Goal: Task Accomplishment & Management: Use online tool/utility

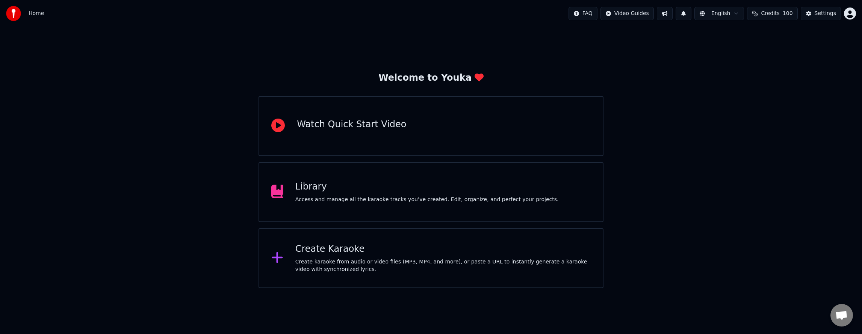
click at [300, 249] on div "Create Karaoke" at bounding box center [442, 249] width 295 height 12
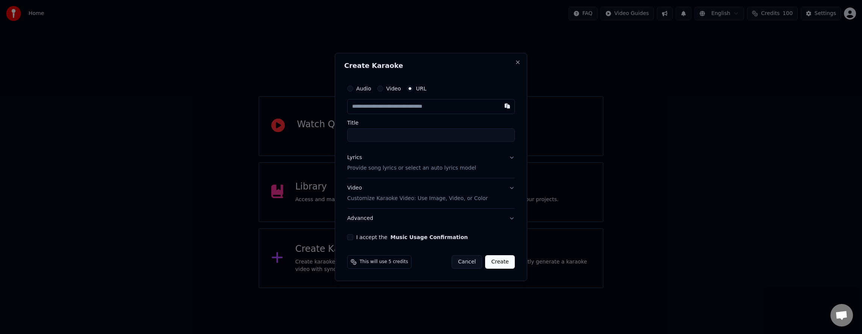
click at [350, 90] on button "Audio" at bounding box center [350, 89] width 6 height 6
click at [382, 89] on button "Video" at bounding box center [380, 89] width 6 height 6
click at [370, 105] on div "Choose File" at bounding box center [368, 107] width 42 height 14
drag, startPoint x: 368, startPoint y: 136, endPoint x: 453, endPoint y: 135, distance: 84.1
click at [453, 135] on input "**********" at bounding box center [431, 135] width 171 height 14
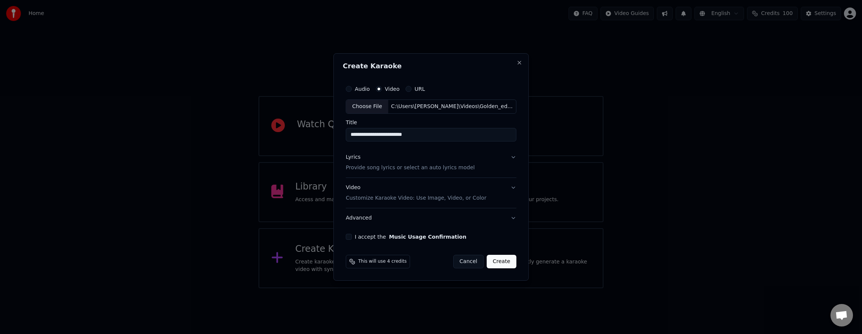
drag, startPoint x: 355, startPoint y: 137, endPoint x: 387, endPoint y: 138, distance: 32.3
click at [355, 137] on input "**********" at bounding box center [431, 135] width 171 height 14
type input "**********"
click at [512, 156] on button "Lyrics Provide song lyrics or select an auto lyrics model" at bounding box center [431, 163] width 171 height 30
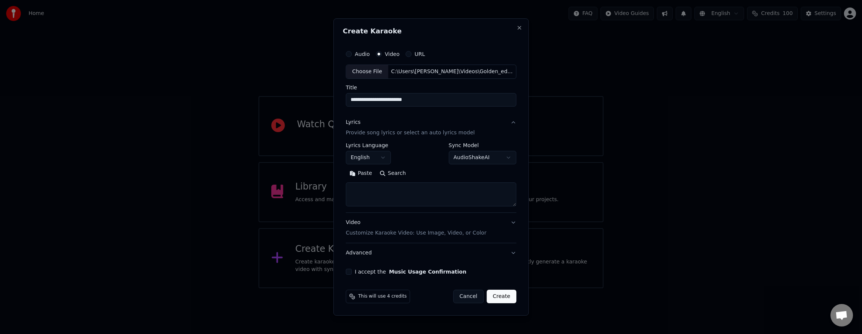
click at [394, 195] on textarea at bounding box center [431, 195] width 171 height 24
paste textarea "**********"
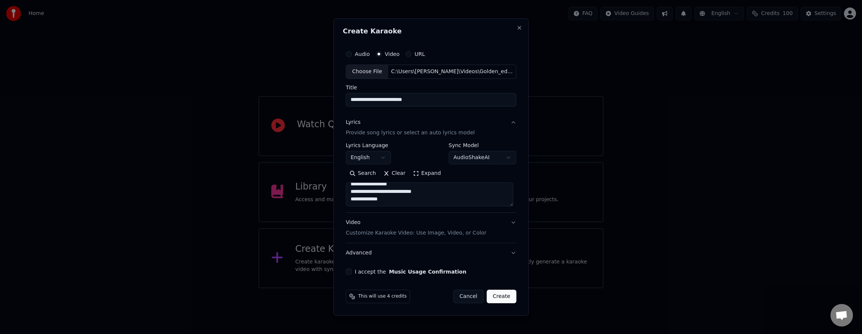
paste textarea "**********"
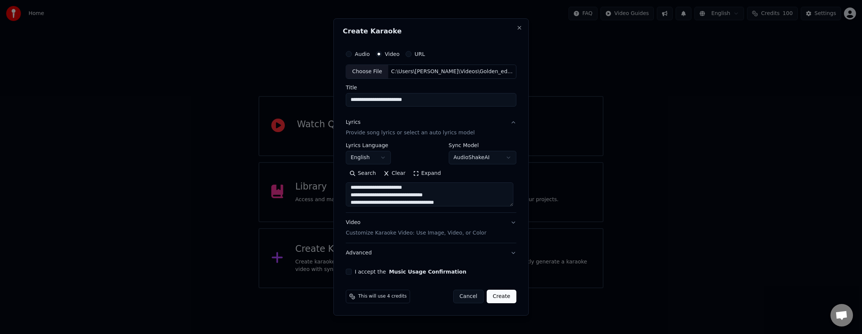
scroll to position [197, 0]
paste textarea "**********"
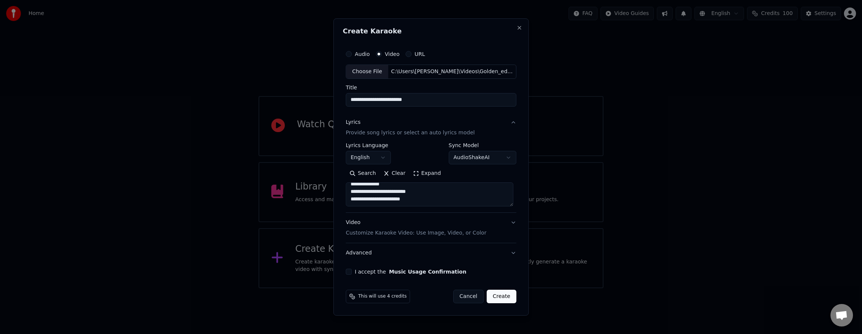
paste textarea "**********"
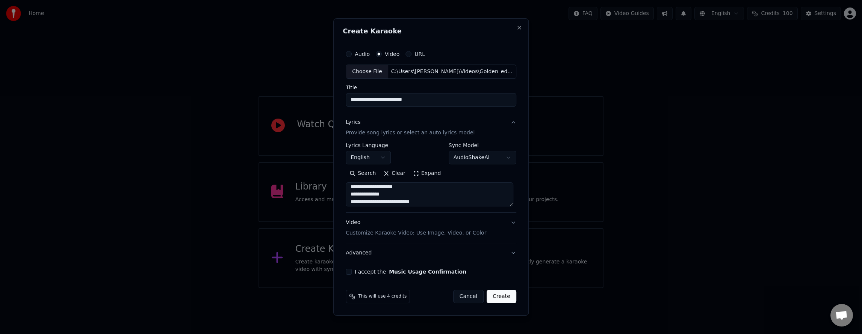
scroll to position [242, 0]
type textarea "**********"
click at [471, 158] on body "**********" at bounding box center [431, 144] width 862 height 288
click at [474, 157] on body "**********" at bounding box center [431, 144] width 862 height 288
click at [350, 270] on button "I accept the Music Usage Confirmation" at bounding box center [349, 272] width 6 height 6
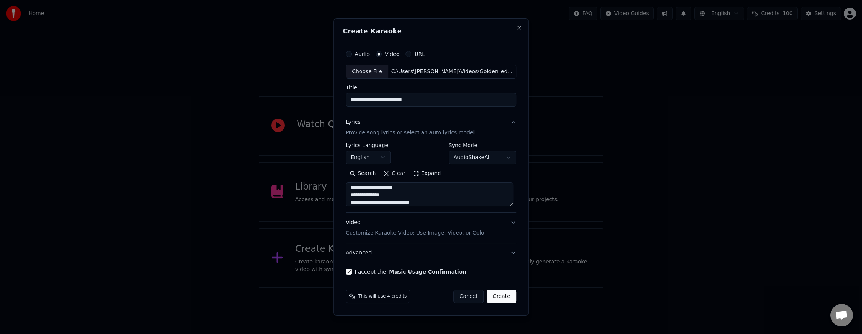
click at [345, 271] on div "**********" at bounding box center [431, 161] width 177 height 234
click at [348, 271] on button "I accept the Music Usage Confirmation" at bounding box center [349, 272] width 6 height 6
click at [501, 296] on button "Create" at bounding box center [501, 297] width 30 height 14
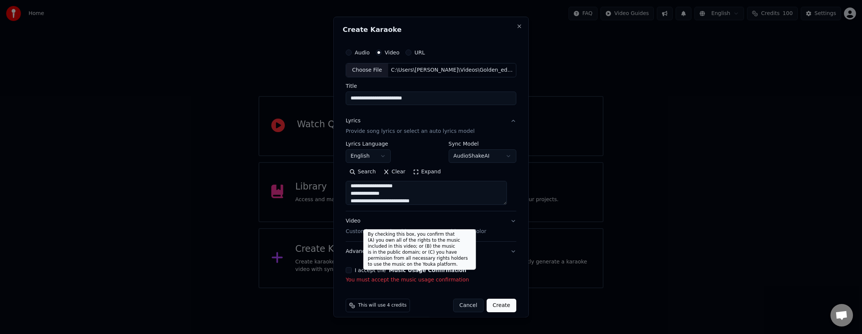
click at [406, 270] on button "Music Usage Confirmation" at bounding box center [427, 269] width 77 height 5
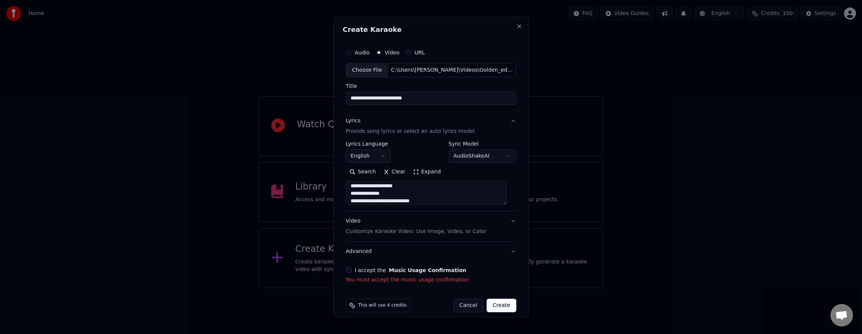
click at [352, 272] on button "I accept the Music Usage Confirmation" at bounding box center [349, 270] width 6 height 6
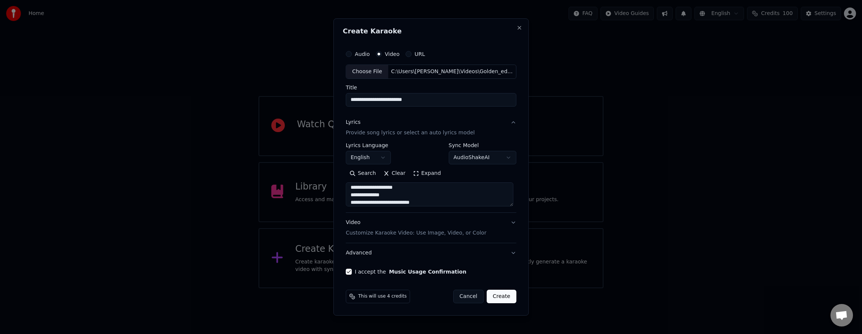
click at [501, 299] on button "Create" at bounding box center [501, 297] width 30 height 14
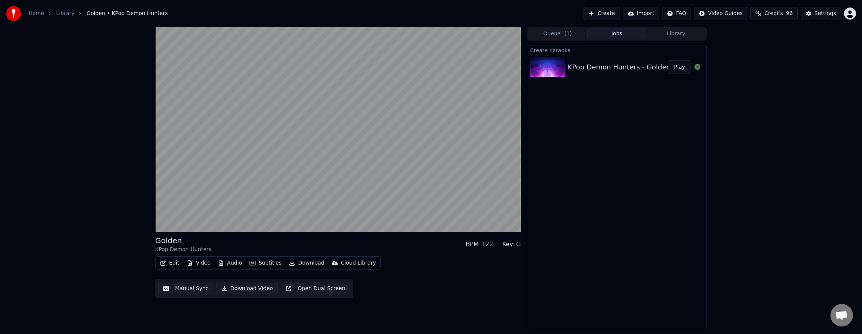
click at [277, 263] on button "Subtitles" at bounding box center [265, 263] width 38 height 11
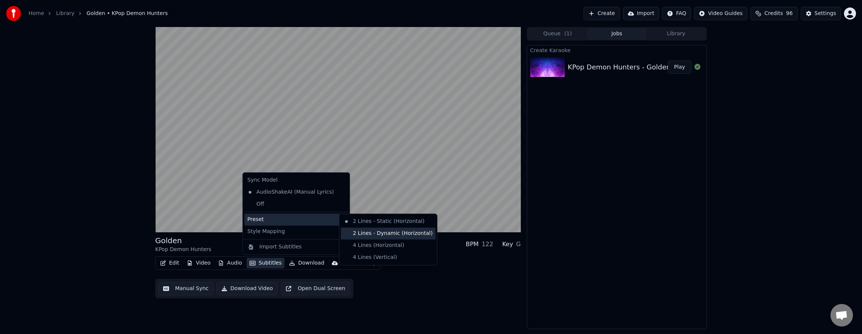
click at [411, 234] on div "2 Lines - Dynamic (Horizontal)" at bounding box center [388, 234] width 95 height 12
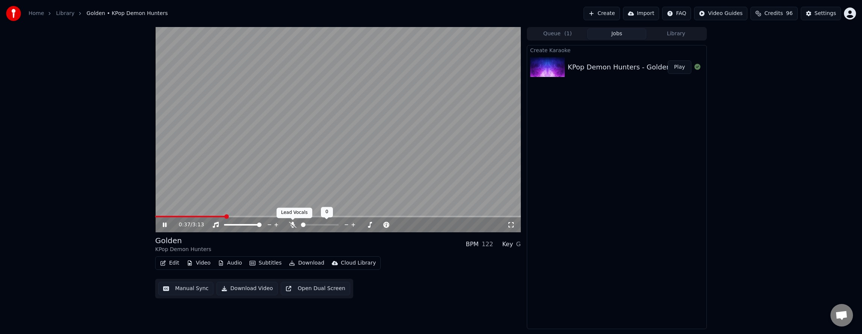
click at [294, 223] on icon at bounding box center [293, 225] width 8 height 6
click at [175, 264] on button "Edit" at bounding box center [169, 263] width 25 height 11
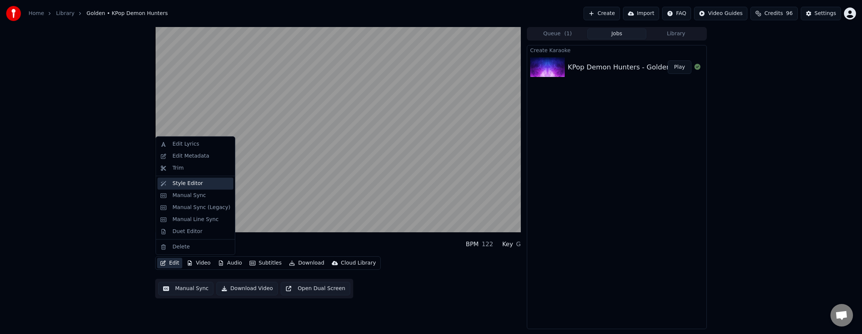
click at [193, 183] on div "Style Editor" at bounding box center [187, 184] width 30 height 8
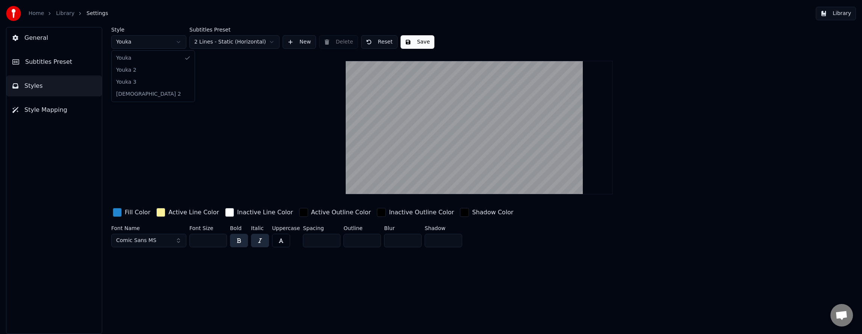
click at [147, 42] on html "Home Library Settings Library General Subtitles Preset Styles Style Mapping Sty…" at bounding box center [431, 167] width 862 height 334
click at [140, 47] on html "Home Library Settings Library General Subtitles Preset Styles Style Mapping Sty…" at bounding box center [431, 167] width 862 height 334
click at [142, 41] on html "Home Library Settings Library General Subtitles Preset Styles Style Mapping Sty…" at bounding box center [431, 167] width 862 height 334
click at [37, 14] on link "Home" at bounding box center [36, 14] width 15 height 8
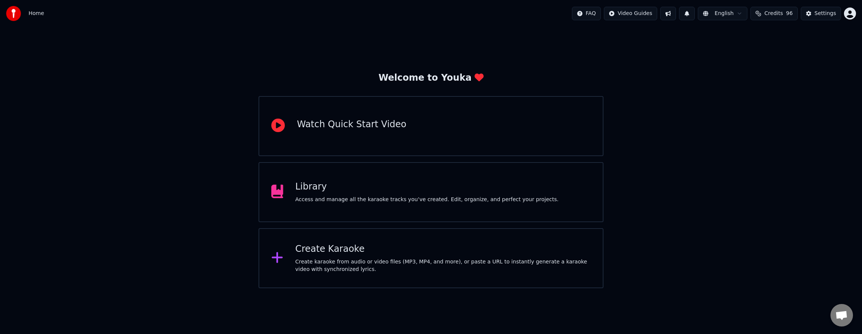
click at [330, 198] on div "Access and manage all the karaoke tracks you’ve created. Edit, organize, and pe…" at bounding box center [426, 200] width 263 height 8
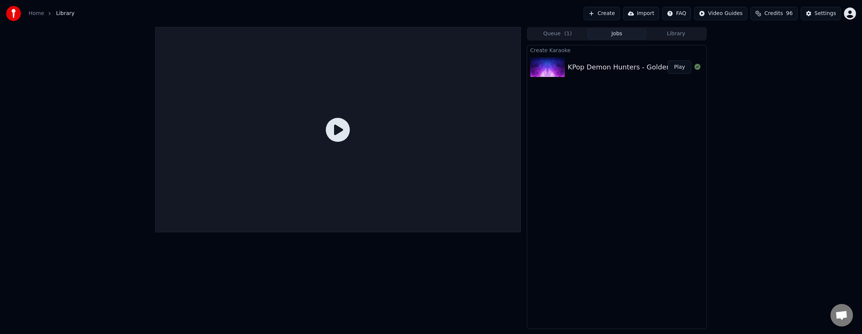
click at [595, 66] on div "KPop Demon Hunters - Golden" at bounding box center [619, 67] width 103 height 11
click at [679, 65] on button "Play" at bounding box center [679, 67] width 24 height 14
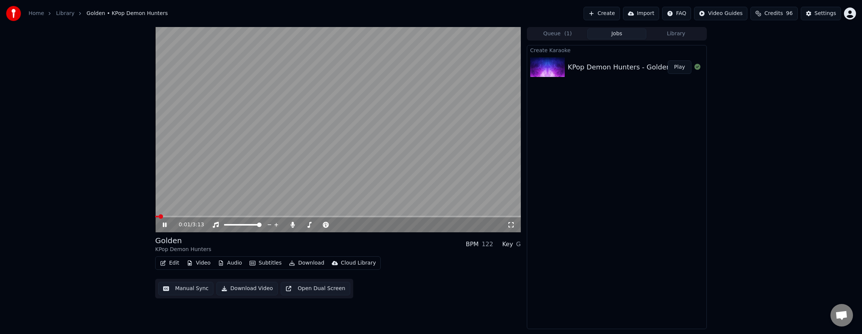
click at [260, 260] on button "Subtitles" at bounding box center [265, 263] width 38 height 11
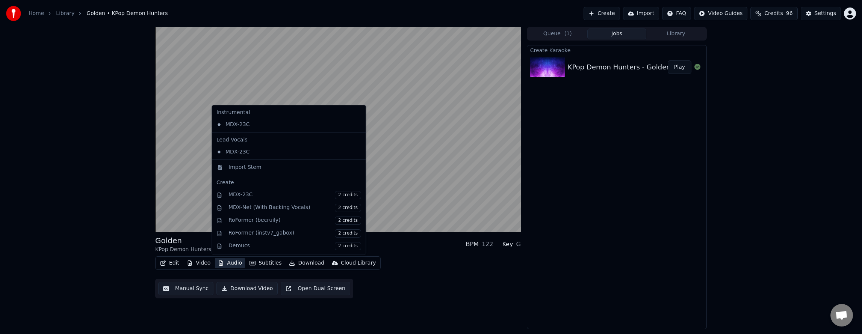
click at [454, 291] on div "Edit Video Audio Subtitles Download Cloud Library Manual Sync Download Video Op…" at bounding box center [337, 278] width 365 height 42
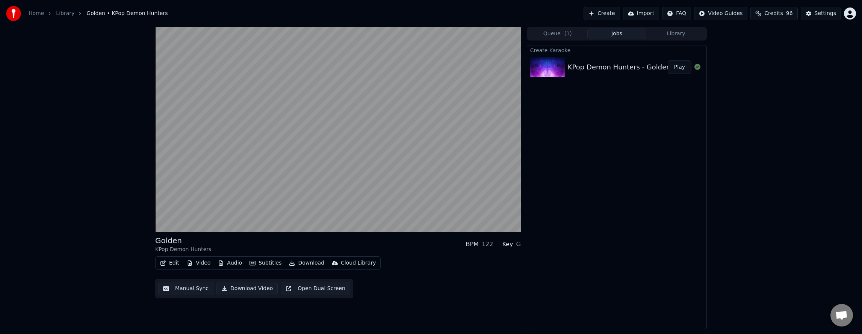
click at [171, 265] on button "Edit" at bounding box center [169, 263] width 25 height 11
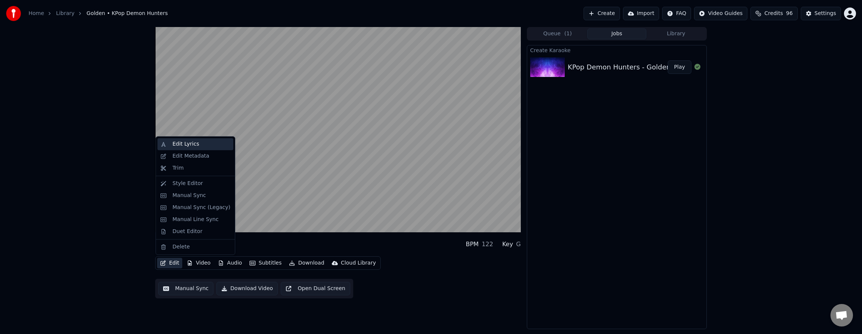
click at [194, 145] on div "Edit Lyrics" at bounding box center [185, 144] width 27 height 8
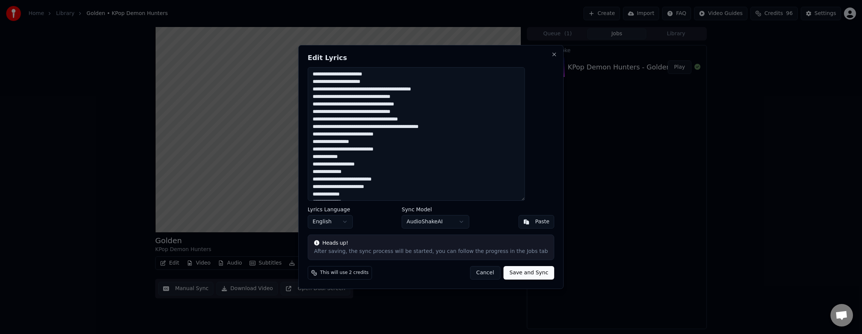
click at [406, 82] on textarea at bounding box center [416, 134] width 217 height 134
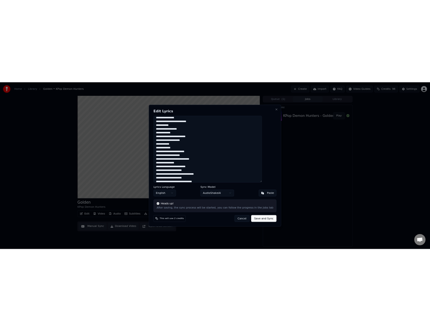
scroll to position [75, 0]
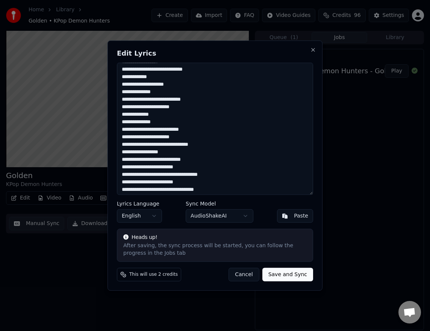
click at [177, 131] on textarea at bounding box center [215, 128] width 196 height 133
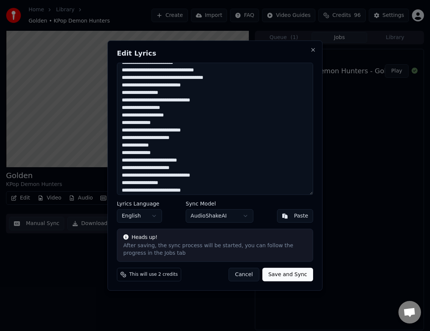
scroll to position [249, 0]
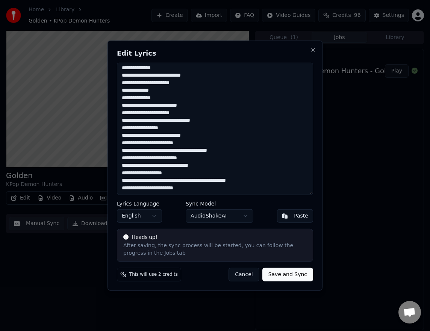
drag, startPoint x: 244, startPoint y: 150, endPoint x: 250, endPoint y: 150, distance: 6.0
click at [244, 150] on textarea at bounding box center [215, 128] width 196 height 133
click at [220, 159] on textarea at bounding box center [215, 128] width 196 height 133
click at [212, 163] on textarea at bounding box center [215, 128] width 196 height 133
click at [252, 181] on textarea at bounding box center [215, 128] width 196 height 133
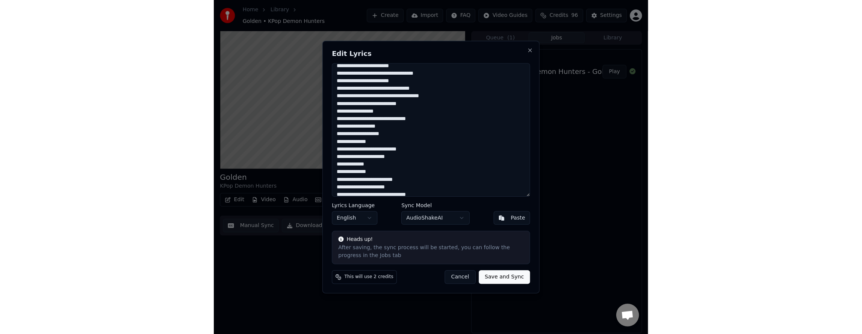
scroll to position [188, 0]
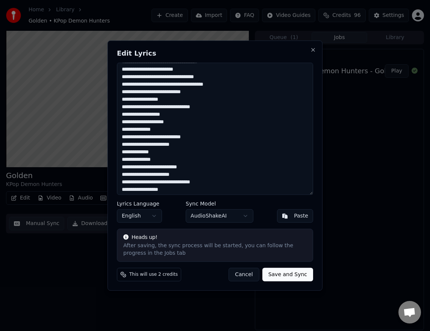
type textarea "**********"
click at [289, 274] on button "Save and Sync" at bounding box center [287, 275] width 51 height 14
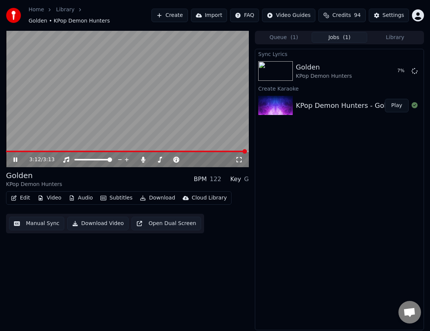
click at [107, 198] on button "Subtitles" at bounding box center [116, 198] width 38 height 11
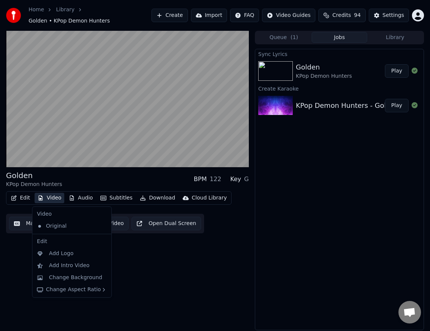
click at [212, 280] on div "Golden KPop Demon Hunters BPM 122 Key G Edit Video Audio Subtitles Download Clo…" at bounding box center [127, 180] width 243 height 299
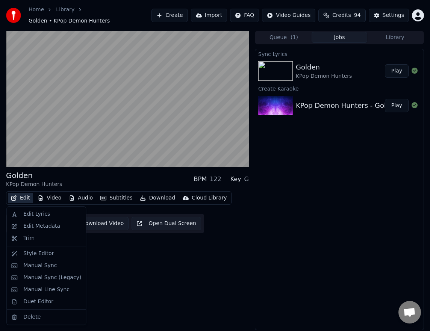
click at [21, 199] on button "Edit" at bounding box center [20, 198] width 25 height 11
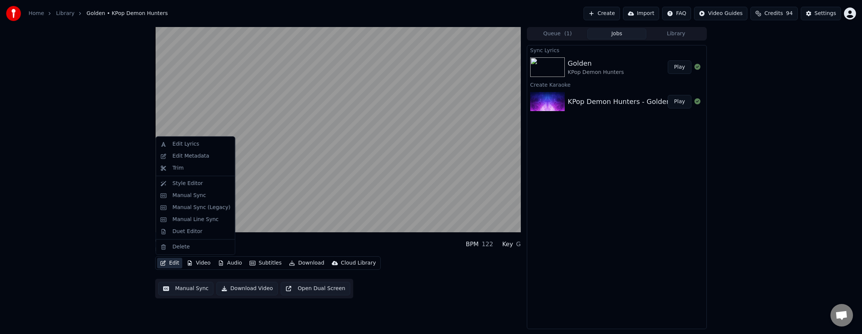
click at [412, 272] on div "Edit Video Audio Subtitles Download Cloud Library Manual Sync Download Video Op…" at bounding box center [337, 278] width 365 height 42
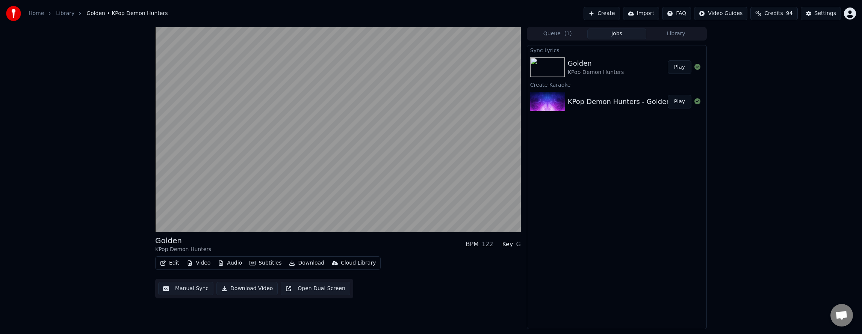
click at [173, 285] on button "Manual Sync" at bounding box center [185, 289] width 55 height 14
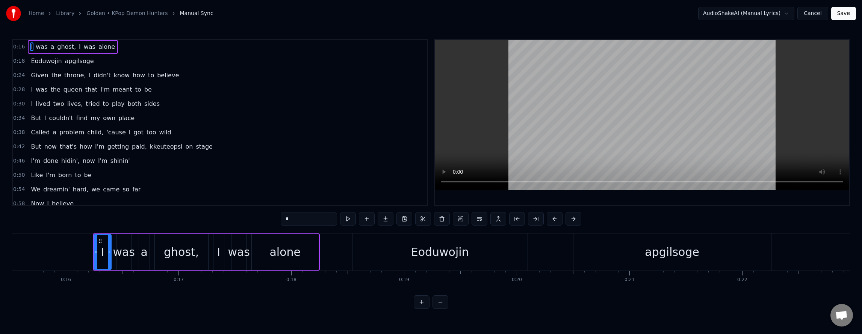
scroll to position [0, 1793]
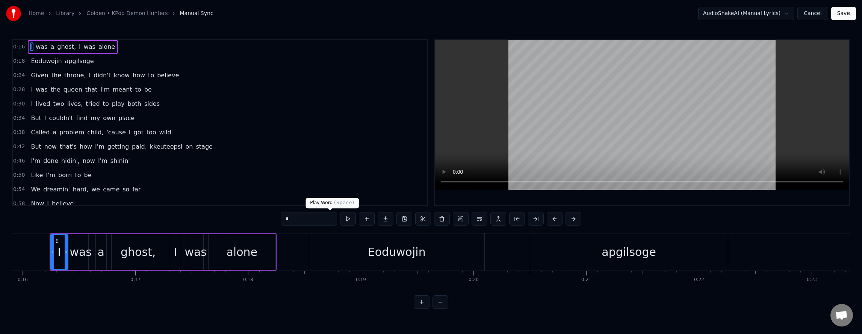
click at [340, 220] on button at bounding box center [348, 219] width 16 height 14
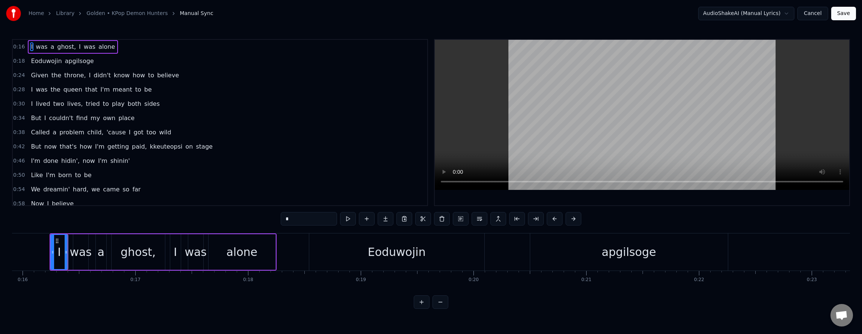
click at [340, 220] on button at bounding box center [348, 219] width 16 height 14
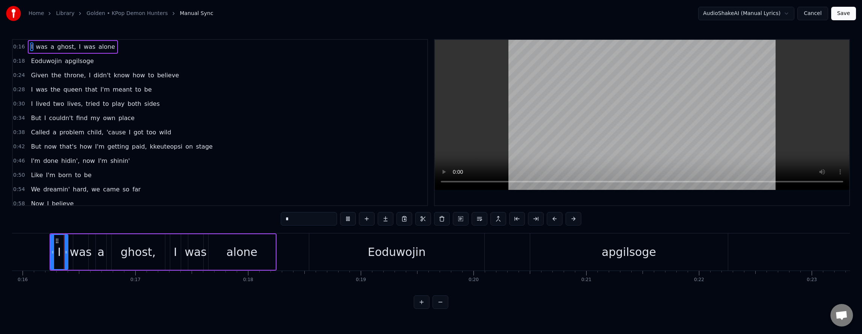
click at [340, 220] on button at bounding box center [348, 219] width 16 height 14
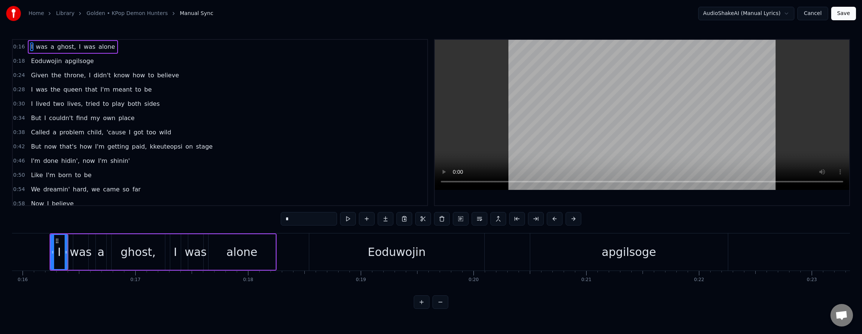
click at [43, 64] on span "Eoduwojin" at bounding box center [46, 61] width 32 height 9
type input "*********"
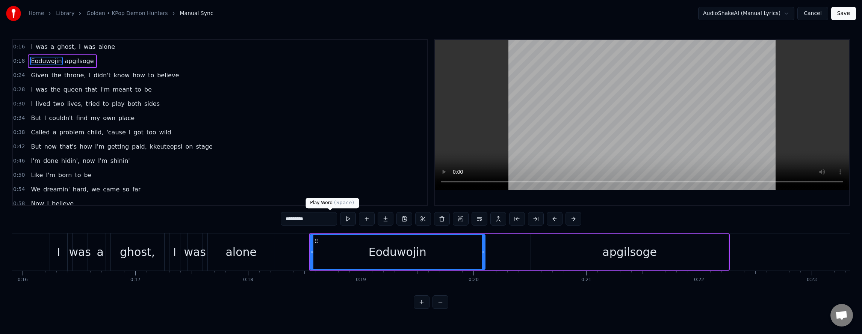
click at [340, 220] on button at bounding box center [348, 219] width 16 height 14
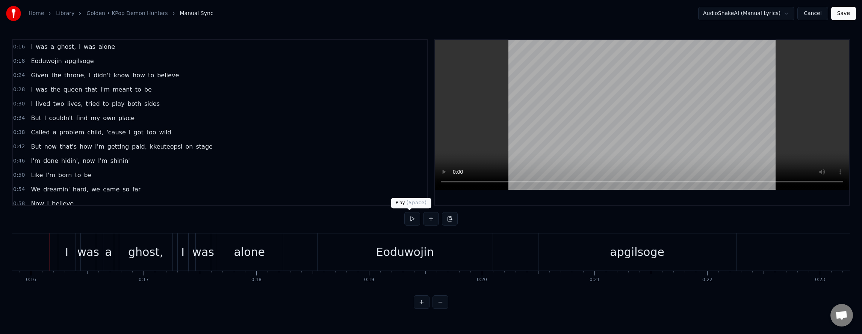
drag, startPoint x: 415, startPoint y: 216, endPoint x: 405, endPoint y: 221, distance: 11.4
click at [415, 216] on button at bounding box center [412, 219] width 16 height 14
click at [406, 221] on button at bounding box center [412, 219] width 16 height 14
click at [406, 220] on button at bounding box center [412, 219] width 16 height 14
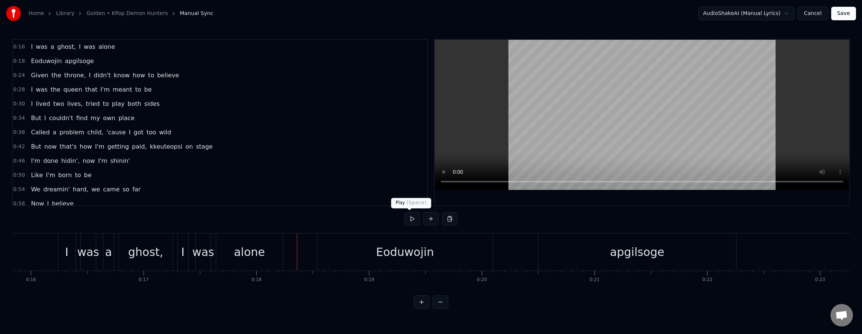
click at [407, 215] on button at bounding box center [412, 219] width 16 height 14
drag, startPoint x: 407, startPoint y: 215, endPoint x: 402, endPoint y: 220, distance: 7.2
click at [407, 215] on button at bounding box center [412, 219] width 16 height 14
click at [347, 248] on div "Eoduwojin" at bounding box center [404, 252] width 175 height 37
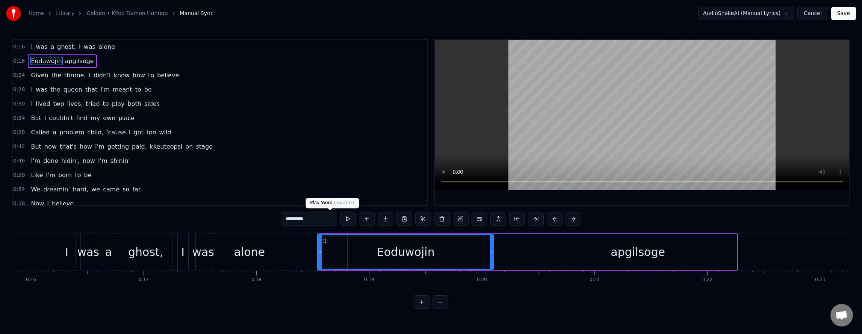
click at [340, 216] on button at bounding box center [348, 219] width 16 height 14
click at [815, 16] on button "Cancel" at bounding box center [812, 14] width 30 height 14
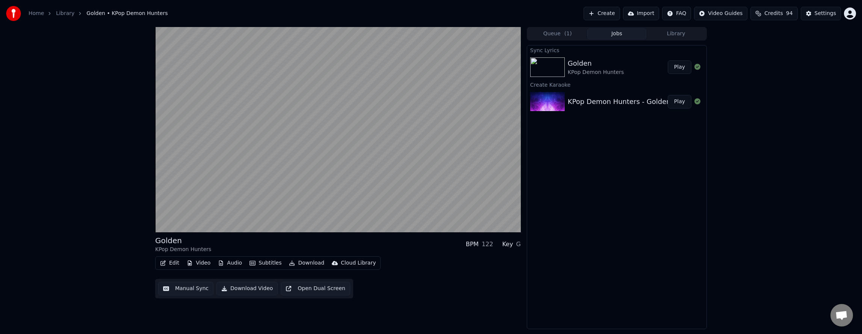
click at [128, 273] on div "Golden KPop Demon Hunters BPM 122 Key G Edit Video Audio Subtitles Download Clo…" at bounding box center [431, 178] width 862 height 302
click at [201, 291] on button "Manual Sync" at bounding box center [185, 289] width 55 height 14
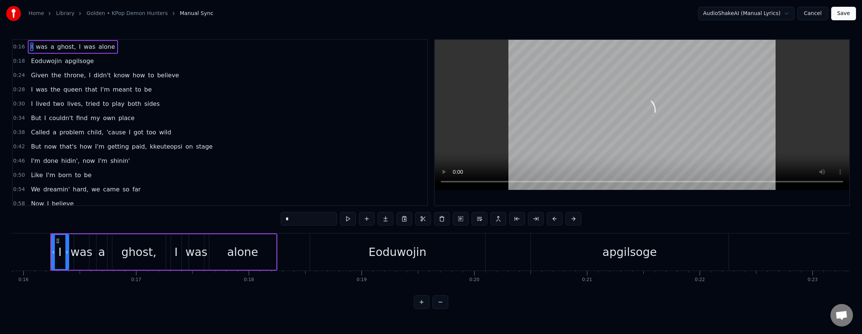
scroll to position [0, 1793]
click at [795, 14] on html "Home Library Golden • KPop Demon Hunters Manual Sync AudioShakeAI (Manual Lyric…" at bounding box center [431, 160] width 862 height 321
click at [790, 14] on html "Home Library Golden • KPop Demon Hunters Manual Sync AudioShakeAI (Manual Lyric…" at bounding box center [431, 160] width 862 height 321
click at [806, 18] on button "Cancel" at bounding box center [812, 14] width 30 height 14
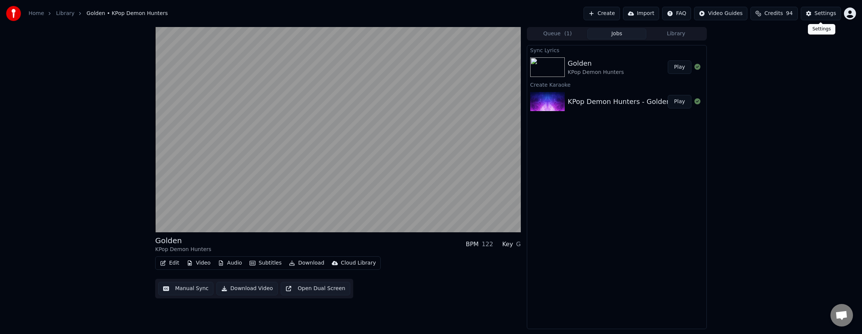
click at [807, 18] on button "Settings" at bounding box center [820, 14] width 40 height 14
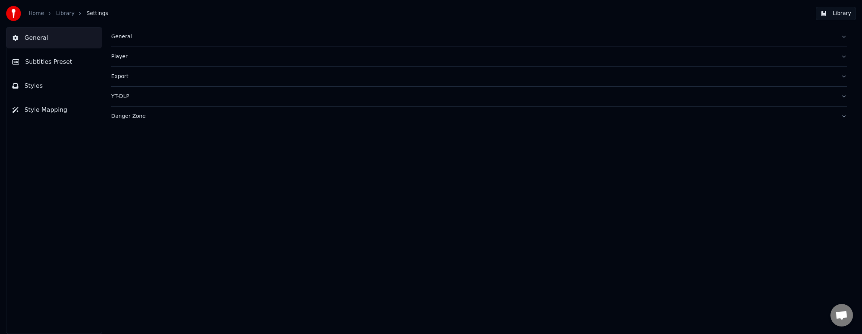
click at [122, 35] on div "General" at bounding box center [472, 37] width 723 height 8
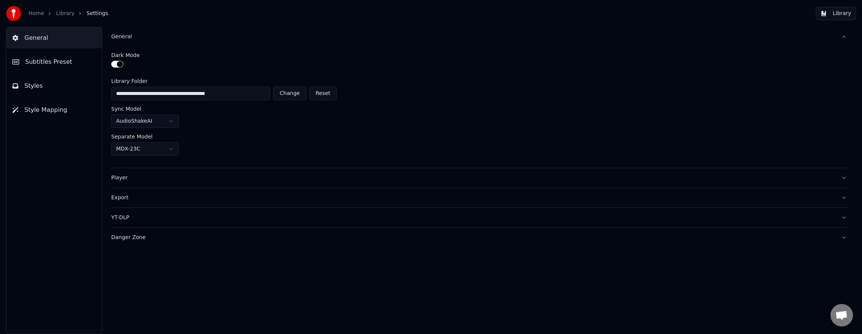
click at [62, 56] on button "Subtitles Preset" at bounding box center [53, 61] width 95 height 21
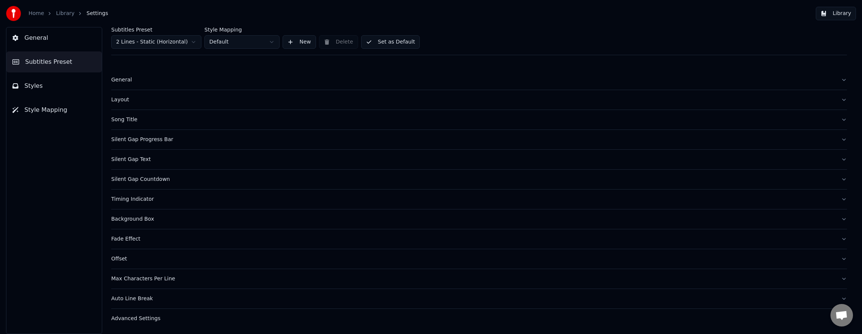
click at [59, 88] on button "Styles" at bounding box center [53, 86] width 95 height 21
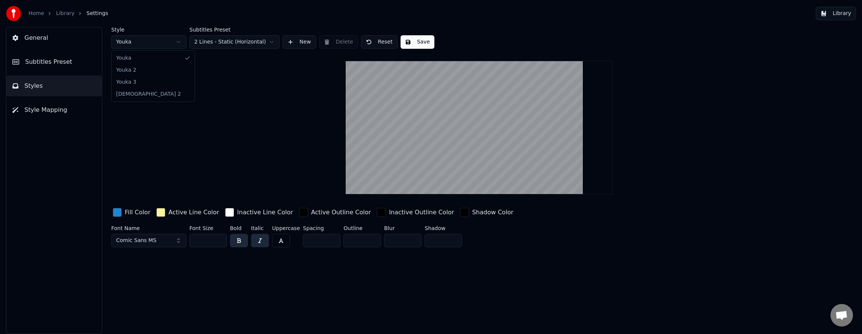
click at [143, 40] on html "Home Library Settings Library General Subtitles Preset Styles Style Mapping Sty…" at bounding box center [431, 167] width 862 height 334
click at [23, 113] on button "Style Mapping" at bounding box center [53, 110] width 95 height 21
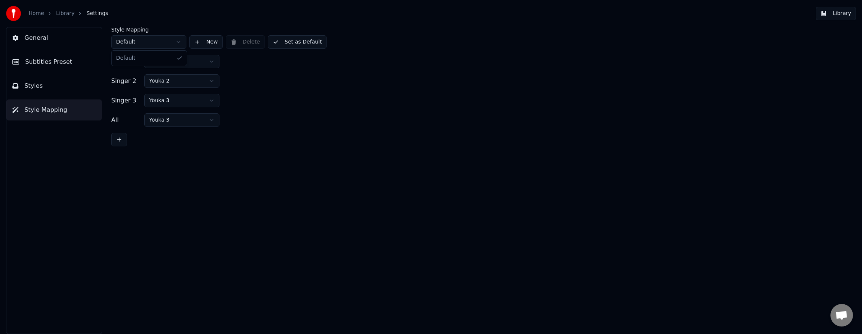
click at [141, 38] on html "Home Library Settings Library General Subtitles Preset Styles Style Mapping Sty…" at bounding box center [431, 167] width 862 height 334
click at [171, 80] on html "Home Library Settings Library General Subtitles Preset Styles Style Mapping Sty…" at bounding box center [431, 167] width 862 height 334
click at [57, 13] on link "Library" at bounding box center [65, 14] width 18 height 8
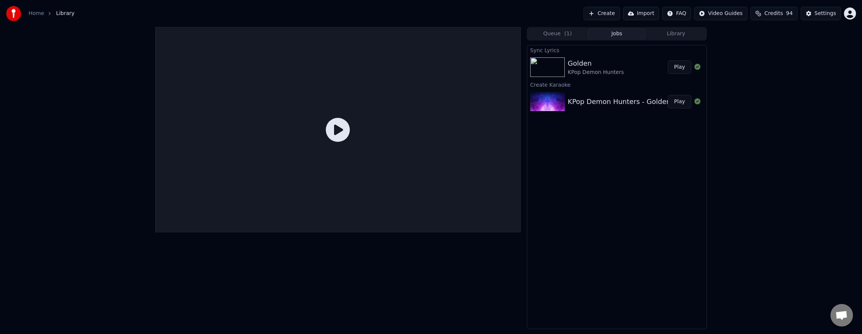
click at [684, 68] on button "Play" at bounding box center [679, 67] width 24 height 14
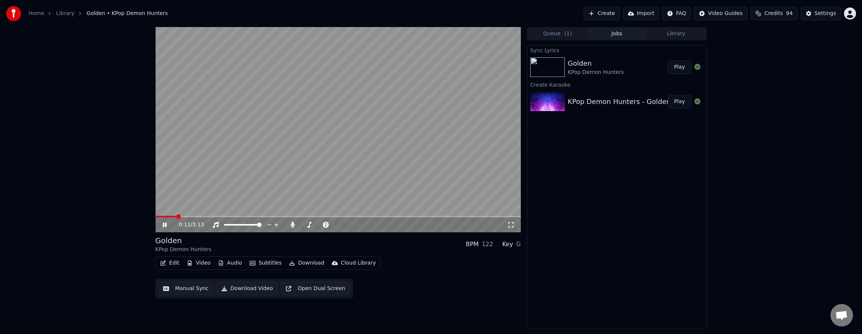
drag, startPoint x: 165, startPoint y: 224, endPoint x: 205, endPoint y: 213, distance: 41.2
click at [165, 223] on icon at bounding box center [165, 225] width 4 height 5
click at [835, 15] on button "Settings" at bounding box center [820, 14] width 40 height 14
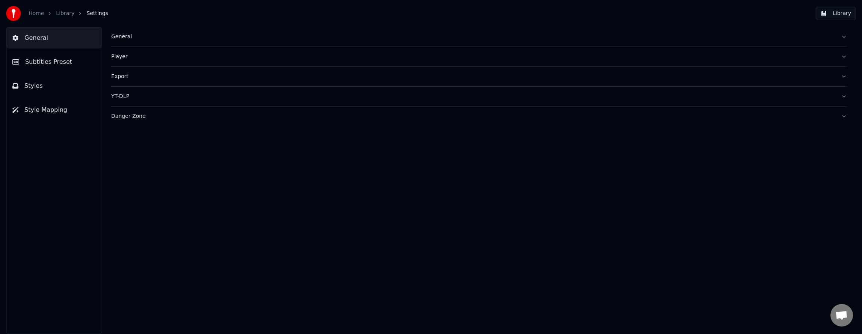
click at [125, 36] on div "General" at bounding box center [472, 37] width 723 height 8
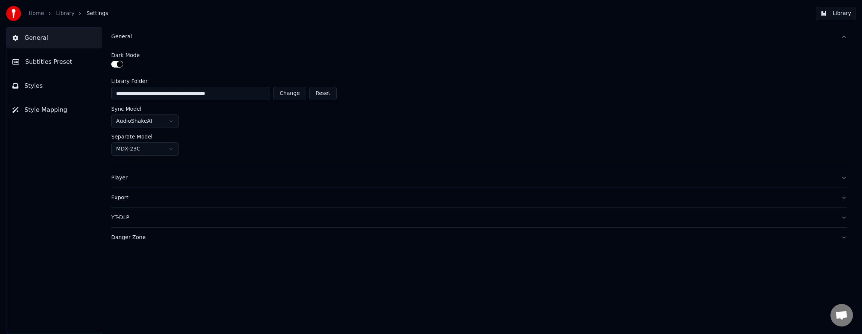
click at [43, 67] on button "Subtitles Preset" at bounding box center [53, 61] width 95 height 21
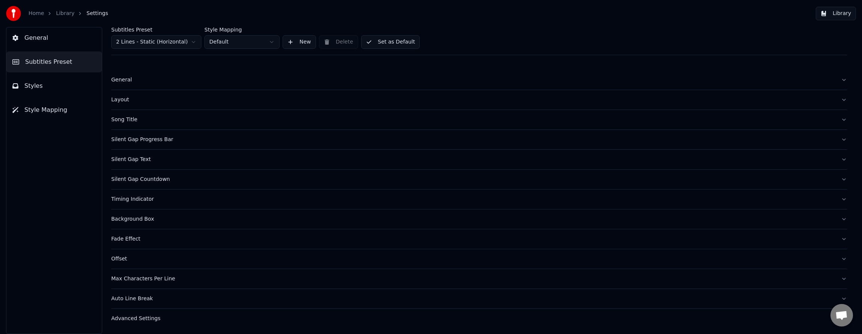
click at [125, 119] on div "Song Title" at bounding box center [472, 120] width 723 height 8
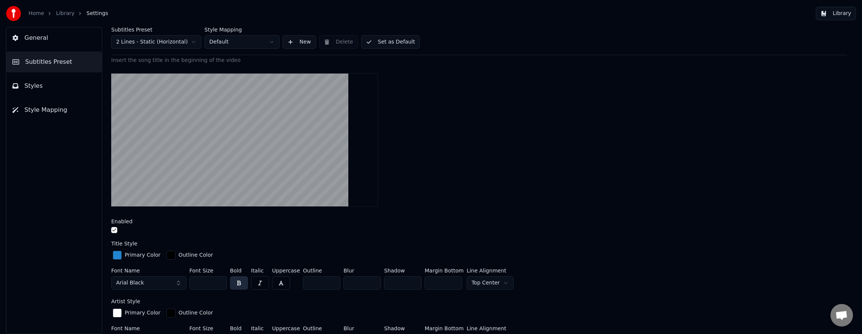
scroll to position [75, 0]
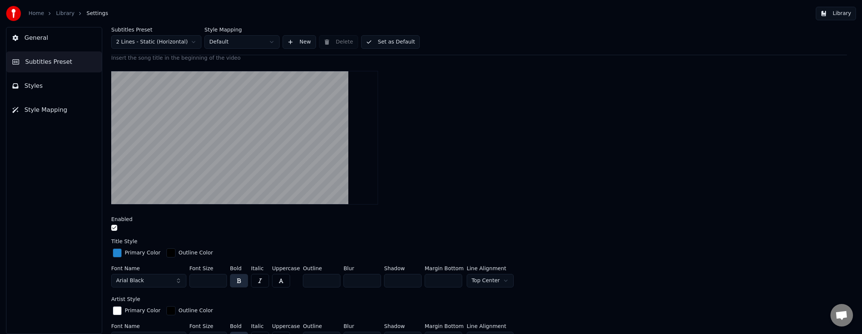
click at [163, 283] on button "Arial Black" at bounding box center [148, 281] width 75 height 14
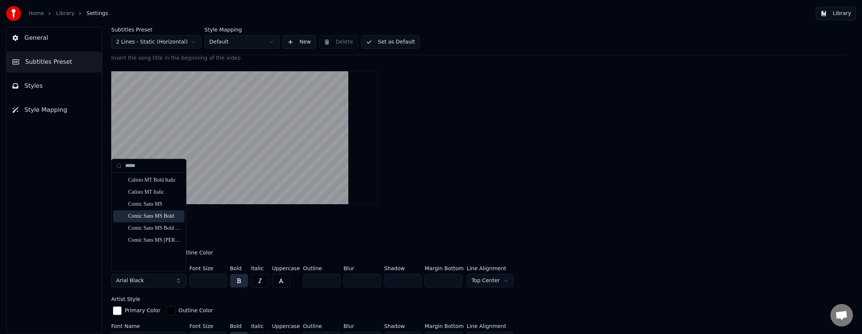
type input "*****"
click at [168, 216] on div "Comic Sans MS Bold" at bounding box center [154, 217] width 53 height 8
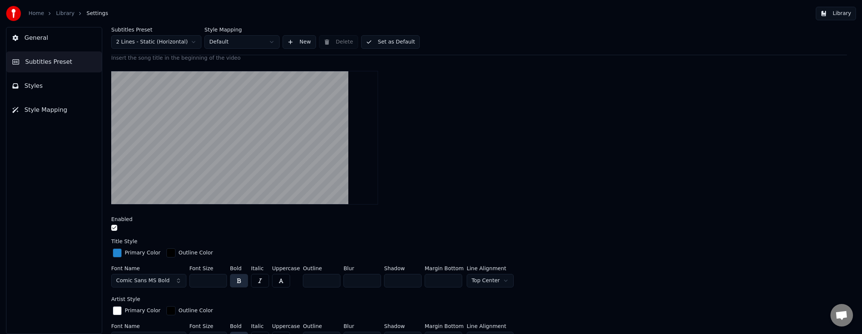
scroll to position [113, 0]
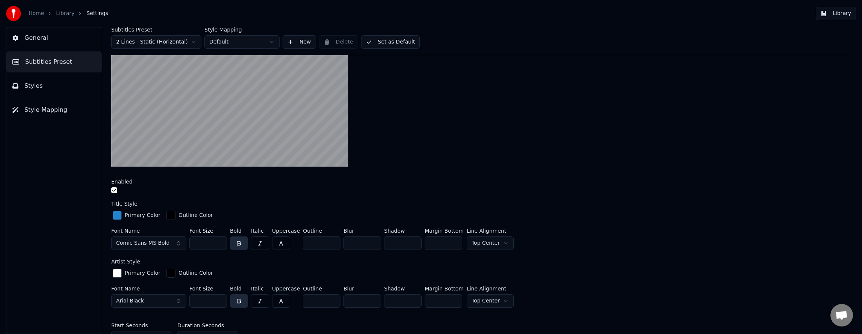
click at [118, 216] on div "button" at bounding box center [117, 215] width 9 height 9
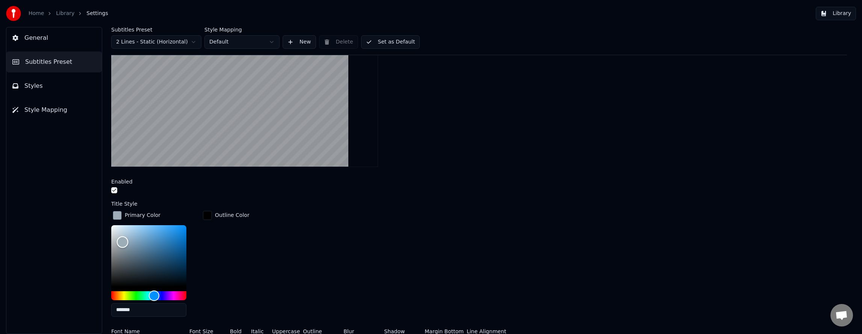
type input "*******"
drag, startPoint x: 122, startPoint y: 241, endPoint x: 85, endPoint y: 208, distance: 49.8
click at [85, 209] on div "General Subtitles Preset Styles Style Mapping Subtitles Preset 2 Lines - Static…" at bounding box center [431, 180] width 862 height 307
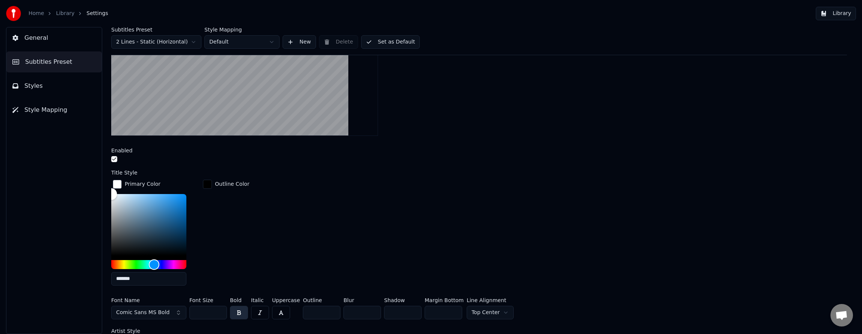
scroll to position [150, 0]
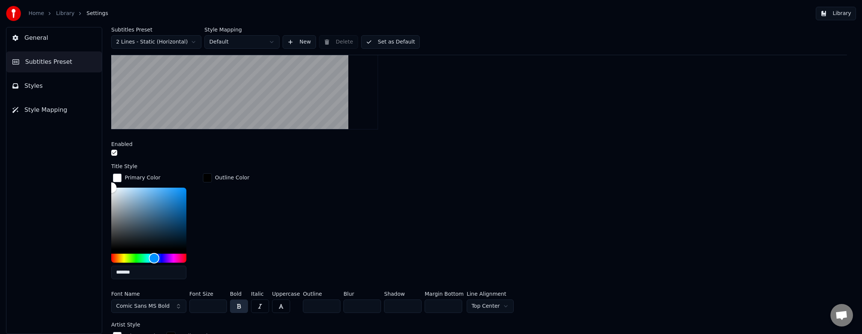
click at [286, 246] on div "Primary Color ******* Outline Color" at bounding box center [478, 228] width 735 height 113
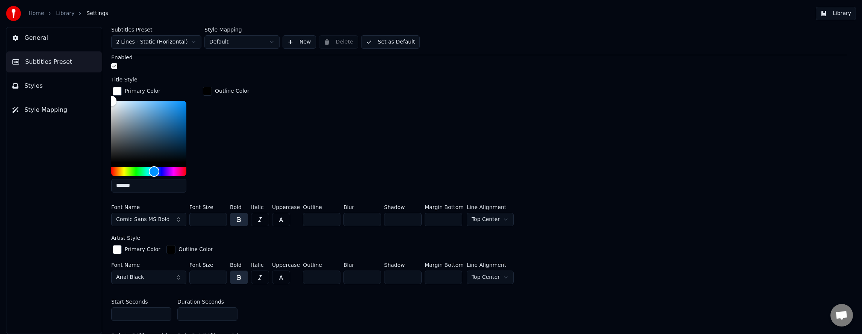
scroll to position [263, 0]
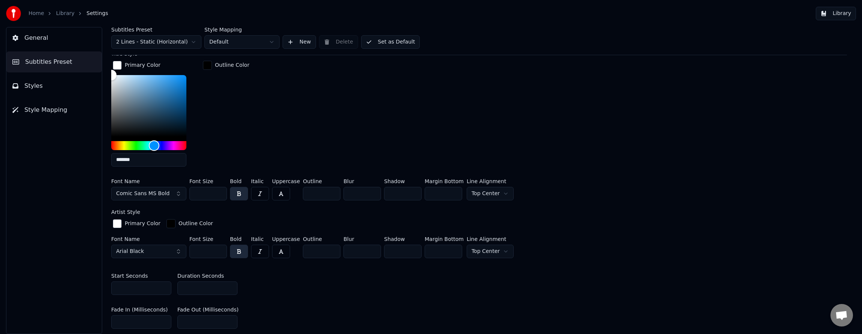
click at [151, 253] on button "Arial Black" at bounding box center [148, 252] width 75 height 14
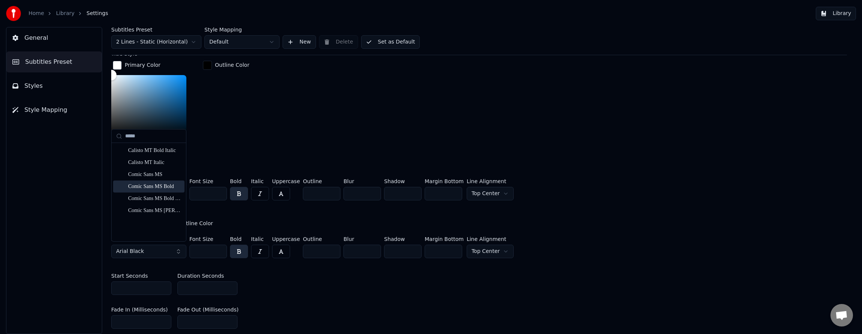
type input "*****"
click at [162, 186] on div "Comic Sans MS Bold" at bounding box center [154, 187] width 53 height 8
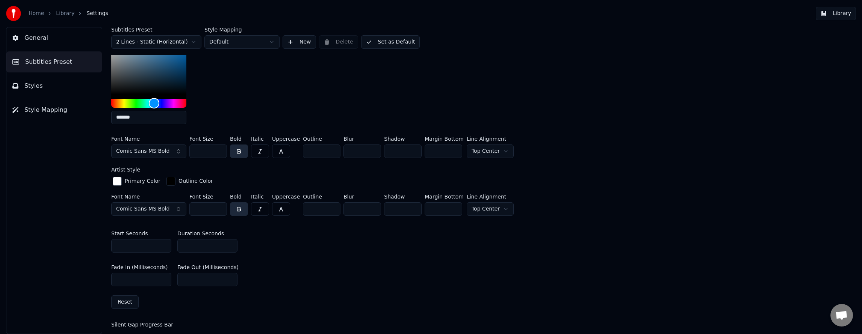
scroll to position [301, 0]
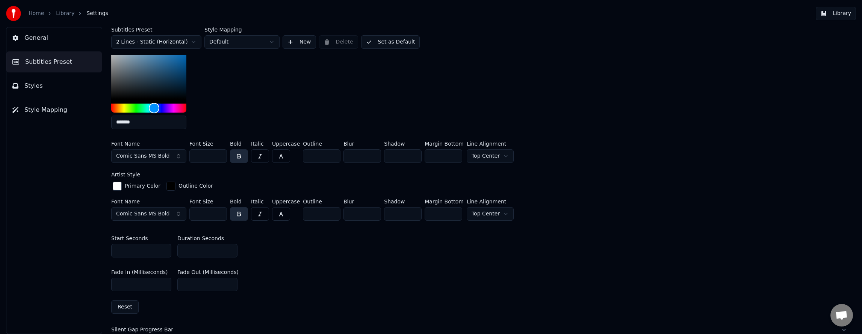
drag, startPoint x: 257, startPoint y: 154, endPoint x: 255, endPoint y: 178, distance: 23.7
click at [257, 154] on button "button" at bounding box center [260, 157] width 18 height 14
click at [253, 213] on button "button" at bounding box center [260, 214] width 18 height 14
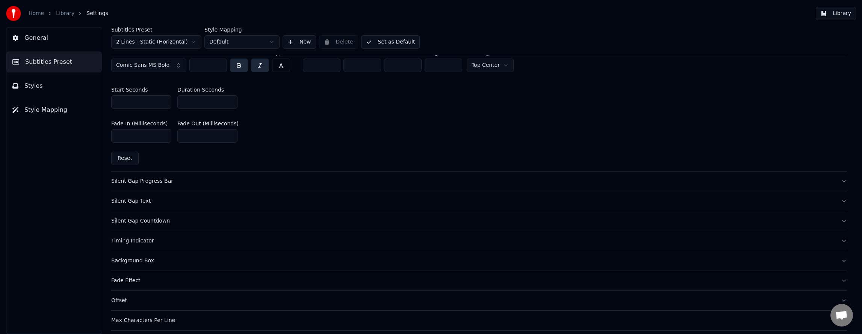
scroll to position [451, 0]
click at [156, 180] on div "Silent Gap Progress Bar" at bounding box center [472, 180] width 723 height 8
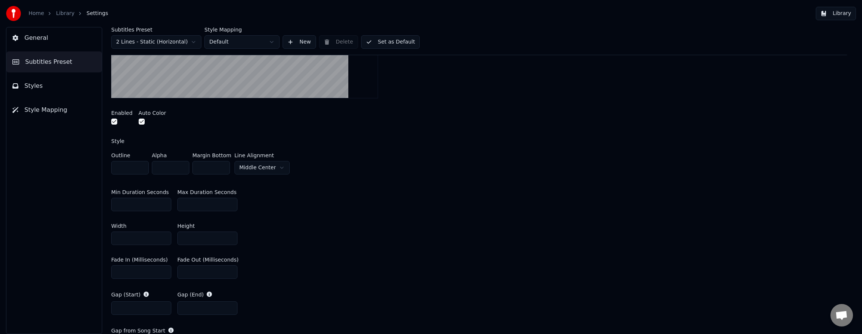
scroll to position [196, 0]
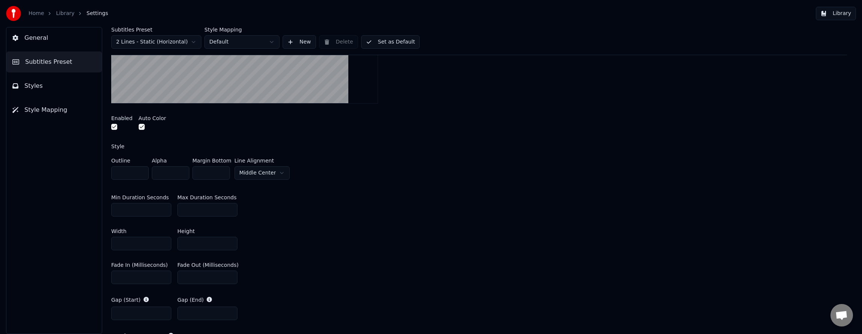
click at [111, 127] on div "Subtitles Preset 2 Lines - Static (Horizontal) Style Mapping Default New Delete…" at bounding box center [479, 180] width 766 height 307
click at [113, 127] on button "button" at bounding box center [114, 127] width 6 height 6
click at [143, 126] on div at bounding box center [153, 128] width 28 height 8
click at [140, 127] on button "button" at bounding box center [142, 127] width 6 height 6
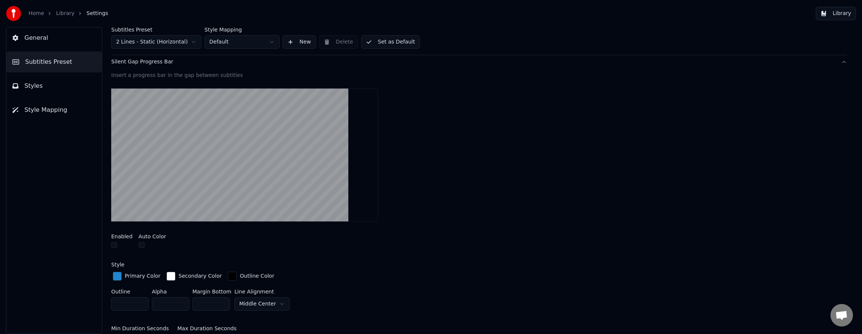
scroll to position [46, 0]
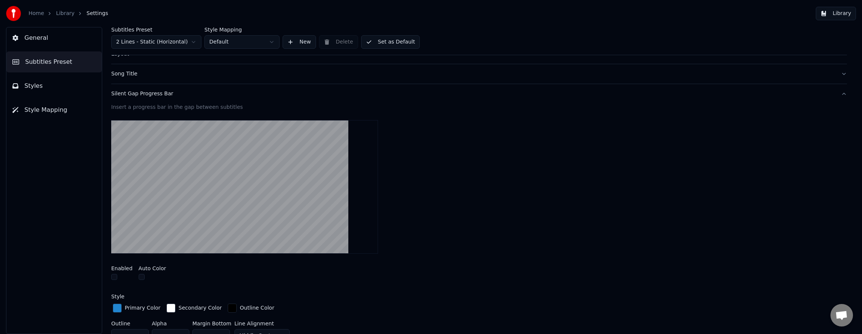
click at [837, 96] on button "Silent Gap Progress Bar" at bounding box center [478, 94] width 735 height 20
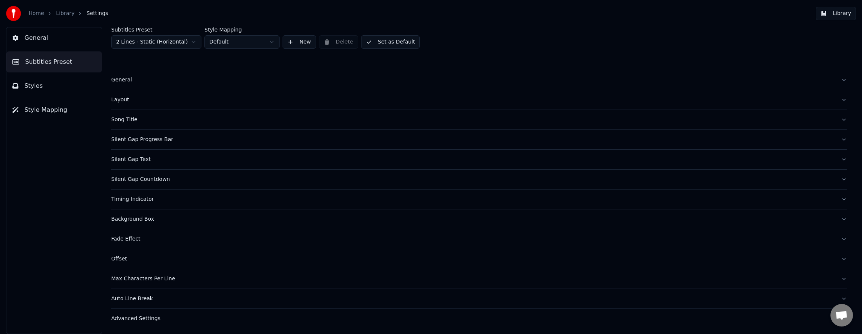
click at [123, 159] on div "Silent Gap Text" at bounding box center [472, 160] width 723 height 8
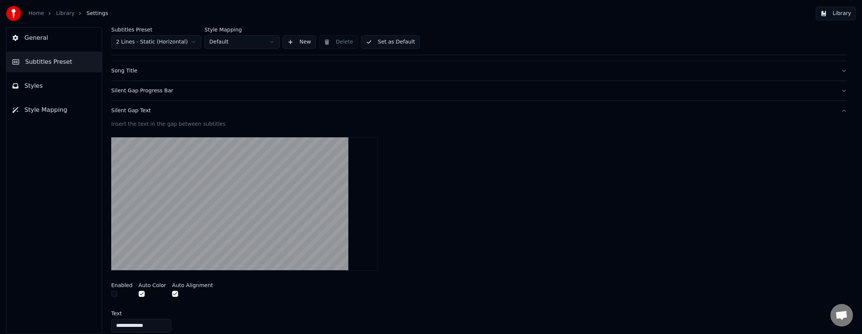
scroll to position [113, 0]
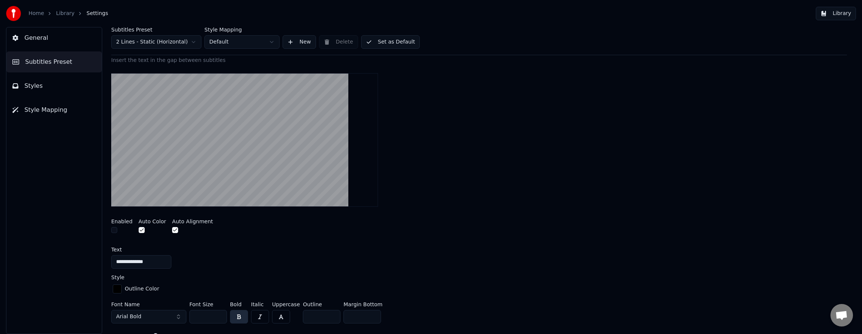
click at [173, 228] on button "button" at bounding box center [175, 230] width 6 height 6
click at [140, 228] on button "button" at bounding box center [142, 230] width 6 height 6
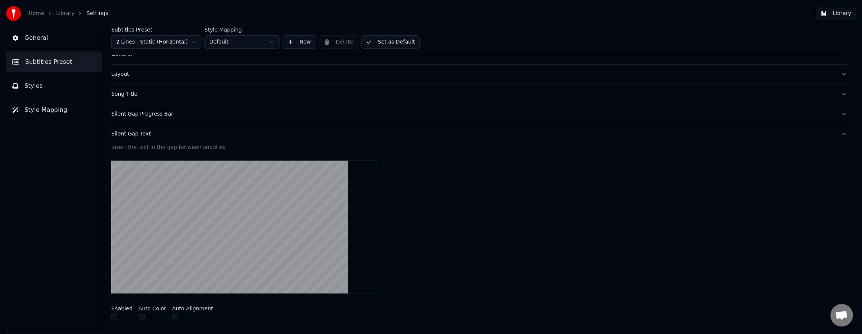
scroll to position [0, 0]
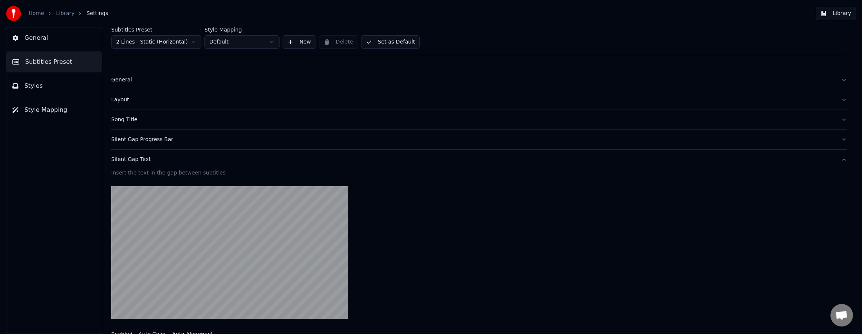
click at [155, 174] on div "Insert the text in the gap between subtitles" at bounding box center [478, 173] width 735 height 8
click at [134, 159] on div "Silent Gap Text" at bounding box center [472, 160] width 723 height 8
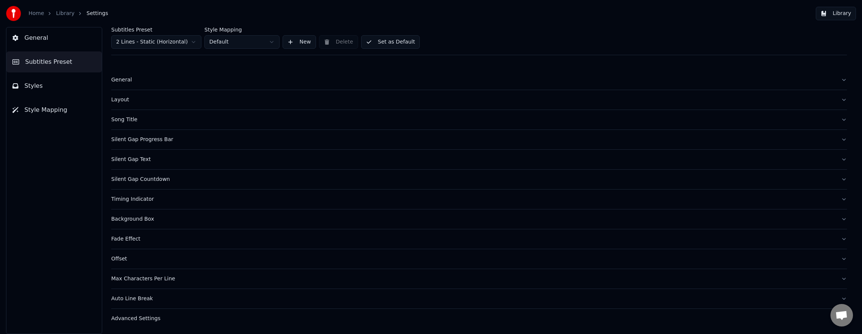
click at [142, 181] on div "Silent Gap Countdown" at bounding box center [472, 180] width 723 height 8
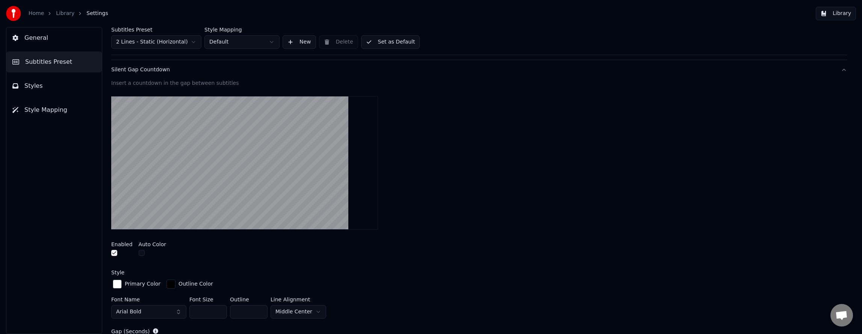
scroll to position [113, 0]
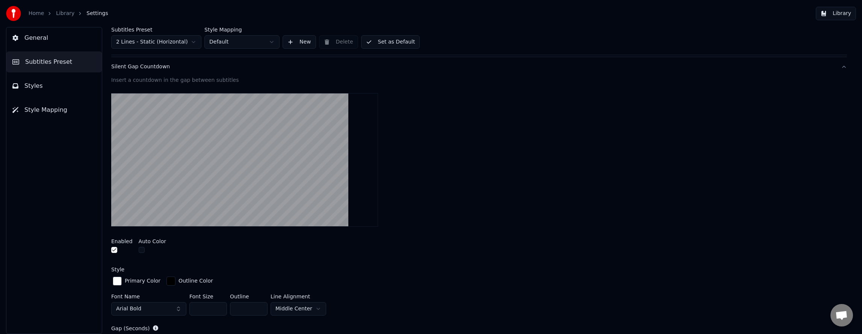
click at [115, 248] on button "button" at bounding box center [114, 250] width 6 height 6
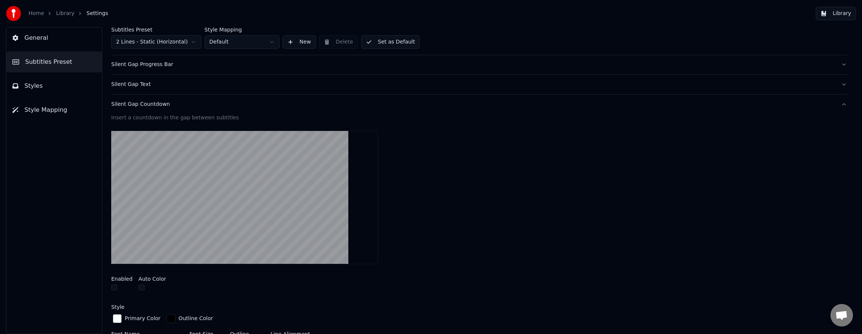
click at [158, 107] on div "Silent Gap Countdown" at bounding box center [472, 105] width 723 height 8
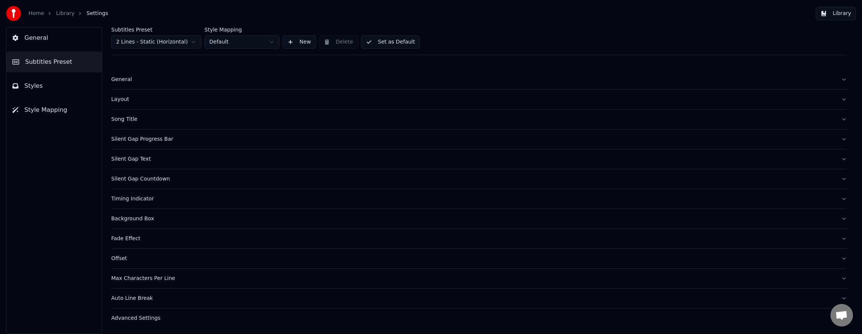
scroll to position [0, 0]
click at [148, 199] on div "Timing Indicator" at bounding box center [472, 200] width 723 height 8
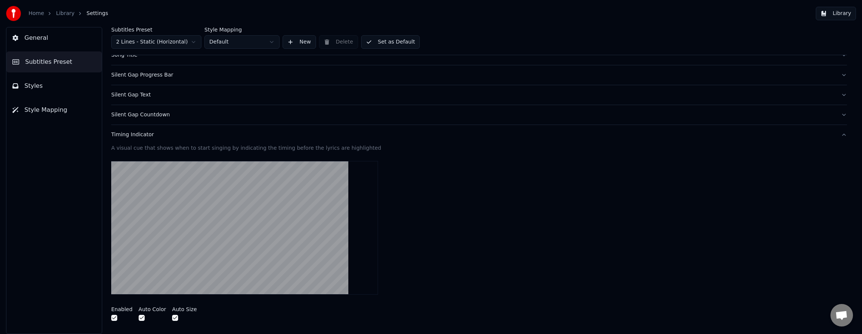
scroll to position [113, 0]
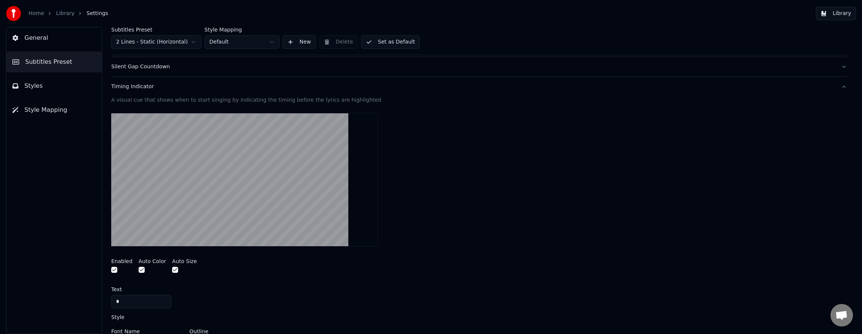
click at [115, 270] on button "button" at bounding box center [114, 270] width 6 height 6
click at [139, 272] on button "button" at bounding box center [142, 270] width 6 height 6
click at [172, 270] on button "button" at bounding box center [175, 270] width 6 height 6
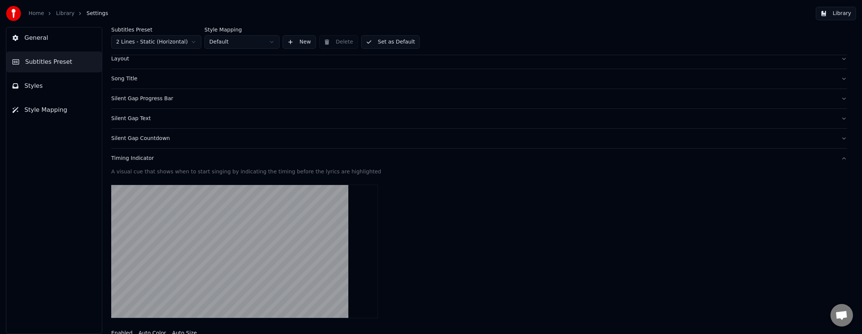
scroll to position [38, 0]
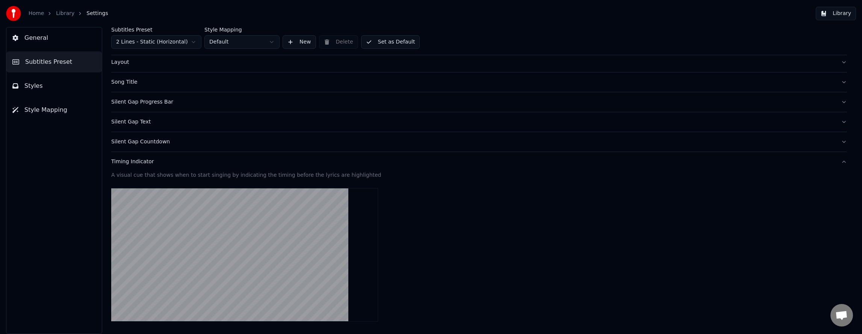
click at [142, 162] on div "Timing Indicator" at bounding box center [472, 162] width 723 height 8
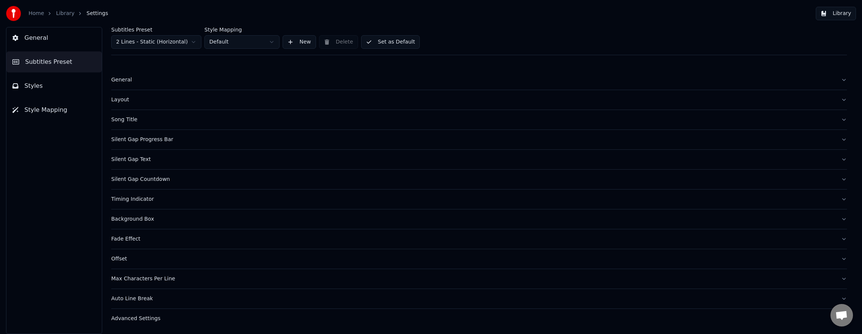
click at [140, 221] on div "Background Box" at bounding box center [472, 220] width 723 height 8
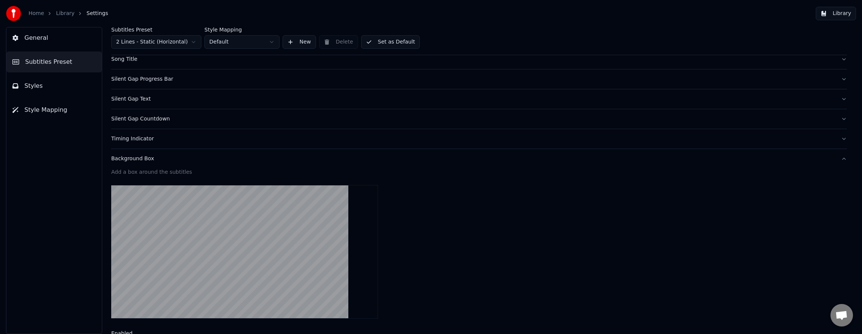
scroll to position [38, 0]
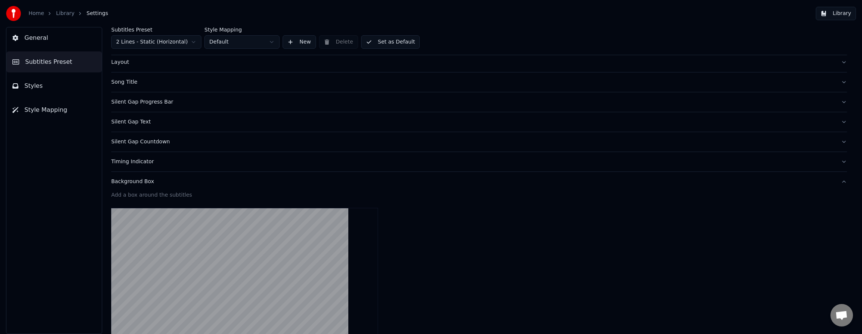
click at [140, 182] on div "Background Box" at bounding box center [472, 182] width 723 height 8
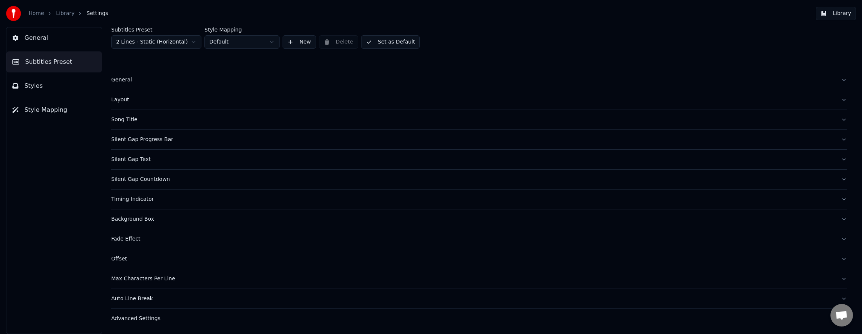
click at [167, 279] on div "Max Characters Per Line" at bounding box center [472, 279] width 723 height 8
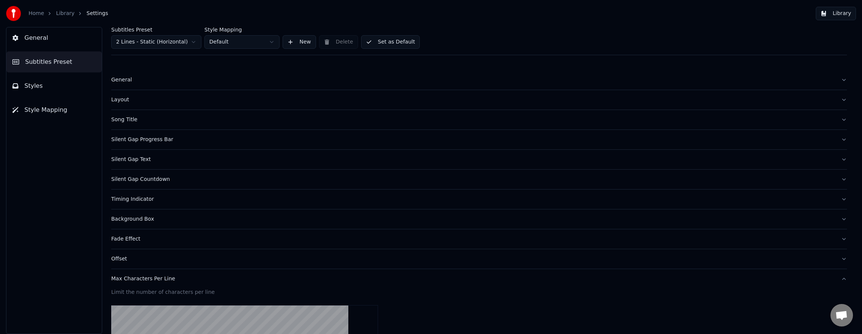
click at [167, 279] on div "Max Characters Per Line" at bounding box center [472, 279] width 723 height 8
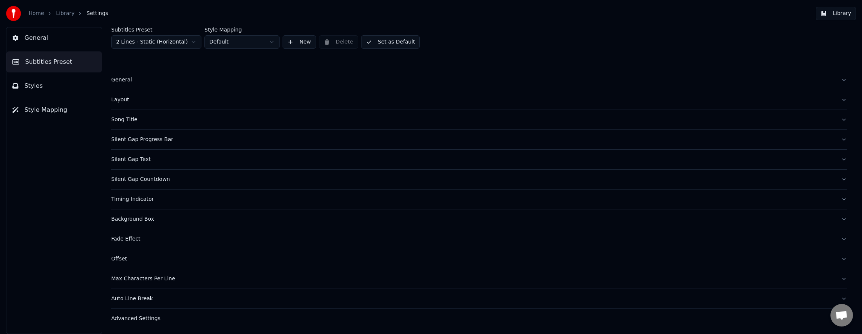
click at [60, 12] on link "Library" at bounding box center [65, 14] width 18 height 8
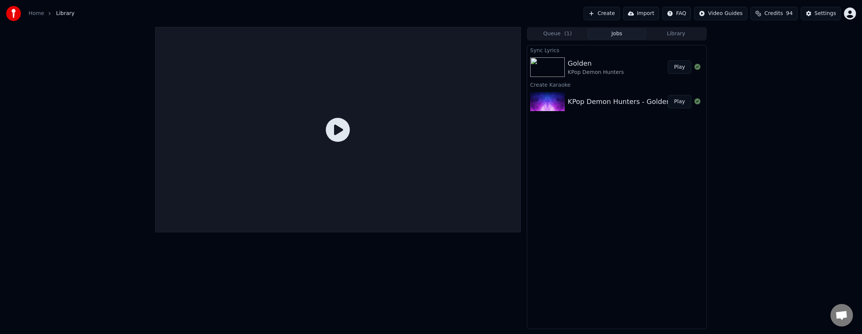
click at [683, 68] on button "Play" at bounding box center [679, 67] width 24 height 14
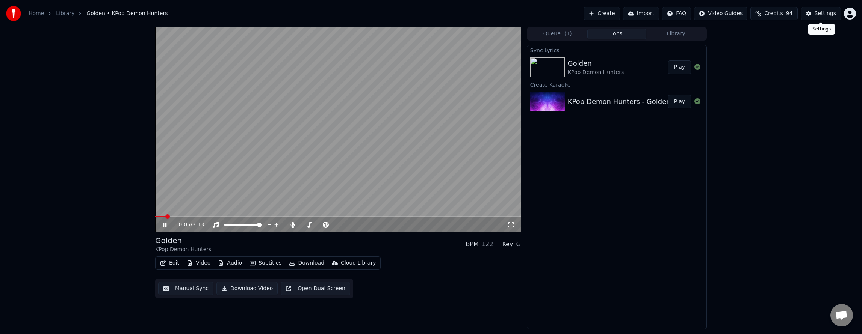
click at [829, 18] on button "Settings" at bounding box center [820, 14] width 40 height 14
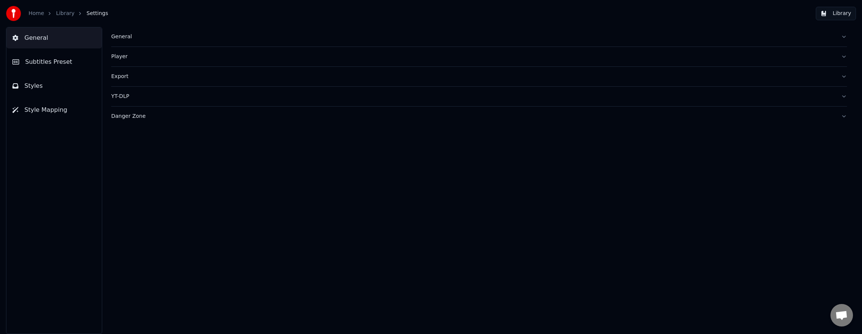
click at [44, 65] on span "Subtitles Preset" at bounding box center [48, 61] width 47 height 9
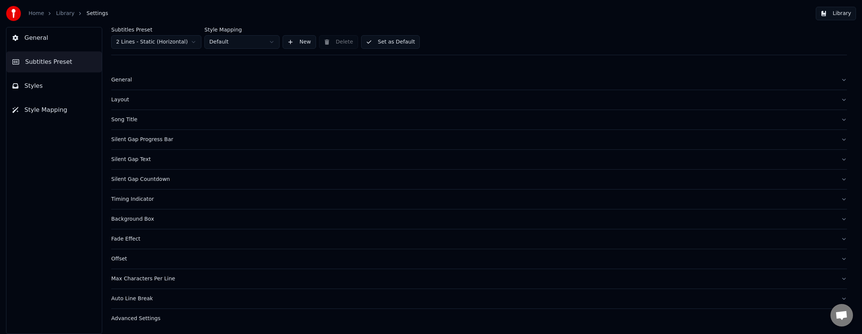
click at [383, 41] on button "Set as Default" at bounding box center [390, 42] width 59 height 14
click at [383, 41] on button "Done" at bounding box center [379, 42] width 36 height 14
click at [304, 41] on button "New" at bounding box center [298, 42] width 33 height 14
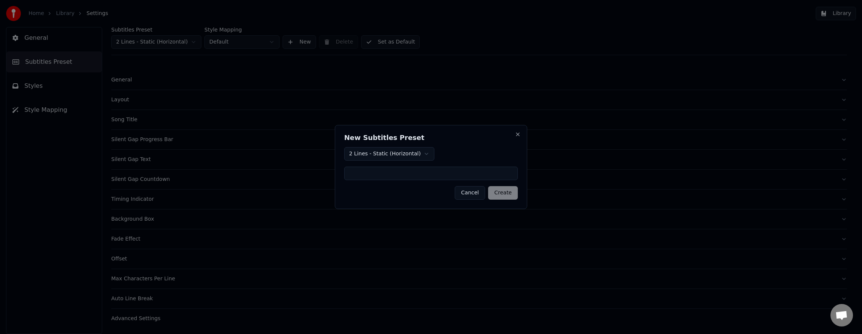
click at [474, 195] on button "Cancel" at bounding box center [470, 193] width 30 height 14
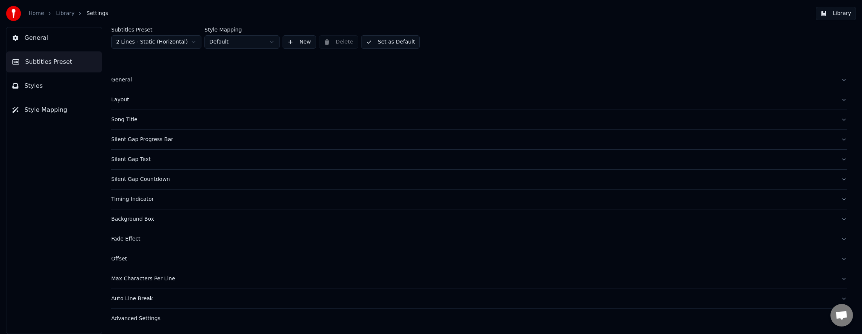
click at [126, 80] on div "General" at bounding box center [472, 80] width 723 height 8
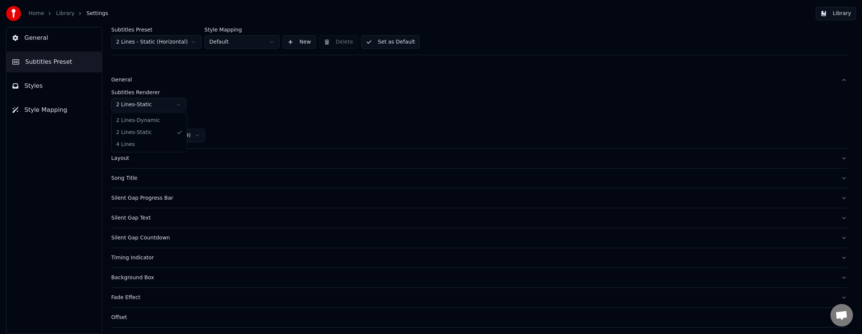
click at [133, 101] on html "Home Library Settings Library General Subtitles Preset Styles Style Mapping Sub…" at bounding box center [431, 167] width 862 height 334
click at [127, 80] on div "General" at bounding box center [472, 80] width 723 height 8
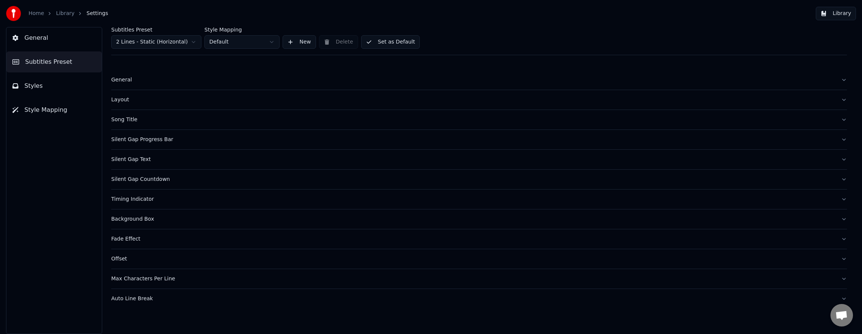
click at [387, 39] on button "Set as Default" at bounding box center [390, 42] width 59 height 14
click at [125, 101] on div "Layout" at bounding box center [472, 100] width 723 height 8
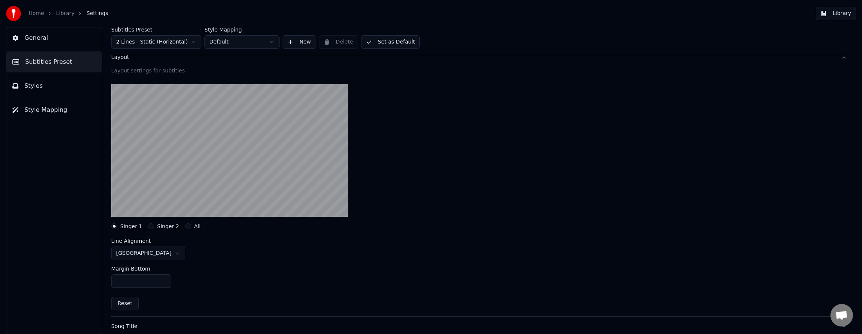
scroll to position [38, 0]
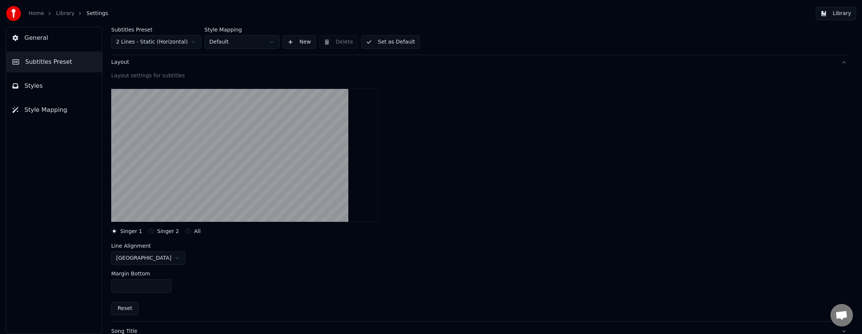
click at [121, 62] on div "Layout" at bounding box center [472, 63] width 723 height 8
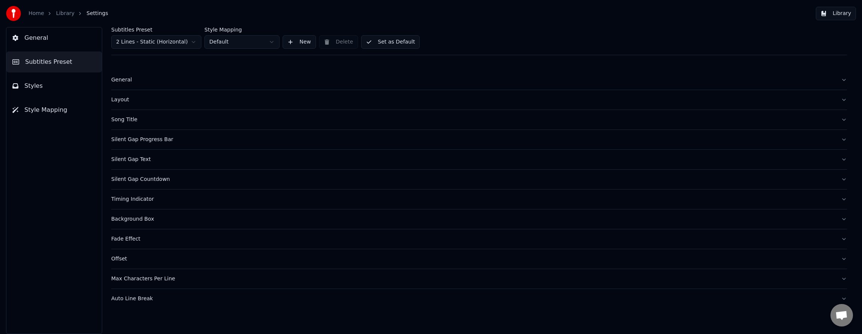
click at [61, 13] on link "Library" at bounding box center [65, 14] width 18 height 8
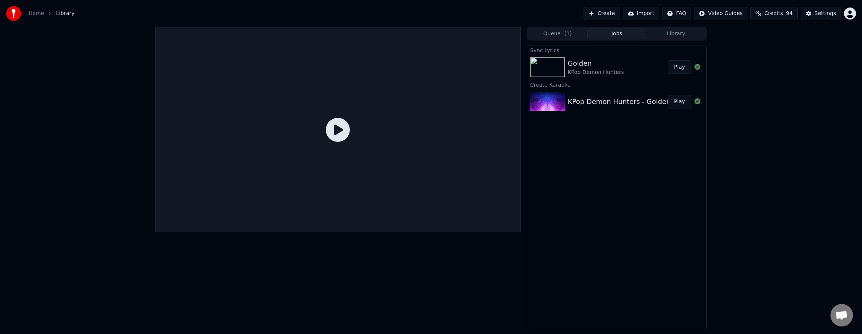
click at [680, 67] on button "Play" at bounding box center [679, 67] width 24 height 14
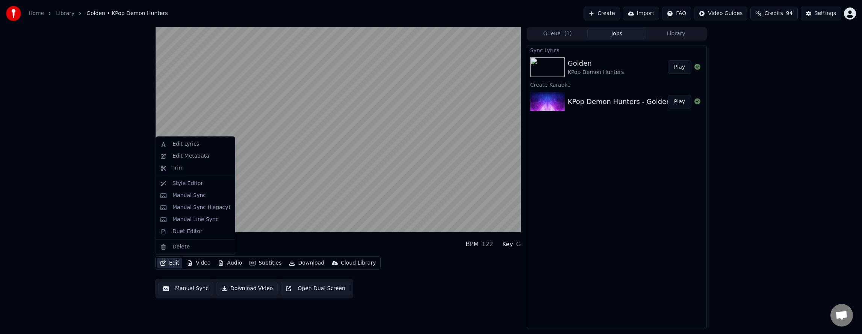
click at [171, 264] on button "Edit" at bounding box center [169, 263] width 25 height 11
click at [202, 158] on div "Edit Metadata" at bounding box center [190, 157] width 37 height 8
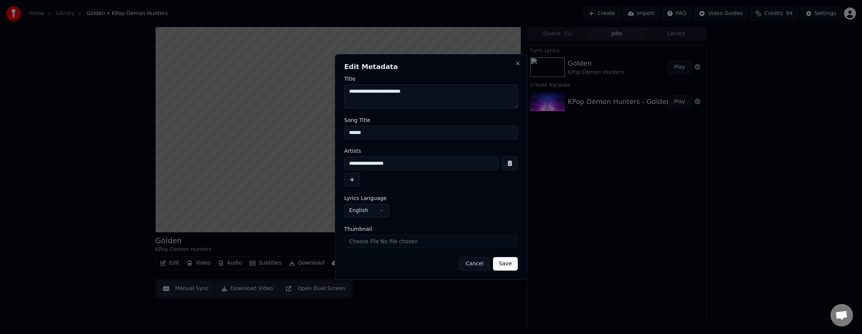
click at [489, 268] on button "Cancel" at bounding box center [474, 264] width 30 height 14
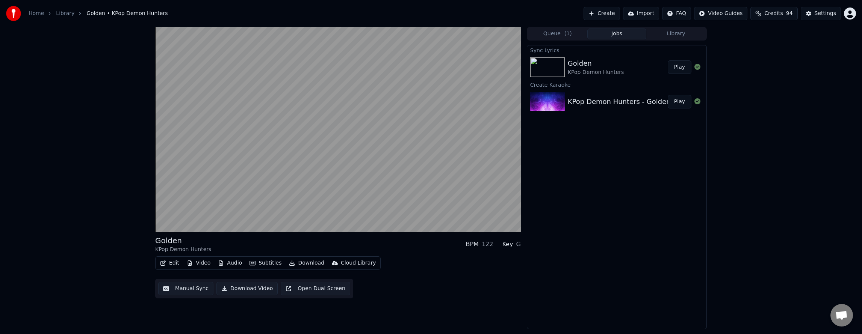
click at [267, 264] on button "Subtitles" at bounding box center [265, 263] width 38 height 11
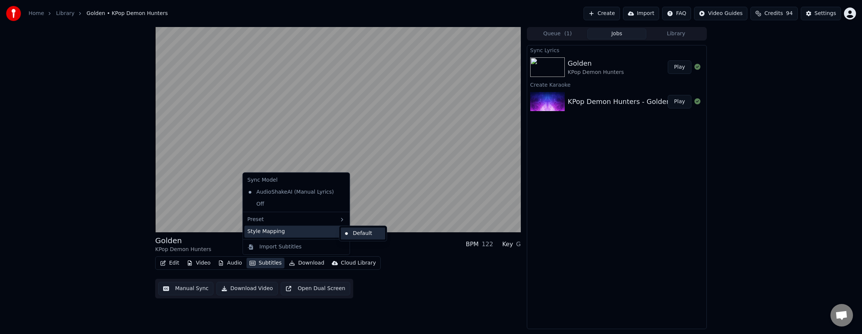
click at [358, 230] on div "Default" at bounding box center [363, 234] width 44 height 12
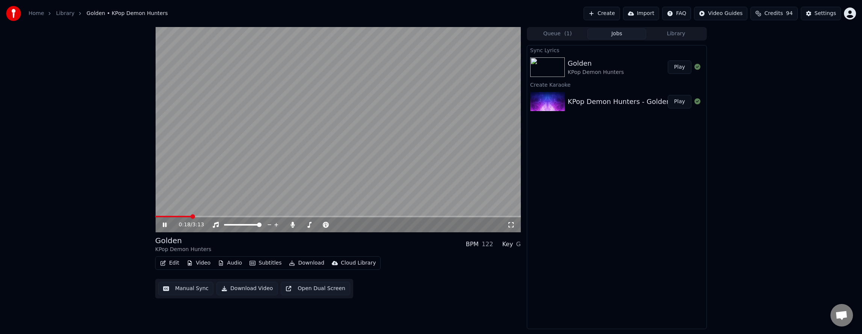
drag, startPoint x: 171, startPoint y: 215, endPoint x: 154, endPoint y: 219, distance: 17.5
click at [154, 219] on div "0:18 / 3:13 Golden KPop Demon Hunters BPM 122 Key G Edit Video Audio Subtitles …" at bounding box center [430, 178] width 563 height 302
click at [160, 217] on span at bounding box center [173, 217] width 37 height 2
click at [166, 226] on icon at bounding box center [165, 225] width 4 height 5
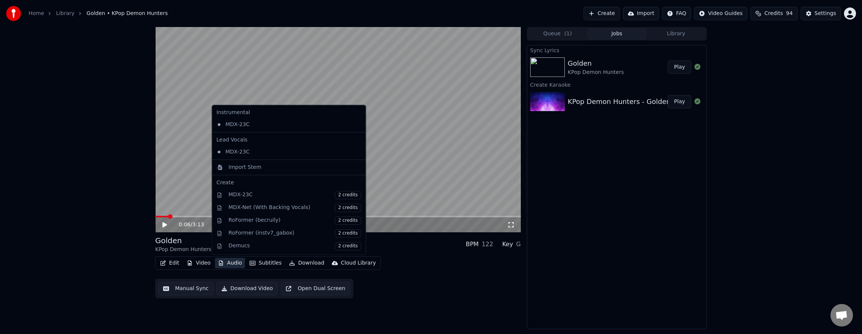
click at [236, 267] on button "Audio" at bounding box center [230, 263] width 30 height 11
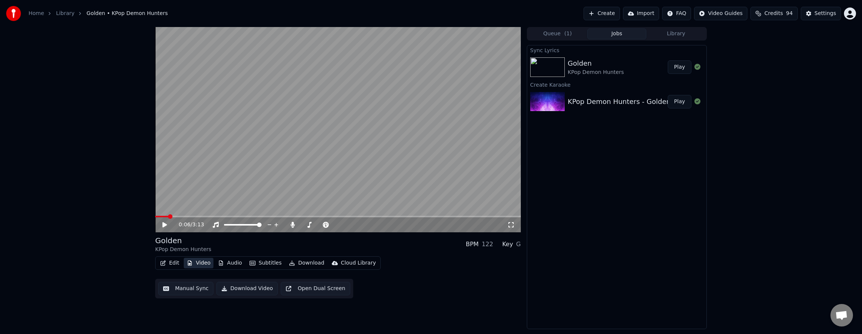
click at [192, 265] on button "Video" at bounding box center [199, 263] width 30 height 11
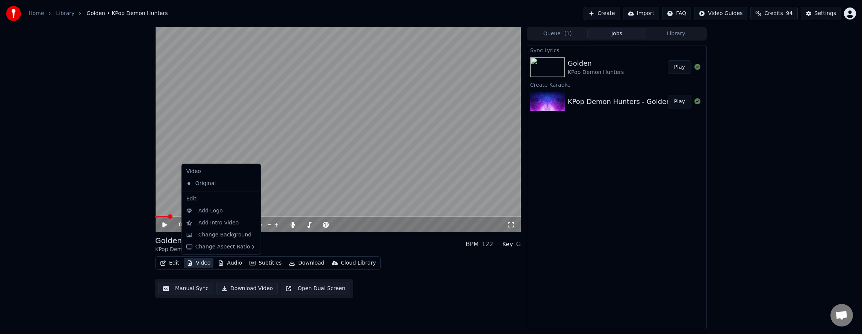
click at [192, 265] on button "Video" at bounding box center [199, 263] width 30 height 11
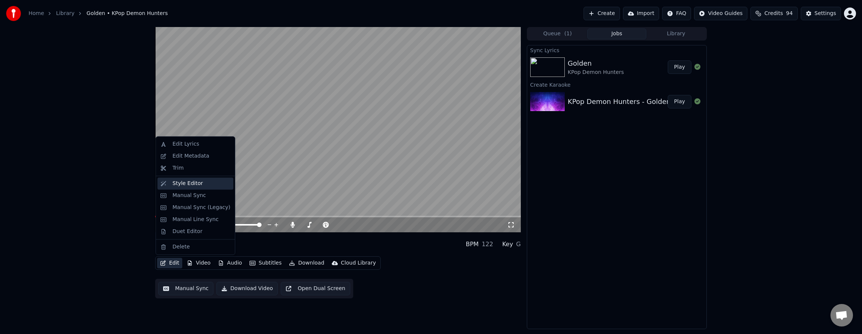
click at [201, 184] on div "Style Editor" at bounding box center [201, 184] width 58 height 8
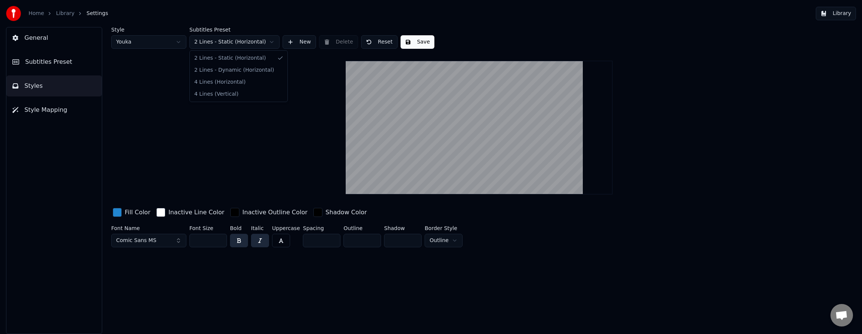
click at [248, 42] on html "Home Library Settings Library General Subtitles Preset Styles Style Mapping Sty…" at bounding box center [431, 167] width 862 height 334
click at [153, 42] on html "Home Library Settings Library General Subtitles Preset Styles Style Mapping Sty…" at bounding box center [431, 167] width 862 height 334
click at [419, 39] on button "Save" at bounding box center [417, 42] width 34 height 14
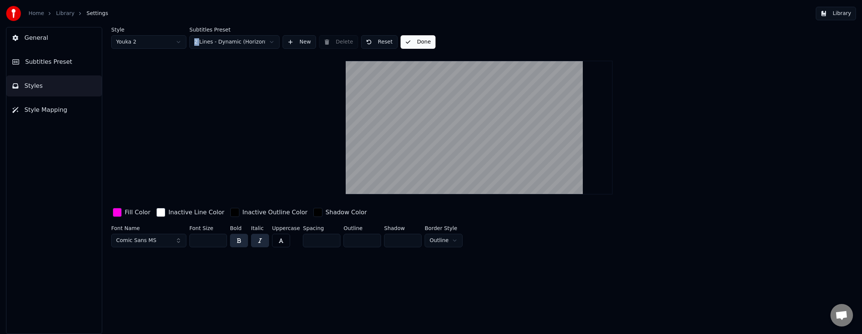
click at [419, 39] on button "Done" at bounding box center [417, 42] width 35 height 14
drag, startPoint x: 400, startPoint y: 42, endPoint x: 412, endPoint y: 41, distance: 11.3
click at [412, 41] on div "Style Youka 2 Subtitles Preset 2 Lines - Dynamic (Horizontal) New Delete Reset …" at bounding box center [478, 38] width 735 height 22
click at [33, 106] on span "Style Mapping" at bounding box center [45, 110] width 43 height 9
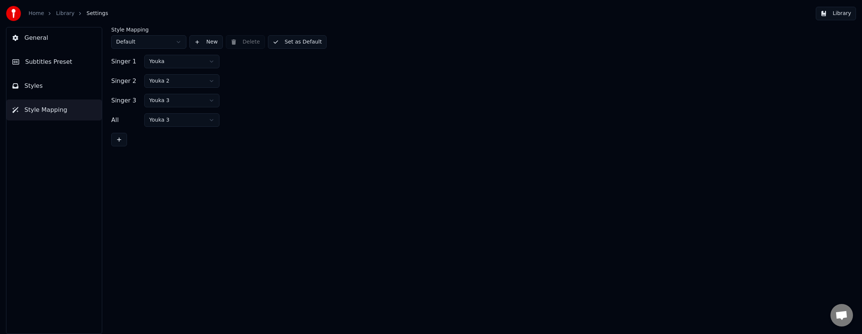
click at [42, 84] on button "Styles" at bounding box center [53, 86] width 95 height 21
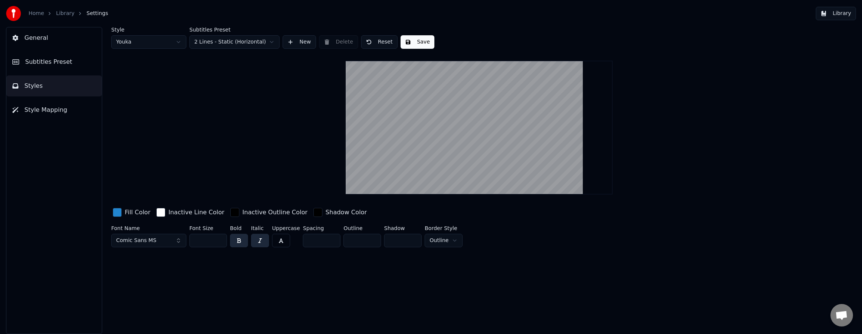
click at [48, 62] on span "Subtitles Preset" at bounding box center [48, 61] width 47 height 9
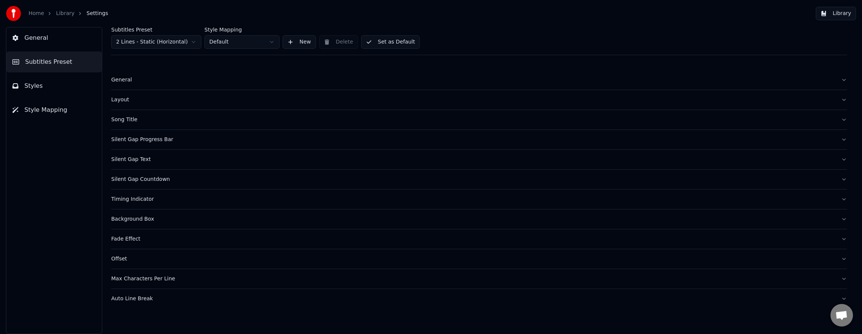
click at [142, 122] on div "Song Title" at bounding box center [472, 120] width 723 height 8
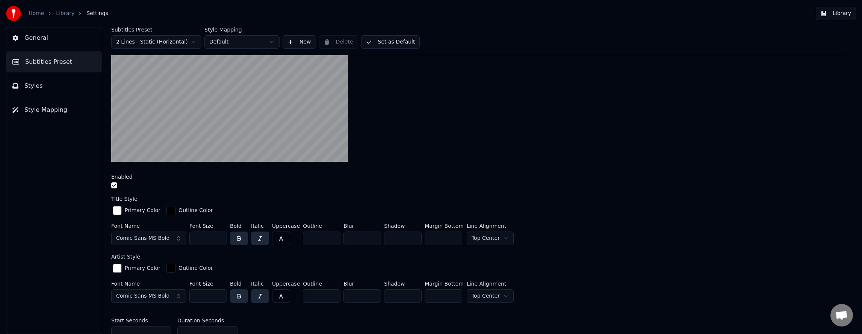
scroll to position [113, 0]
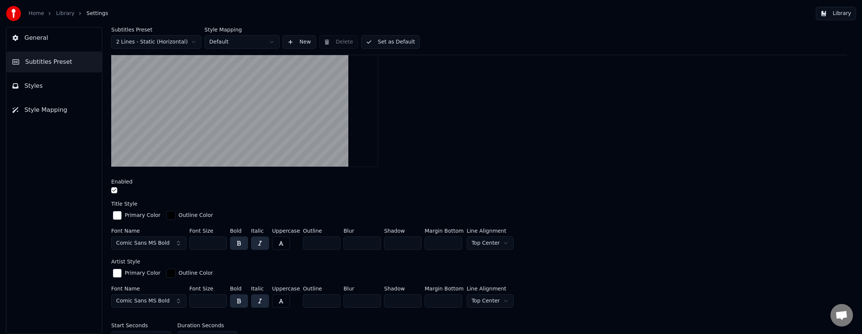
click at [402, 44] on button "Set as Default" at bounding box center [390, 42] width 59 height 14
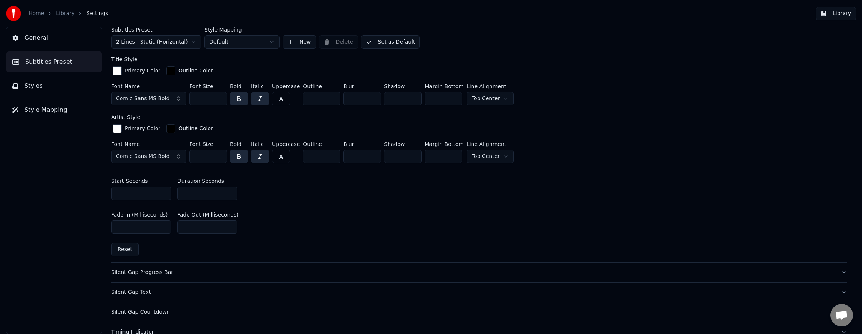
scroll to position [369, 0]
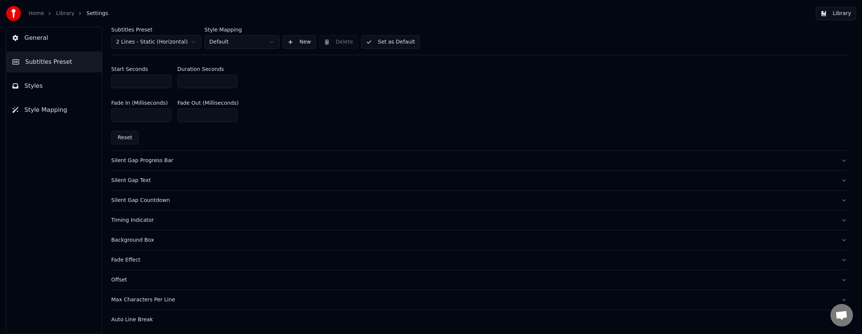
click at [36, 37] on span "General" at bounding box center [36, 37] width 24 height 9
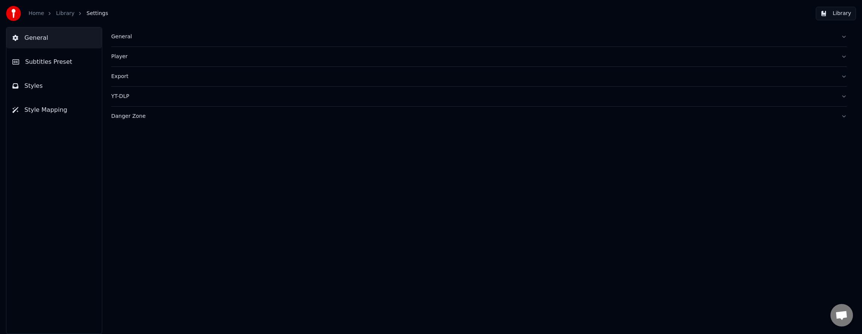
scroll to position [0, 0]
click at [62, 15] on link "Library" at bounding box center [65, 14] width 18 height 8
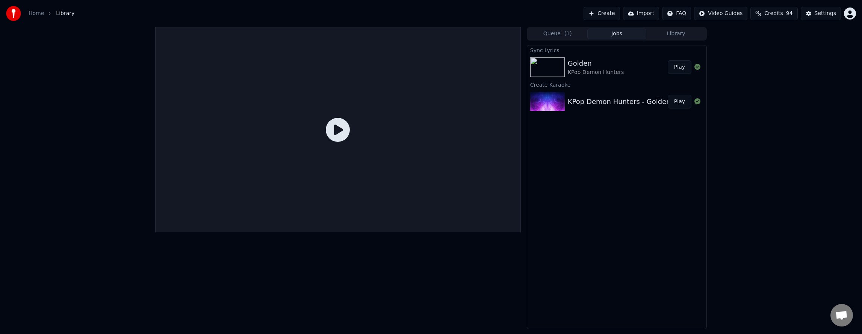
click at [685, 65] on button "Play" at bounding box center [679, 67] width 24 height 14
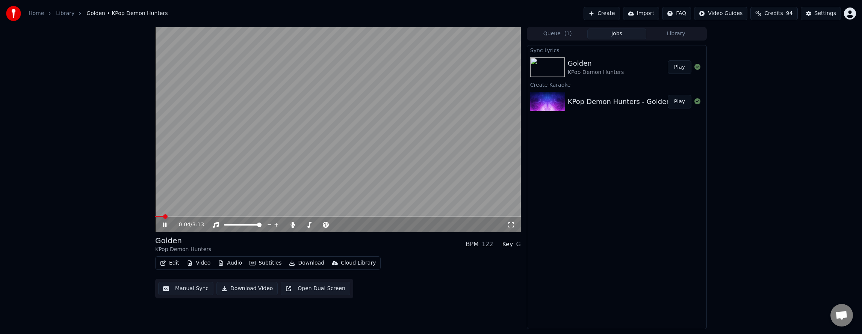
click at [181, 218] on div "0:04 / 3:13" at bounding box center [337, 224] width 365 height 15
click at [173, 214] on span at bounding box center [170, 216] width 5 height 5
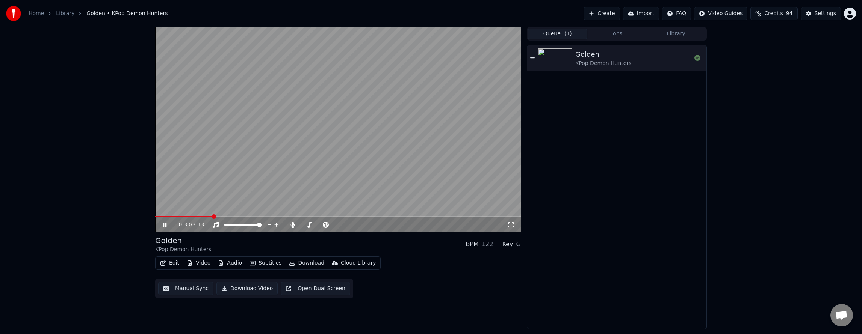
click at [550, 35] on button "Queue ( 1 )" at bounding box center [557, 34] width 59 height 11
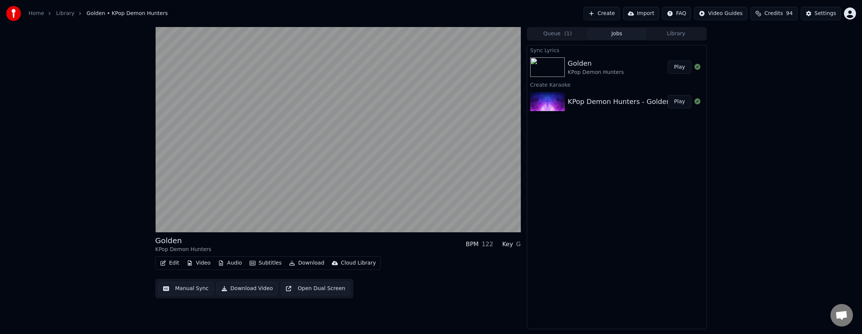
click at [619, 35] on button "Jobs" at bounding box center [616, 34] width 59 height 11
click at [164, 264] on icon "button" at bounding box center [162, 263] width 5 height 5
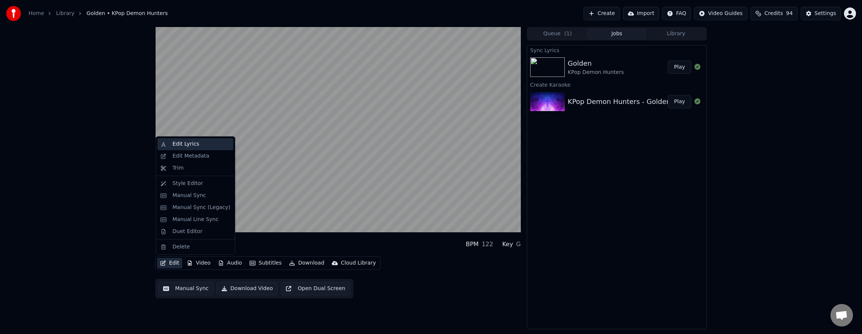
click at [219, 143] on div "Edit Lyrics" at bounding box center [201, 144] width 58 height 8
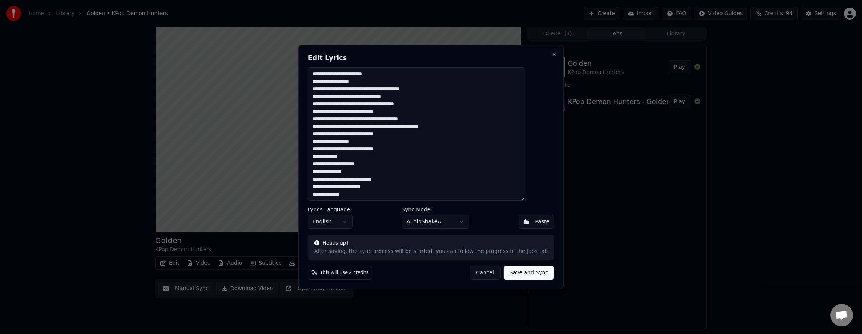
click at [476, 273] on button "Cancel" at bounding box center [485, 273] width 30 height 14
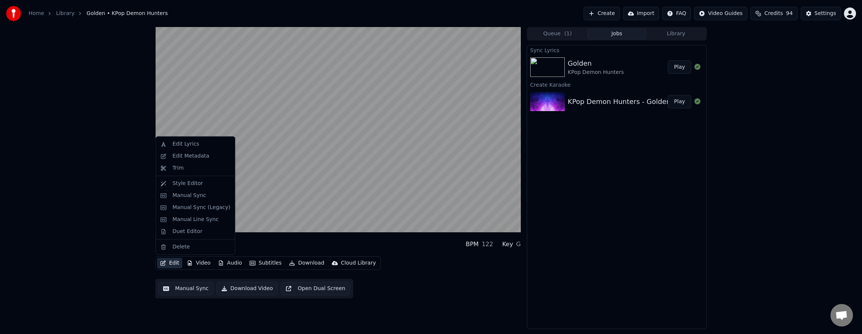
click at [172, 263] on button "Edit" at bounding box center [169, 263] width 25 height 11
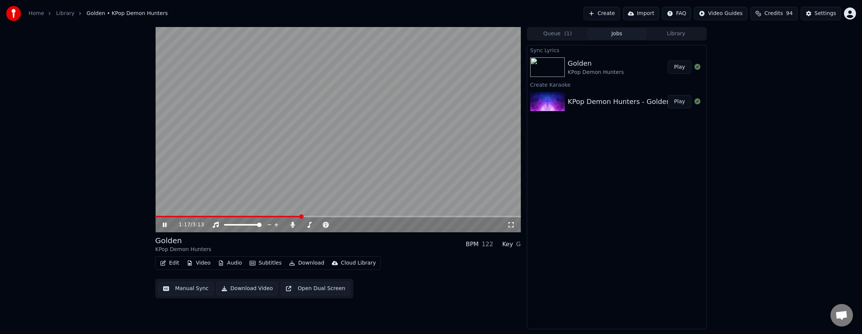
click at [330, 236] on div "Golden KPop Demon Hunters BPM 122 Key G" at bounding box center [337, 245] width 365 height 18
click at [192, 225] on span "3:13" at bounding box center [198, 225] width 12 height 8
drag, startPoint x: 337, startPoint y: 218, endPoint x: 349, endPoint y: 217, distance: 12.0
click at [381, 177] on video at bounding box center [337, 129] width 365 height 205
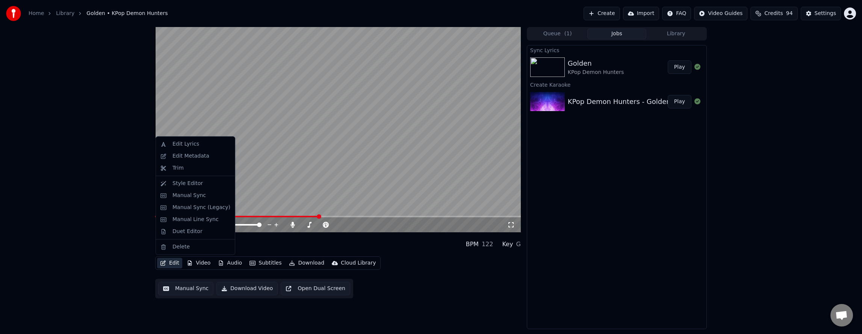
click at [171, 263] on button "Edit" at bounding box center [169, 263] width 25 height 11
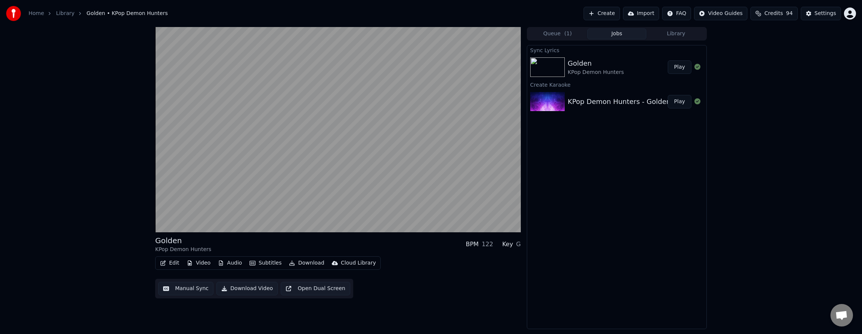
click at [71, 186] on div "Golden KPop Demon Hunters BPM 122 Key G Edit Video Audio Subtitles Download Clo…" at bounding box center [431, 178] width 862 height 302
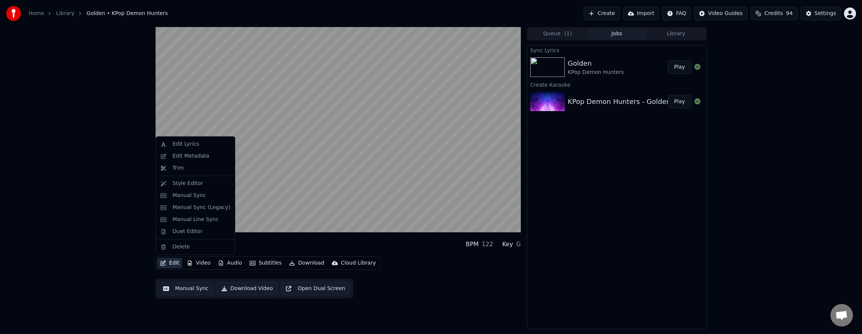
click at [176, 264] on button "Edit" at bounding box center [169, 263] width 25 height 11
click at [187, 183] on div "Style Editor" at bounding box center [187, 184] width 30 height 8
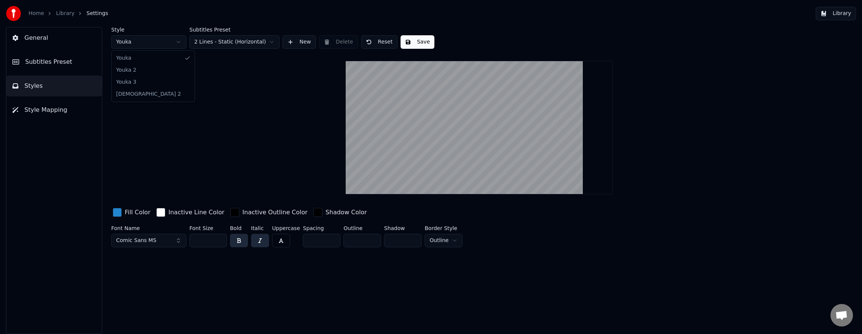
click at [136, 37] on html "Home Library Settings Library General Subtitles Preset Styles Style Mapping Sty…" at bounding box center [431, 167] width 862 height 334
click at [217, 39] on html "Home Library Settings Library General Subtitles Preset Styles Style Mapping Sty…" at bounding box center [431, 167] width 862 height 334
click at [233, 43] on html "Home Library Settings Library General Subtitles Preset Styles Style Mapping Sty…" at bounding box center [431, 167] width 862 height 334
click at [228, 45] on html "Home Library Settings Library General Subtitles Preset Styles Style Mapping Sty…" at bounding box center [431, 167] width 862 height 334
click at [57, 63] on span "Subtitles Preset" at bounding box center [48, 61] width 47 height 9
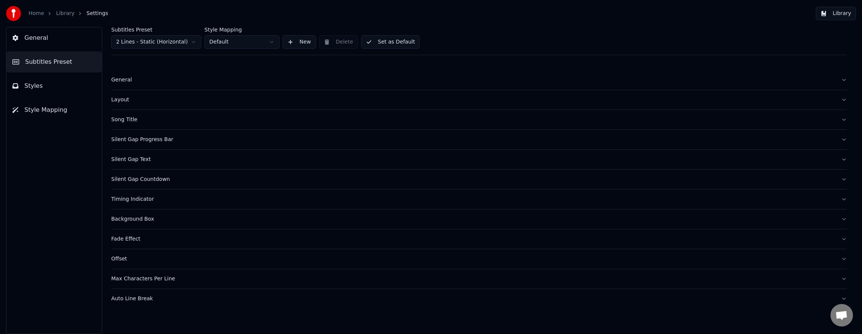
click at [50, 88] on button "Styles" at bounding box center [53, 86] width 95 height 21
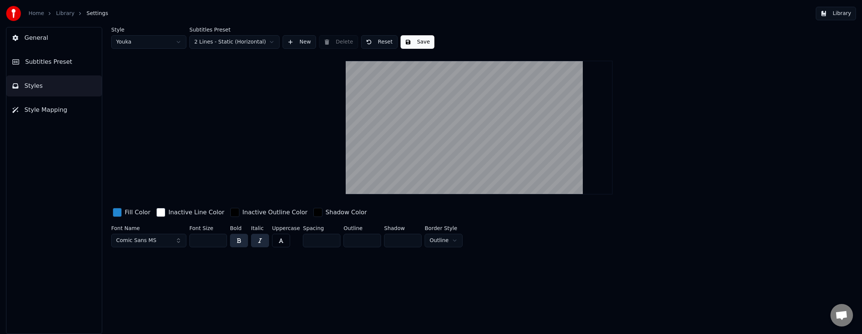
click at [172, 49] on div "Style Youka Subtitles Preset 2 Lines - Static (Horizontal) New Delete Reset Sav…" at bounding box center [478, 138] width 735 height 223
click at [170, 48] on html "Home Library Settings Library General Subtitles Preset Styles Style Mapping Sty…" at bounding box center [431, 167] width 862 height 334
click at [420, 40] on button "Save" at bounding box center [417, 42] width 34 height 14
click at [36, 11] on link "Home" at bounding box center [36, 14] width 15 height 8
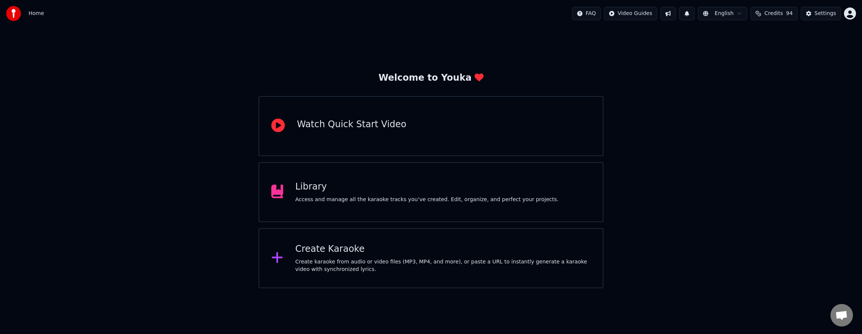
click at [345, 209] on div "Library Access and manage all the karaoke tracks you’ve created. Edit, organize…" at bounding box center [430, 192] width 345 height 60
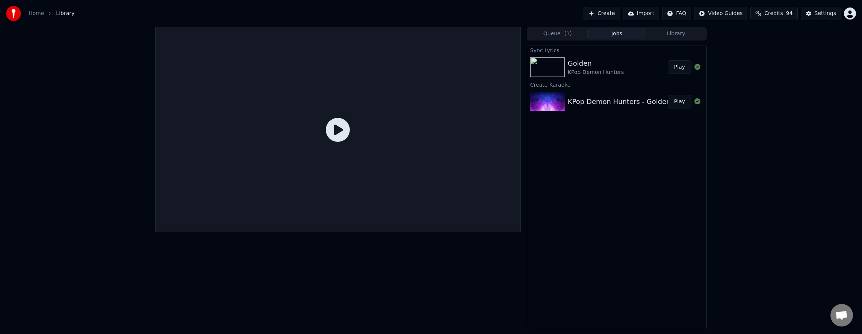
click at [684, 66] on button "Play" at bounding box center [679, 67] width 24 height 14
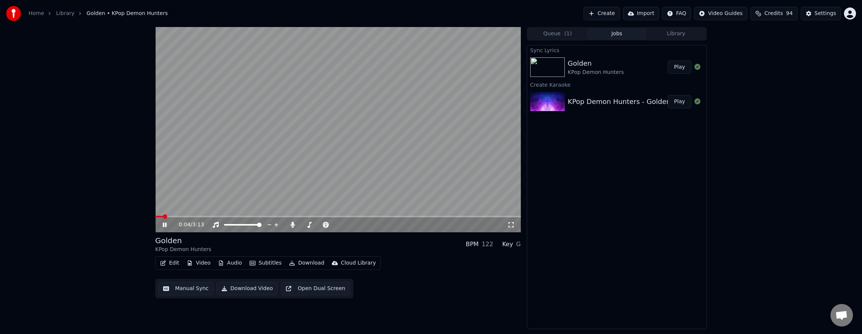
click at [310, 288] on button "Open Dual Screen" at bounding box center [315, 289] width 69 height 14
click at [510, 224] on icon at bounding box center [511, 225] width 8 height 6
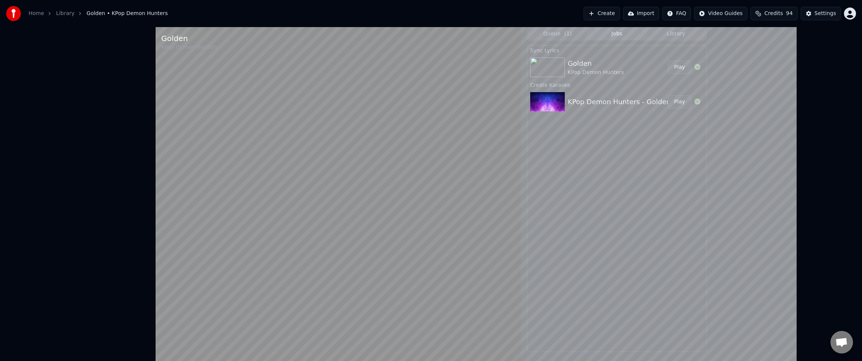
drag, startPoint x: 310, startPoint y: 116, endPoint x: 220, endPoint y: 118, distance: 89.4
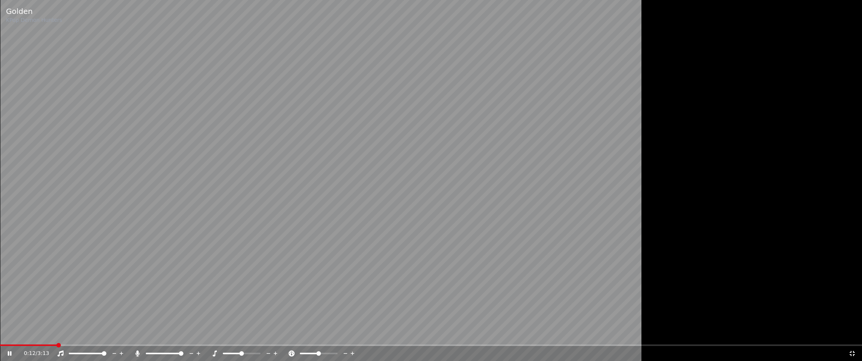
click at [32, 10] on div "Golden" at bounding box center [34, 11] width 56 height 11
click at [29, 16] on div "Golden" at bounding box center [34, 11] width 56 height 11
click at [853, 334] on icon at bounding box center [851, 352] width 5 height 5
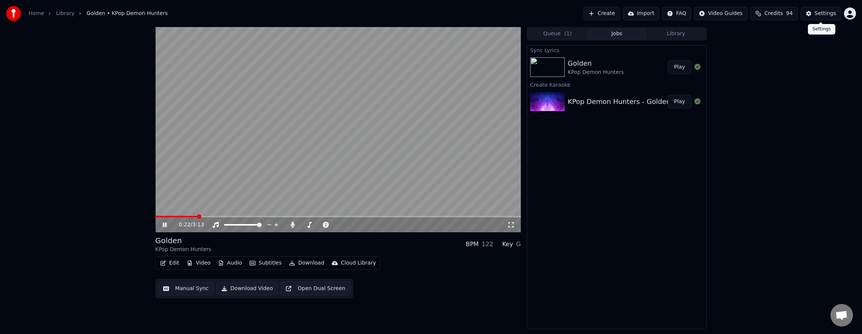
click at [831, 9] on button "Settings" at bounding box center [820, 14] width 40 height 14
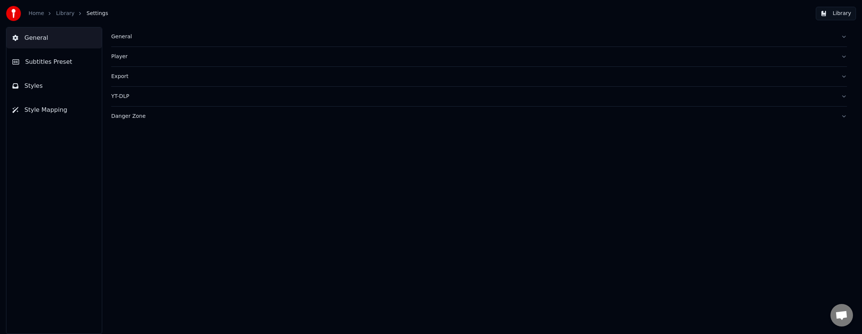
click at [131, 117] on div "Danger Zone" at bounding box center [472, 117] width 723 height 8
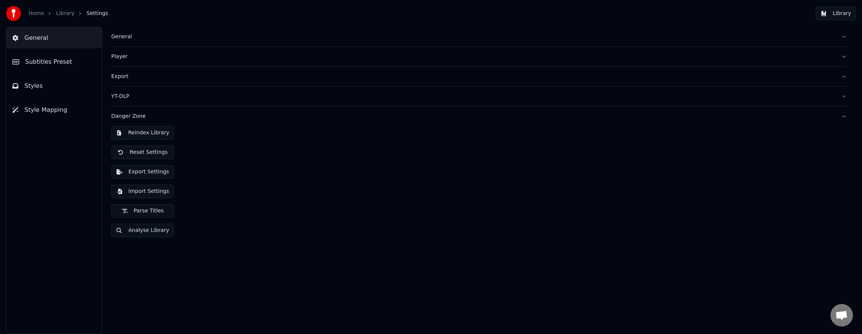
click at [115, 95] on div "YT-DLP" at bounding box center [472, 97] width 723 height 8
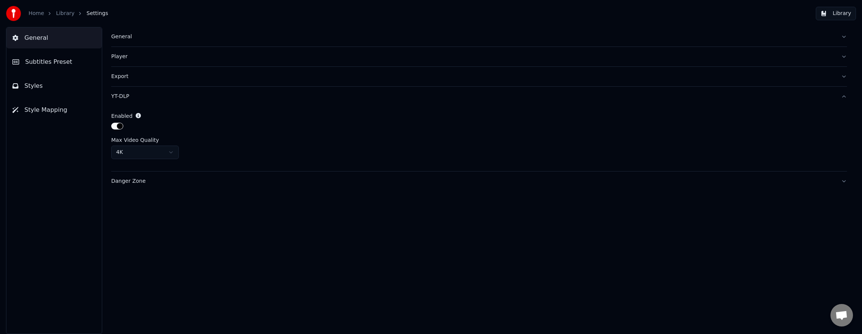
click at [122, 73] on div "Export" at bounding box center [472, 77] width 723 height 8
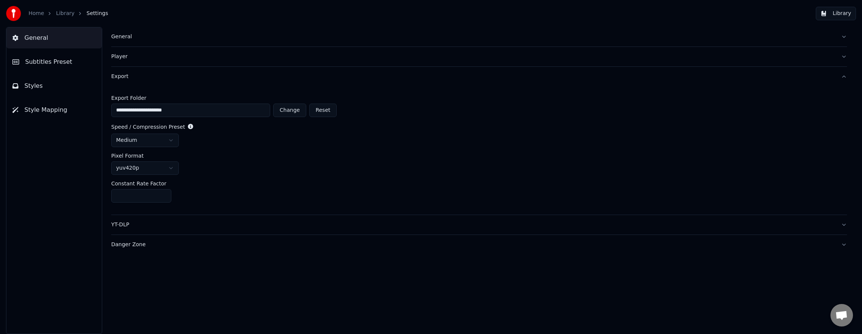
click at [167, 171] on html "**********" at bounding box center [431, 167] width 862 height 334
click at [113, 53] on div "Player" at bounding box center [472, 57] width 723 height 8
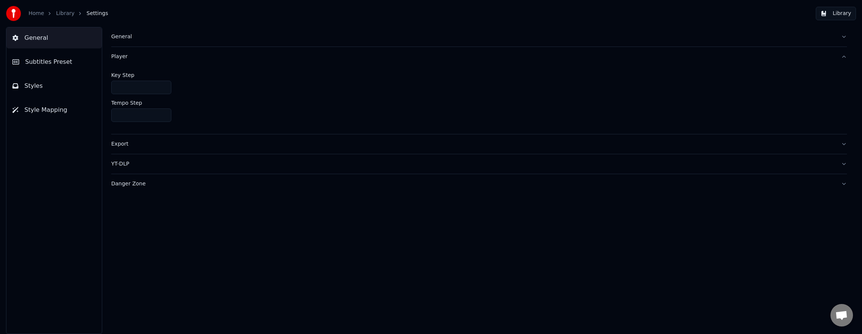
click at [121, 37] on div "General" at bounding box center [472, 37] width 723 height 8
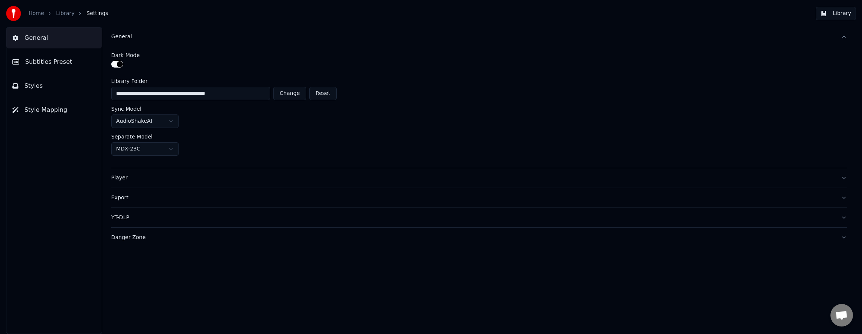
click at [46, 113] on span "Style Mapping" at bounding box center [45, 110] width 43 height 9
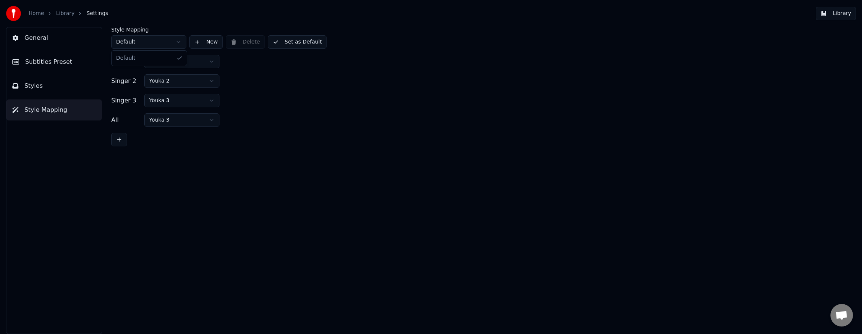
click at [129, 40] on html "Home Library Settings Library General Subtitles Preset Styles Style Mapping Sty…" at bounding box center [431, 167] width 862 height 334
click at [205, 41] on html "Home Library Settings Library General Subtitles Preset Styles Style Mapping Sty…" at bounding box center [431, 167] width 862 height 334
click at [206, 41] on button "New" at bounding box center [205, 42] width 33 height 14
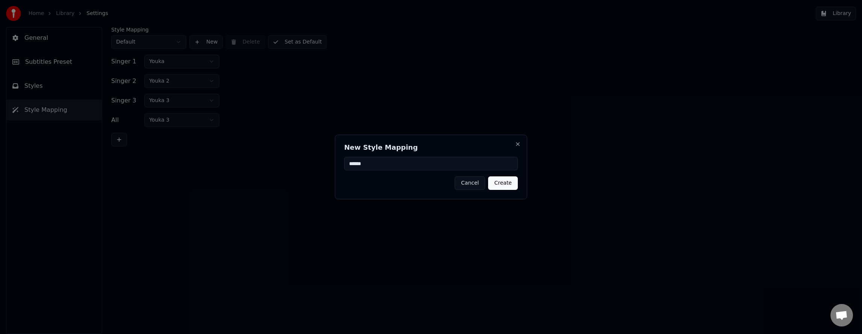
type input "******"
click at [504, 182] on button "Create" at bounding box center [503, 184] width 30 height 14
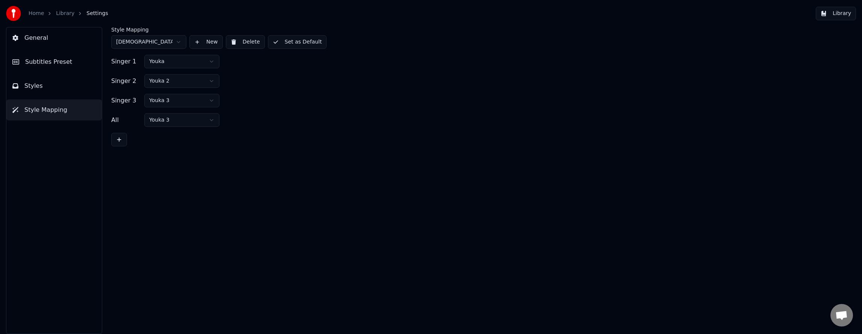
click at [157, 41] on html "Home Library Settings Library General Subtitles Preset Styles Style Mapping Sty…" at bounding box center [431, 167] width 862 height 334
click at [201, 64] on html "Home Library Settings Library General Subtitles Preset Styles Style Mapping Sty…" at bounding box center [431, 167] width 862 height 334
click at [183, 82] on html "Home Library Settings Library General Subtitles Preset Styles Style Mapping Sty…" at bounding box center [431, 167] width 862 height 334
click at [294, 44] on button "Set as Default" at bounding box center [297, 42] width 59 height 14
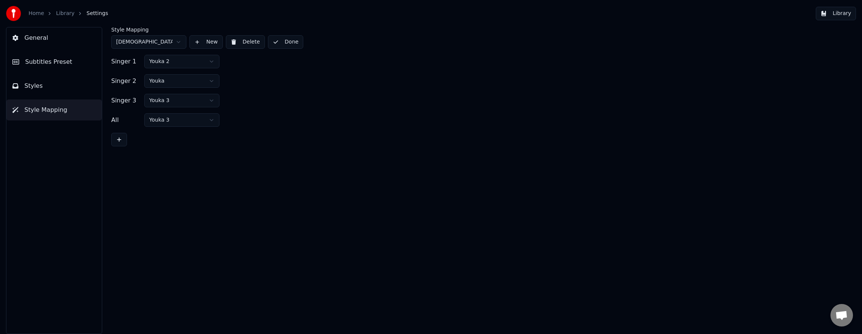
click at [32, 36] on span "General" at bounding box center [36, 37] width 24 height 9
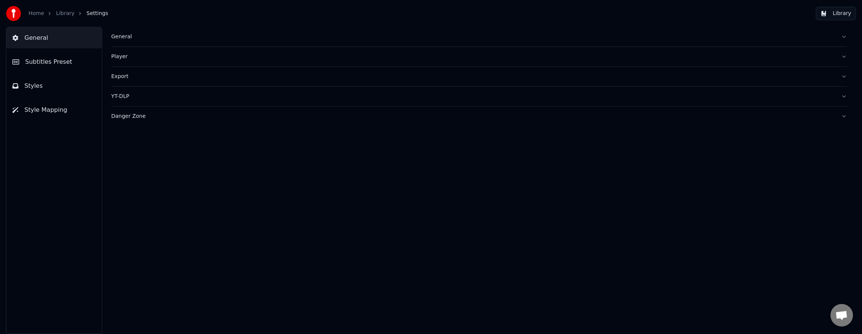
click at [60, 11] on link "Library" at bounding box center [65, 14] width 18 height 8
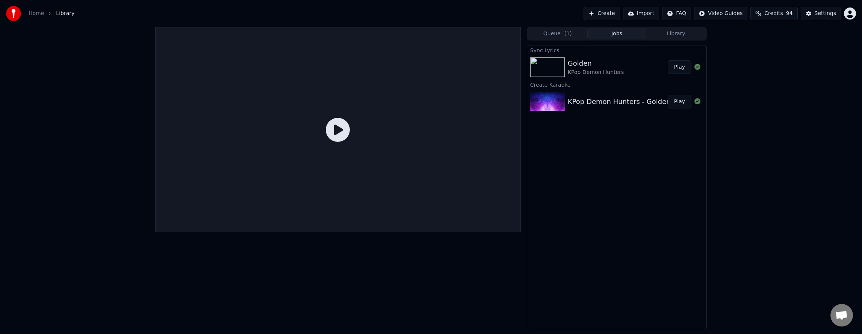
click at [678, 67] on button "Play" at bounding box center [679, 67] width 24 height 14
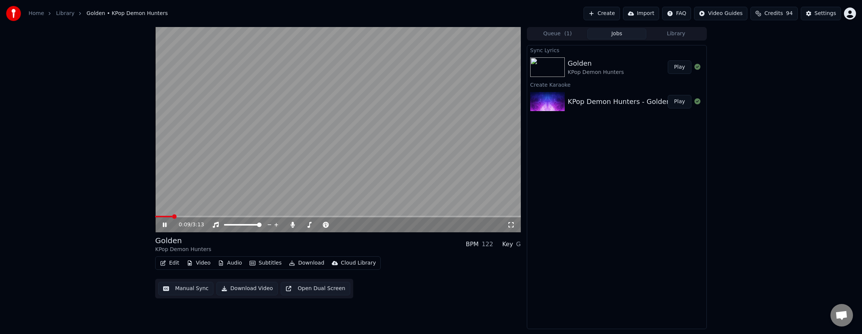
click at [173, 216] on span at bounding box center [337, 217] width 365 height 2
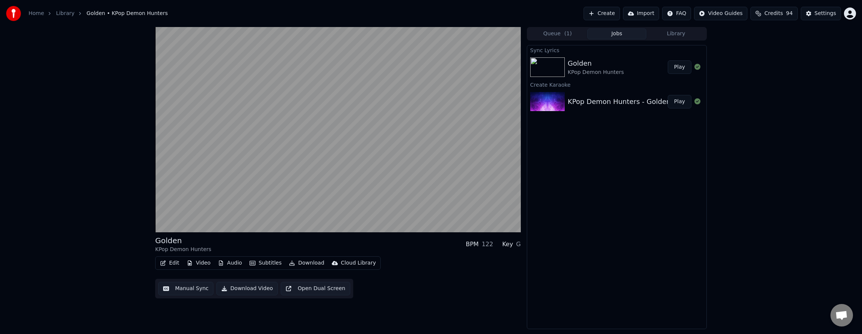
click at [206, 265] on button "Video" at bounding box center [199, 263] width 30 height 11
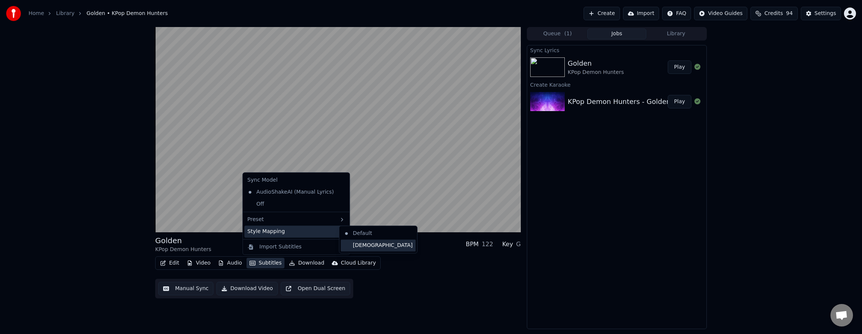
click at [371, 245] on div "[DEMOGRAPHIC_DATA]" at bounding box center [378, 246] width 75 height 12
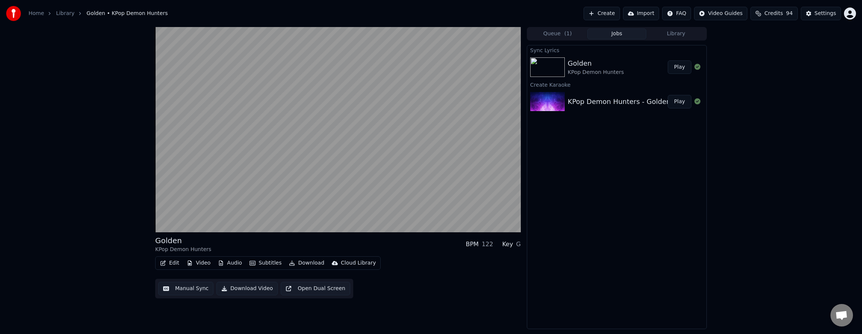
click at [176, 265] on button "Edit" at bounding box center [169, 263] width 25 height 11
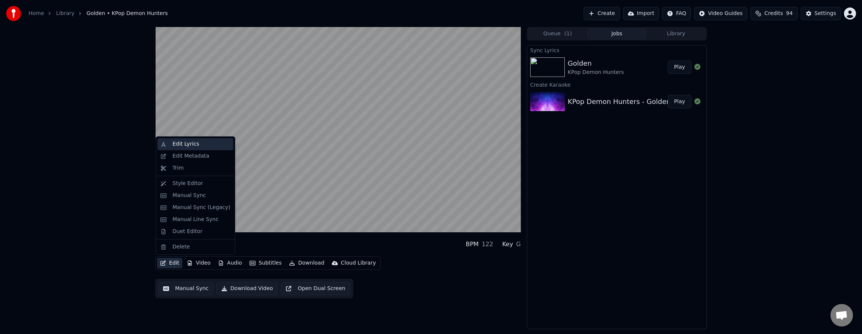
click at [198, 145] on div "Edit Lyrics" at bounding box center [201, 144] width 58 height 8
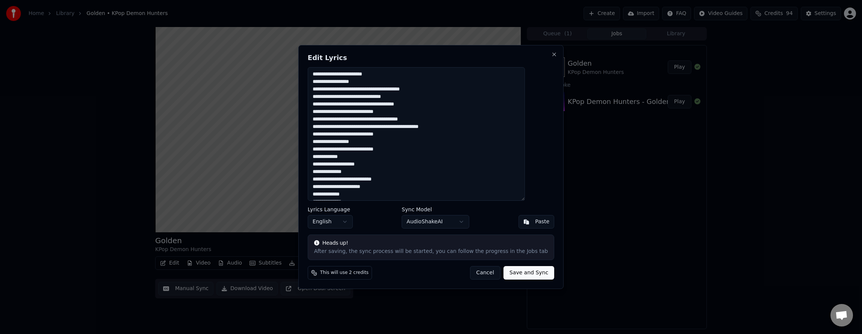
click at [482, 275] on button "Cancel" at bounding box center [485, 273] width 30 height 14
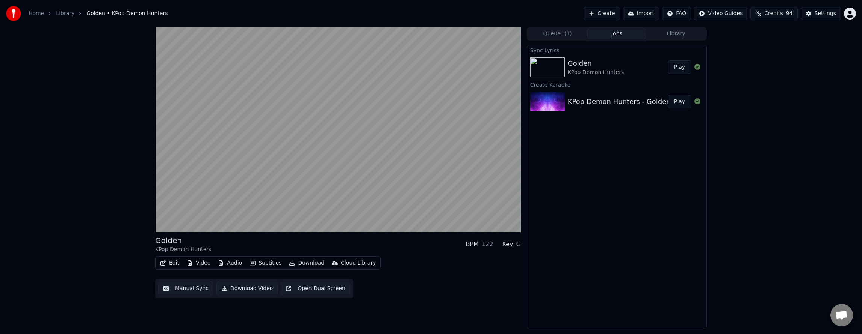
click at [184, 290] on button "Manual Sync" at bounding box center [185, 289] width 55 height 14
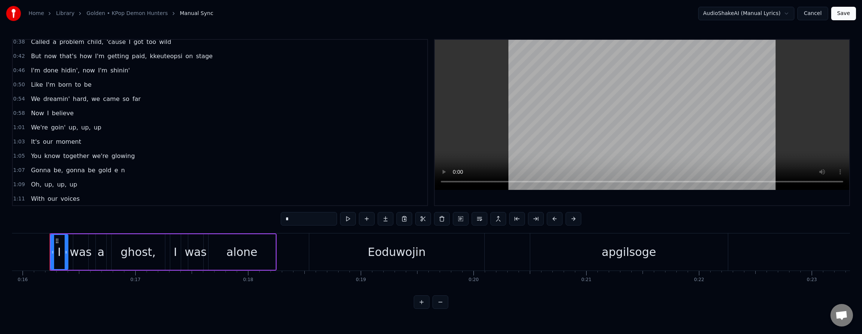
scroll to position [113, 0]
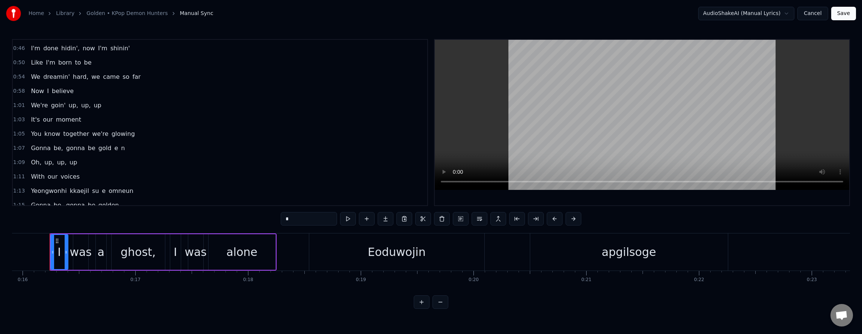
click at [113, 151] on span "е" at bounding box center [115, 148] width 5 height 9
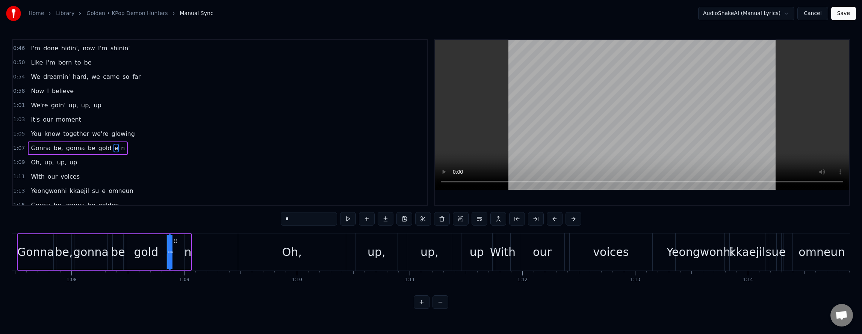
scroll to position [0, 7586]
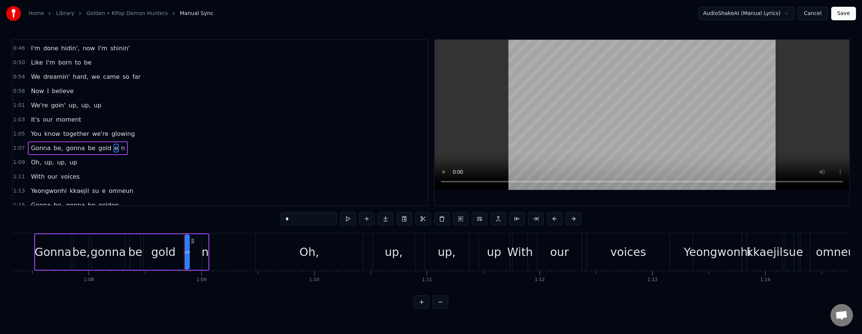
click at [163, 254] on div "gold" at bounding box center [163, 252] width 24 height 17
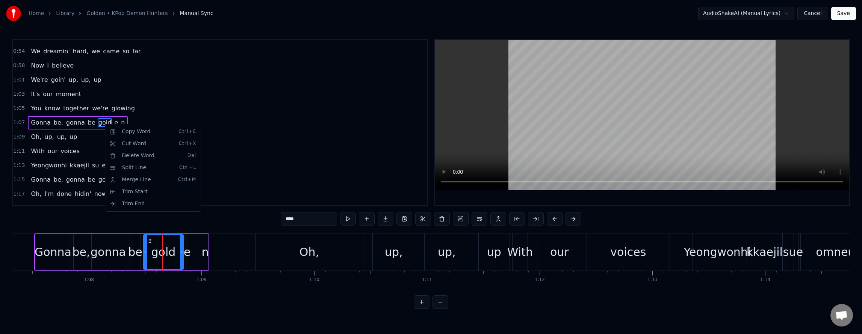
click at [202, 109] on html "Home Library Golden • KPop Demon Hunters Manual Sync AudioShakeAI (Manual Lyric…" at bounding box center [431, 160] width 862 height 321
click at [297, 222] on input "****" at bounding box center [309, 219] width 56 height 14
click at [299, 218] on input "****" at bounding box center [309, 219] width 56 height 14
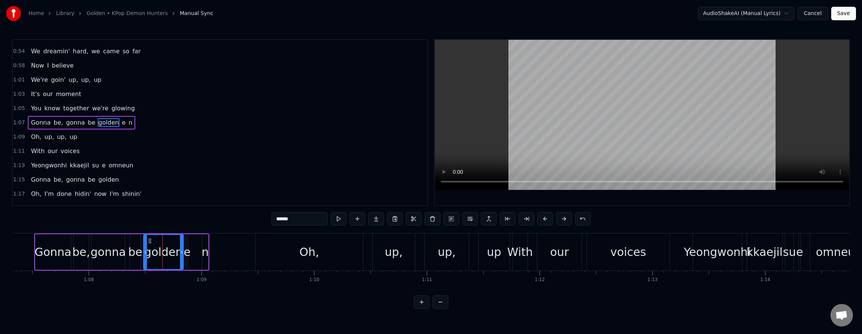
type input "******"
click at [141, 154] on div "Delete Word Del" at bounding box center [163, 156] width 92 height 12
click at [121, 124] on span "е" at bounding box center [123, 122] width 5 height 9
type input "*"
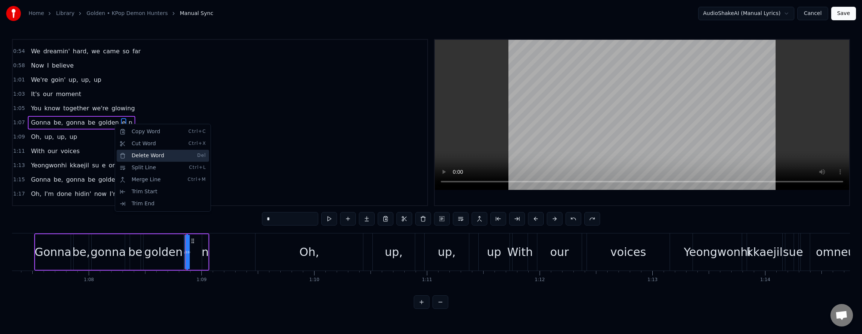
click at [134, 156] on div "Delete Word Del" at bounding box center [162, 156] width 92 height 12
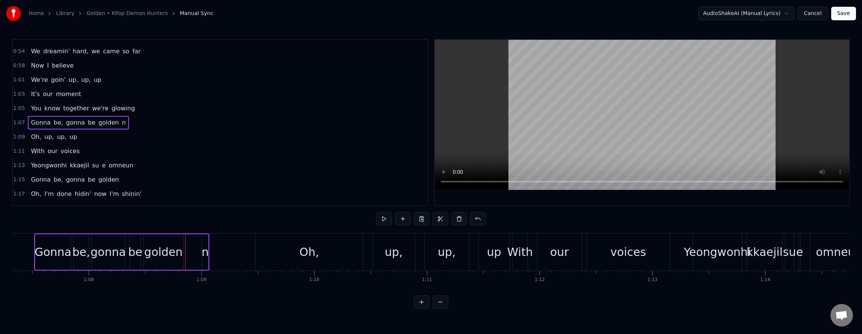
click at [121, 124] on span "n" at bounding box center [123, 122] width 5 height 9
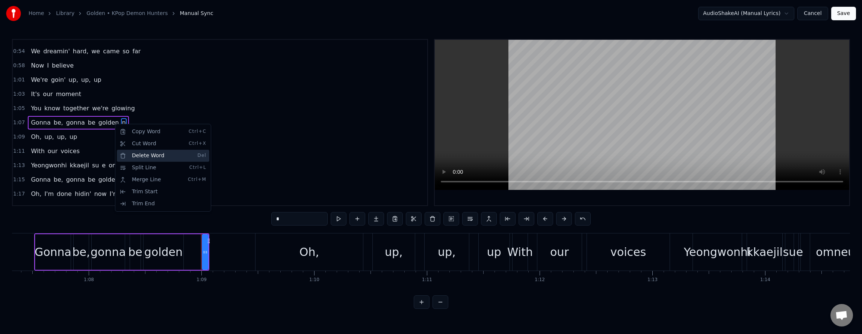
click at [137, 154] on div "Delete Word Del" at bounding box center [163, 156] width 92 height 12
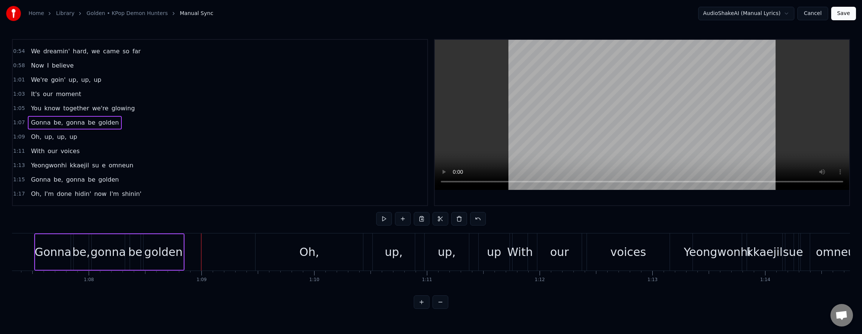
click at [150, 252] on div "golden" at bounding box center [163, 252] width 38 height 17
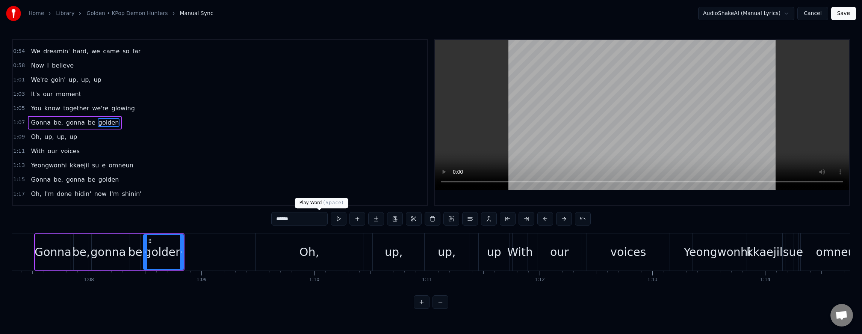
click at [331, 220] on button at bounding box center [339, 219] width 16 height 14
drag, startPoint x: 182, startPoint y: 244, endPoint x: 201, endPoint y: 245, distance: 19.2
click at [201, 245] on div at bounding box center [200, 252] width 3 height 34
click at [331, 217] on button at bounding box center [339, 219] width 16 height 14
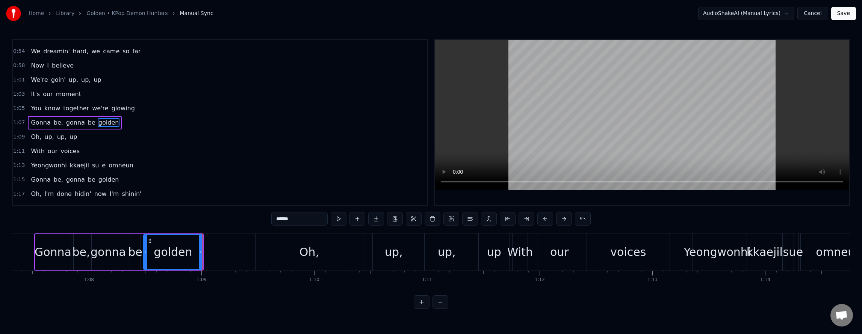
click at [331, 217] on button at bounding box center [339, 219] width 16 height 14
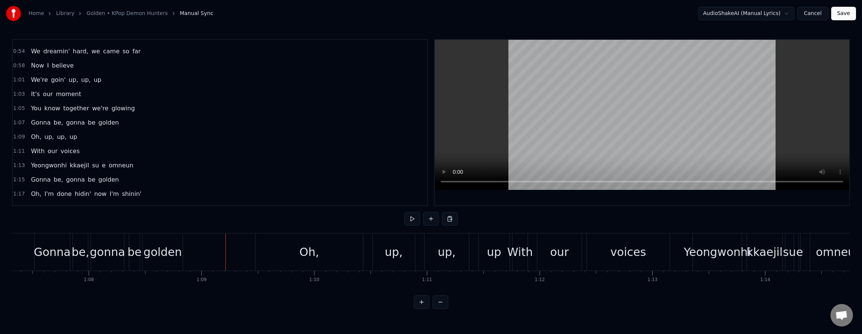
click at [169, 246] on div "golden" at bounding box center [162, 252] width 38 height 17
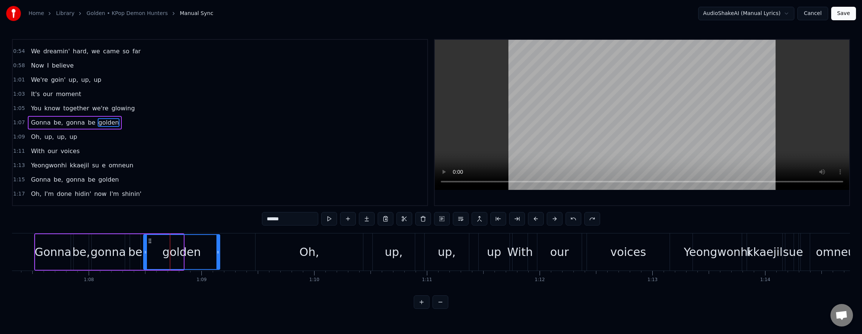
drag, startPoint x: 182, startPoint y: 253, endPoint x: 219, endPoint y: 252, distance: 36.8
click at [218, 252] on icon at bounding box center [217, 252] width 3 height 6
click at [331, 221] on button at bounding box center [339, 219] width 16 height 14
click at [331, 220] on button at bounding box center [339, 219] width 16 height 14
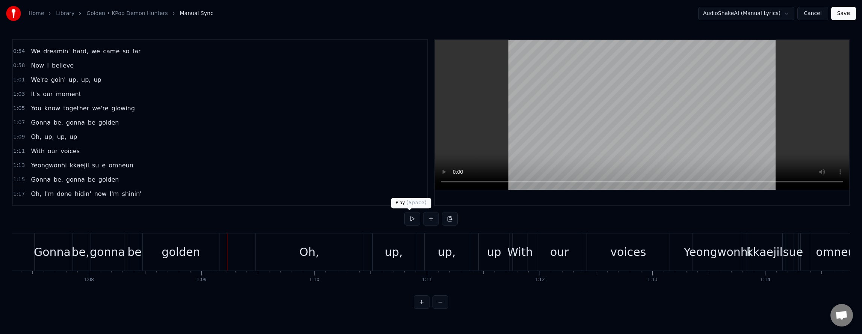
click at [407, 215] on button at bounding box center [412, 219] width 16 height 14
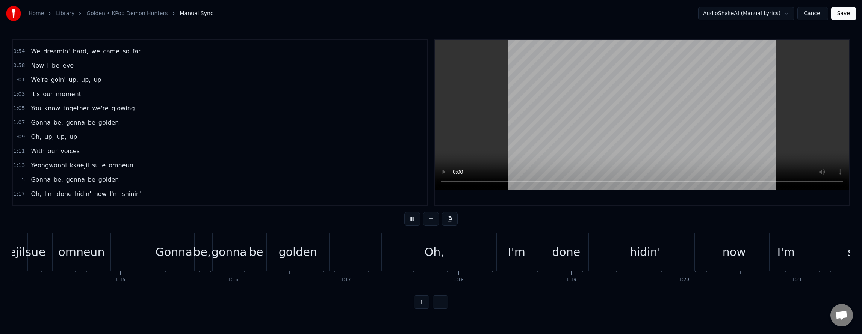
scroll to position [0, 8354]
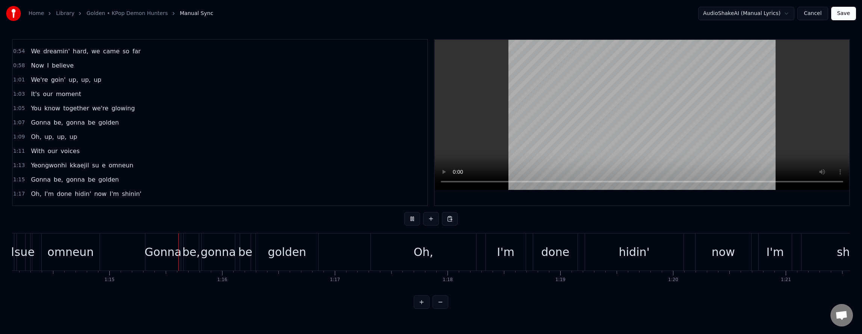
click at [407, 215] on button at bounding box center [412, 219] width 16 height 14
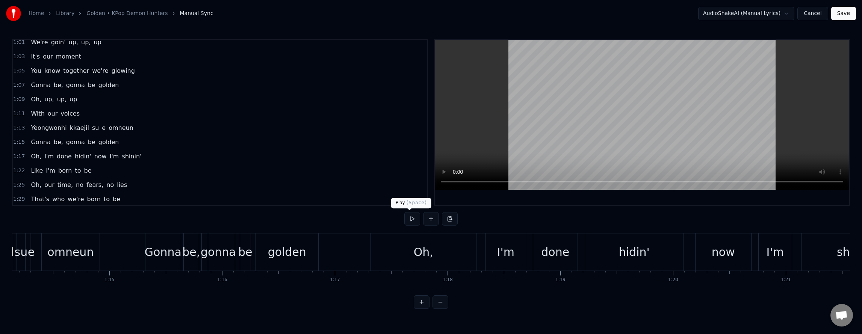
click at [108, 129] on span "omneun" at bounding box center [121, 128] width 26 height 9
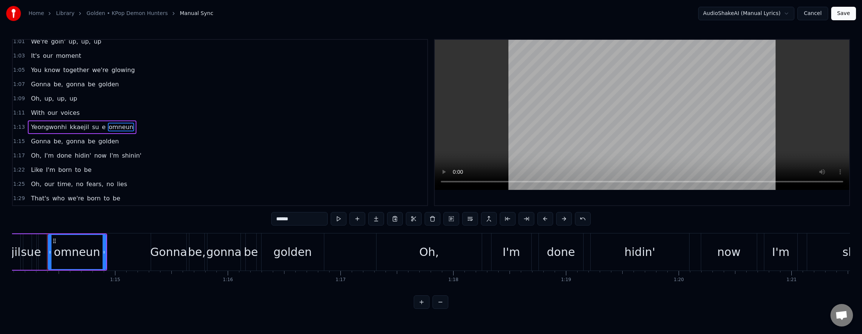
scroll to position [0, 8346]
click at [271, 217] on input "******" at bounding box center [299, 219] width 56 height 14
click at [101, 128] on span "е" at bounding box center [103, 127] width 5 height 9
type input "*"
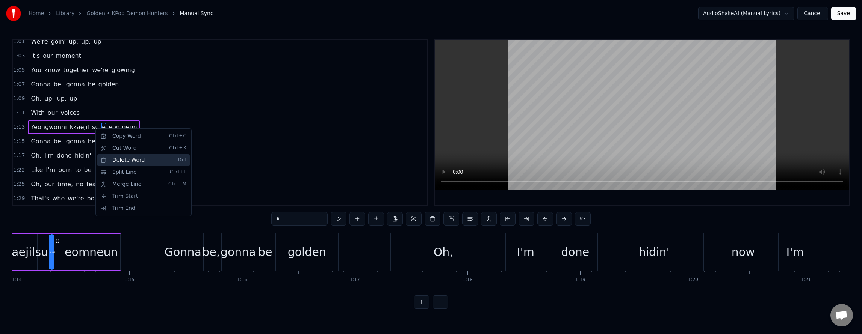
click at [129, 164] on div "Delete Word Del" at bounding box center [143, 160] width 92 height 12
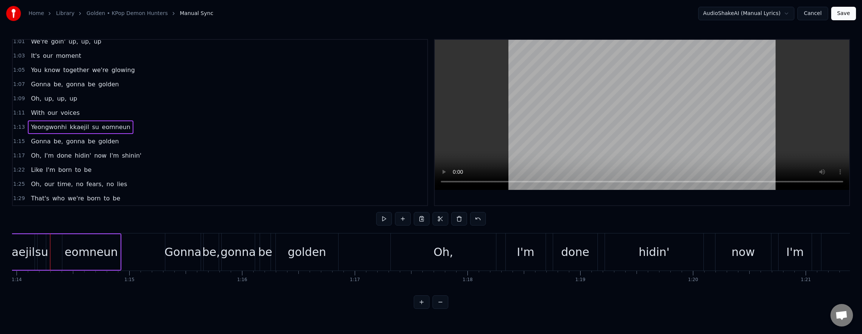
click at [76, 249] on div "eomneun" at bounding box center [91, 252] width 53 height 17
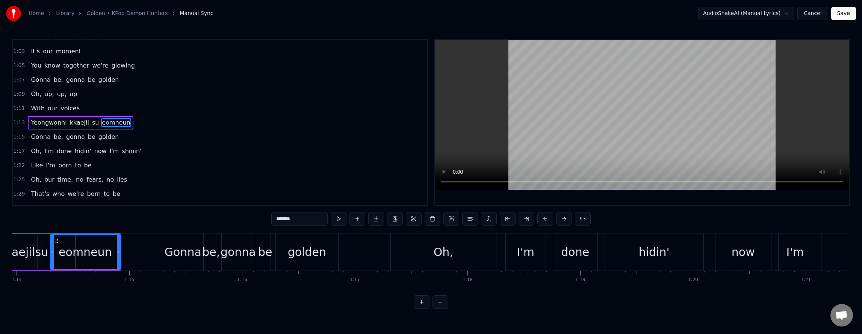
drag, startPoint x: 63, startPoint y: 252, endPoint x: 51, endPoint y: 254, distance: 12.3
click at [51, 254] on icon at bounding box center [52, 252] width 3 height 6
click at [26, 252] on div "kkaejil" at bounding box center [17, 252] width 36 height 17
type input "*******"
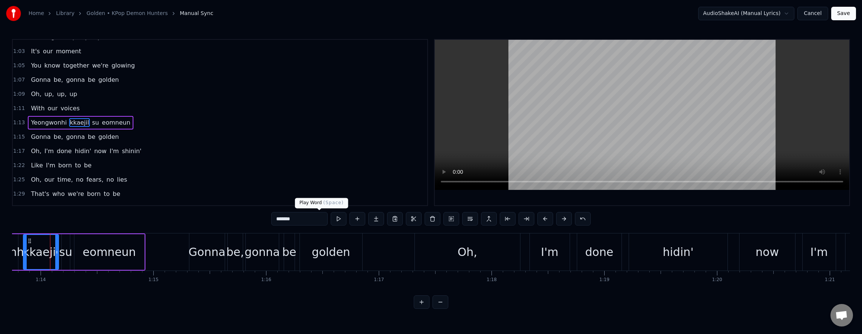
click at [331, 216] on button at bounding box center [339, 219] width 16 height 14
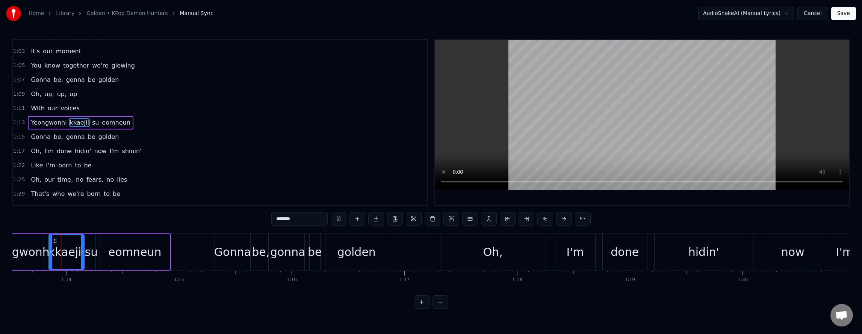
scroll to position [0, 8283]
click at [331, 220] on button at bounding box center [339, 219] width 16 height 14
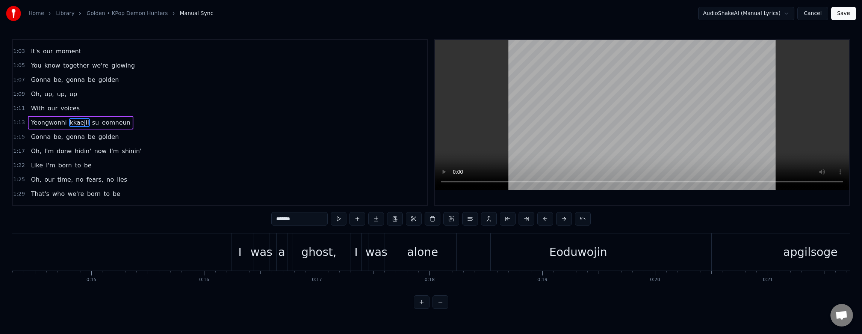
scroll to position [0, 1571]
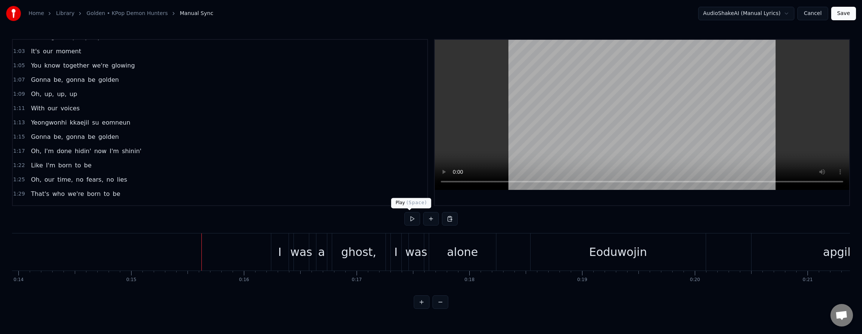
click at [409, 217] on button at bounding box center [412, 219] width 16 height 14
click at [410, 219] on button at bounding box center [412, 219] width 16 height 14
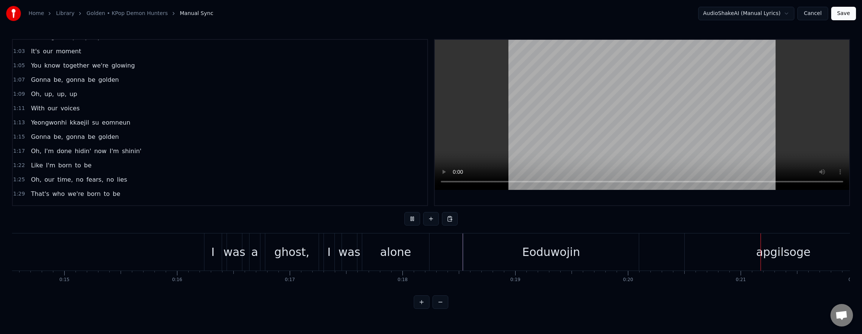
click at [410, 219] on button at bounding box center [412, 219] width 16 height 14
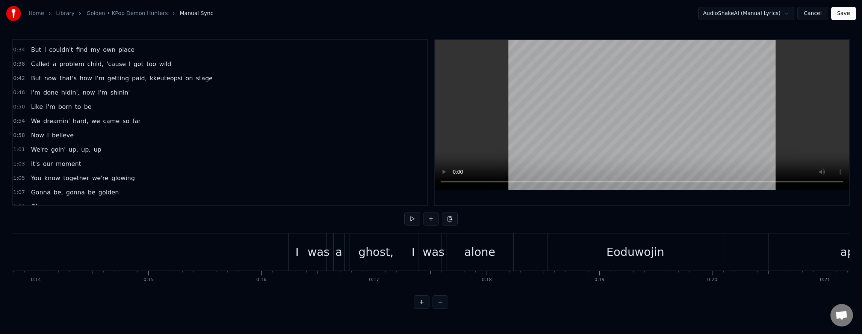
scroll to position [0, 0]
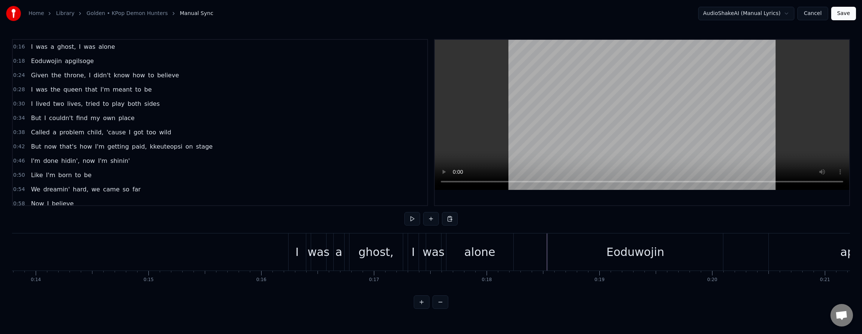
click at [69, 63] on span "apgilsoge" at bounding box center [79, 61] width 30 height 9
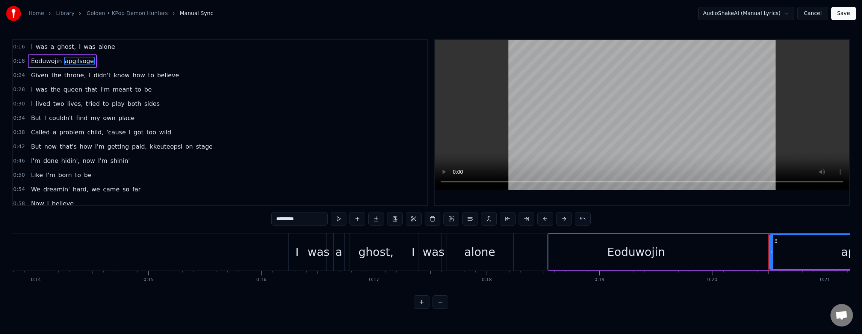
click at [48, 62] on span "Eoduwojin" at bounding box center [46, 61] width 32 height 9
type input "*********"
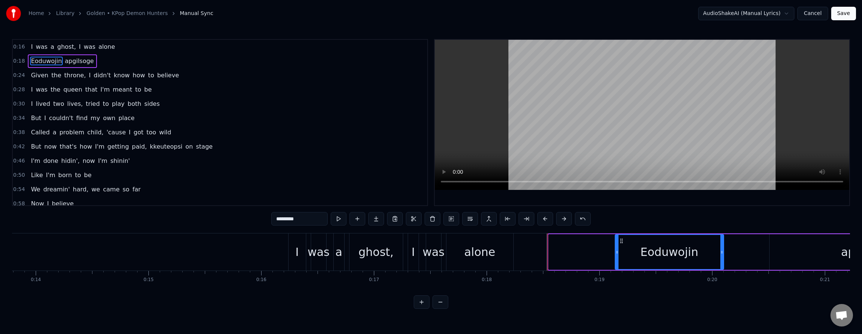
drag, startPoint x: 549, startPoint y: 252, endPoint x: 616, endPoint y: 263, distance: 67.3
click at [616, 263] on div at bounding box center [616, 252] width 3 height 34
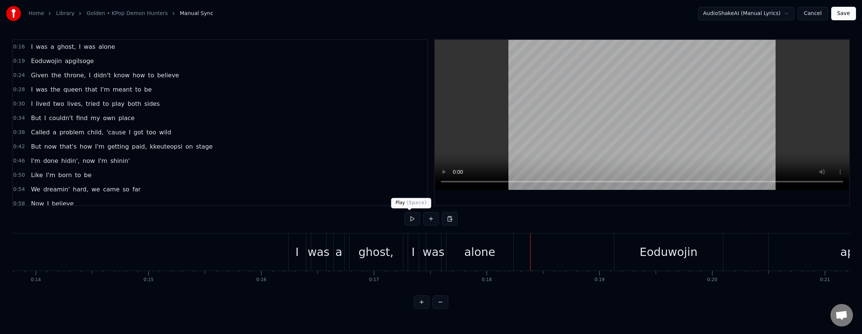
click at [406, 222] on button at bounding box center [412, 219] width 16 height 14
click at [408, 219] on button at bounding box center [412, 219] width 16 height 14
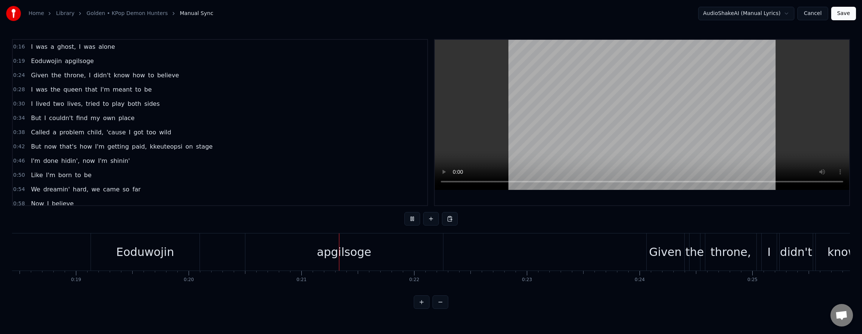
click at [408, 219] on button at bounding box center [412, 219] width 16 height 14
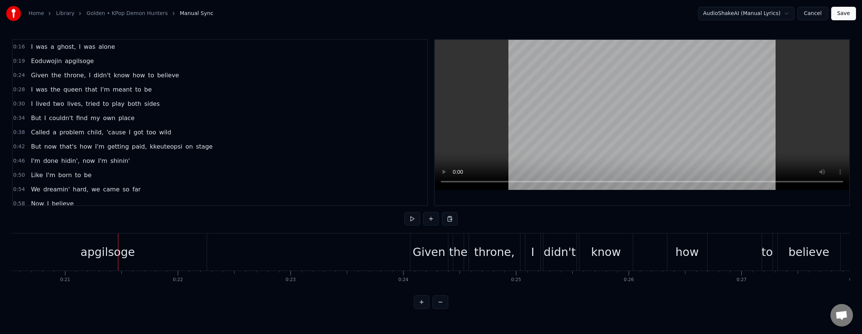
scroll to position [0, 2330]
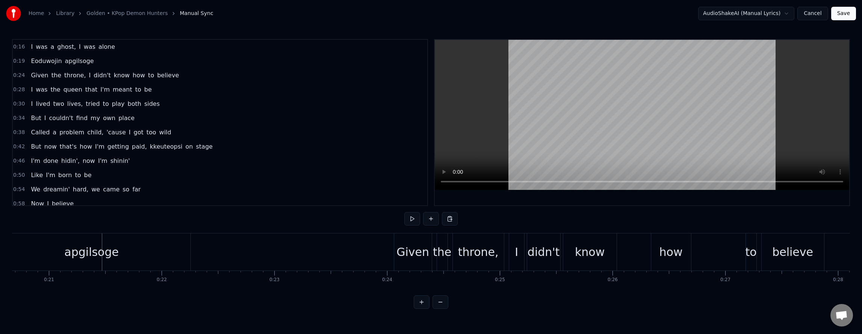
click at [14, 296] on div "0:16 I was a ghost, I was alone 0:19 Eoduwojin apgilsoge 0:24 Given the throne,…" at bounding box center [431, 174] width 838 height 270
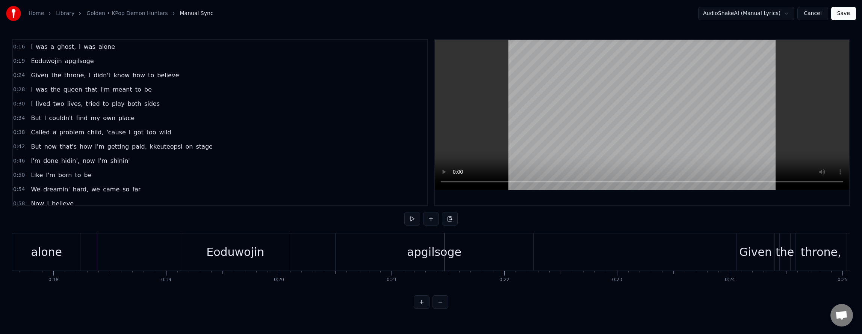
scroll to position [0, 1980]
click at [239, 248] on div "Eoduwojin" at bounding box center [242, 252] width 58 height 17
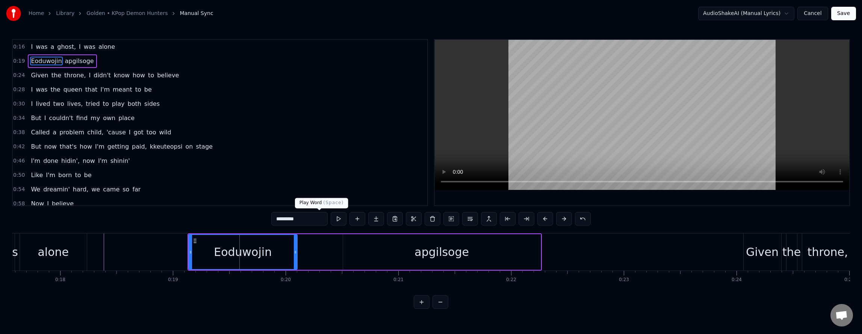
click at [331, 220] on button at bounding box center [339, 219] width 16 height 14
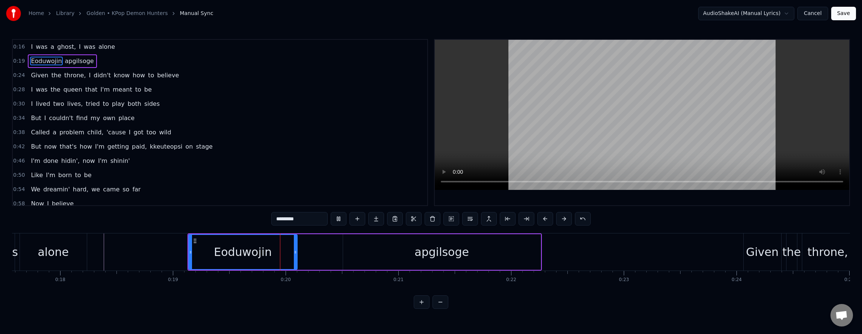
click at [331, 220] on button at bounding box center [339, 219] width 16 height 14
drag, startPoint x: 189, startPoint y: 251, endPoint x: 206, endPoint y: 243, distance: 18.3
click at [130, 249] on icon at bounding box center [131, 252] width 3 height 6
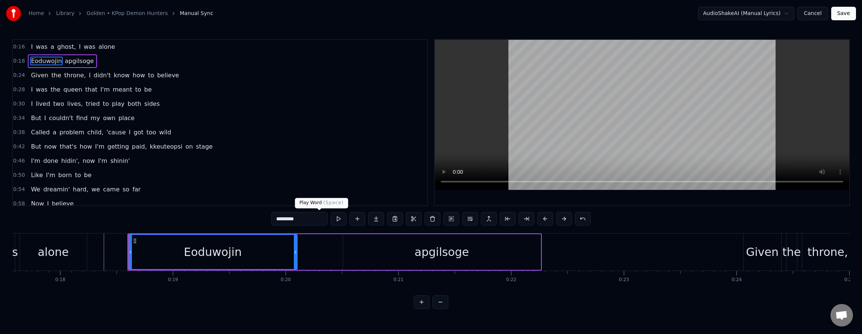
click at [331, 216] on button at bounding box center [339, 219] width 16 height 14
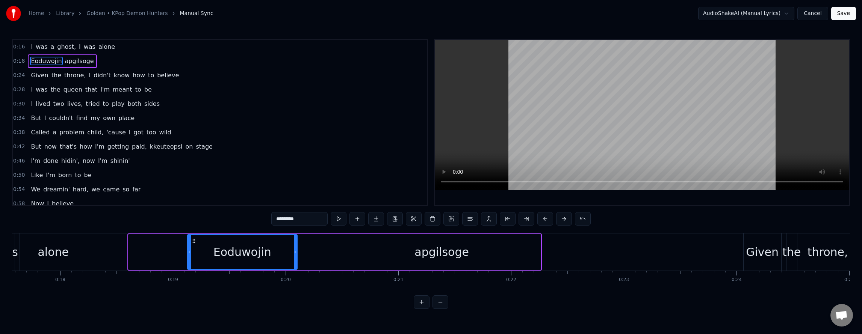
drag, startPoint x: 130, startPoint y: 251, endPoint x: 189, endPoint y: 254, distance: 59.0
click at [189, 254] on icon at bounding box center [189, 252] width 3 height 6
click at [331, 219] on button at bounding box center [339, 219] width 16 height 14
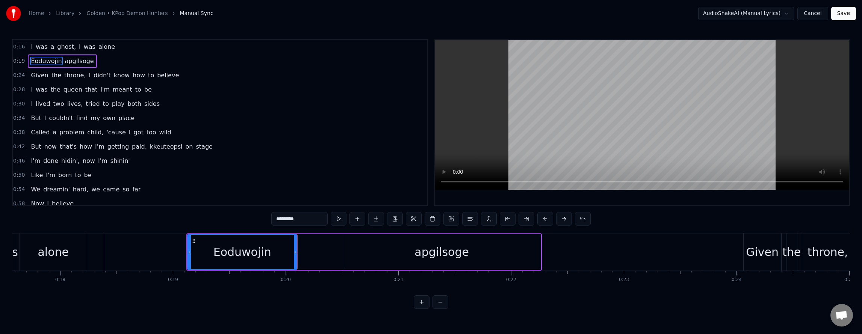
click at [331, 219] on button at bounding box center [339, 219] width 16 height 14
drag, startPoint x: 189, startPoint y: 251, endPoint x: 212, endPoint y: 255, distance: 24.0
click at [212, 255] on icon at bounding box center [212, 252] width 3 height 6
click at [331, 220] on button at bounding box center [339, 219] width 16 height 14
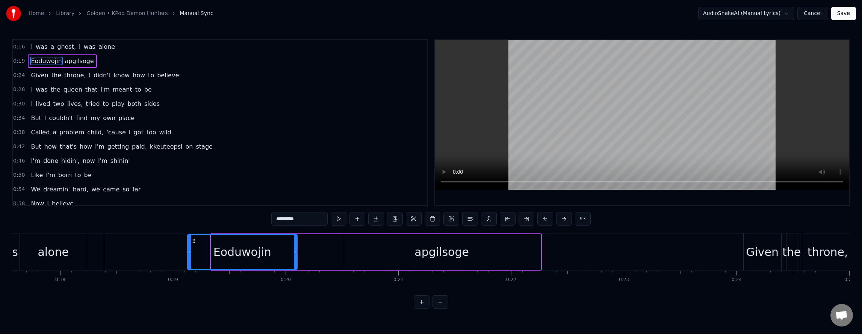
drag, startPoint x: 213, startPoint y: 253, endPoint x: 189, endPoint y: 258, distance: 24.1
click at [189, 258] on div at bounding box center [189, 252] width 3 height 34
click at [331, 219] on button at bounding box center [339, 219] width 16 height 14
drag, startPoint x: 399, startPoint y: 258, endPoint x: 388, endPoint y: 256, distance: 11.1
click at [399, 257] on div "apgilsoge" at bounding box center [442, 252] width 198 height 36
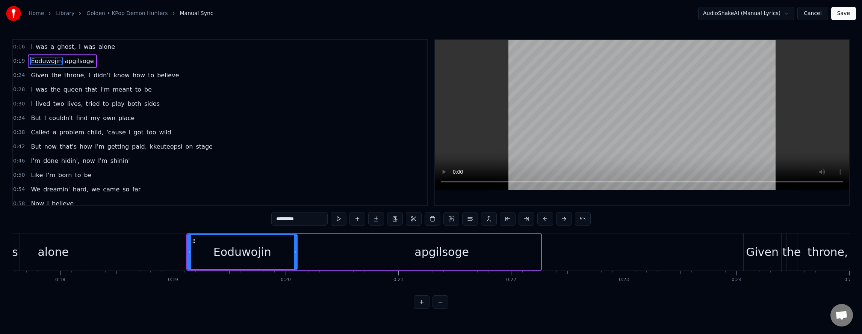
type input "*********"
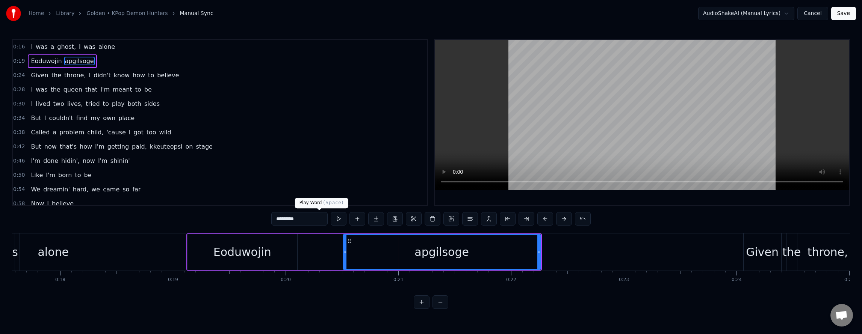
click at [331, 216] on button at bounding box center [339, 219] width 16 height 14
click at [331, 219] on button at bounding box center [339, 219] width 16 height 14
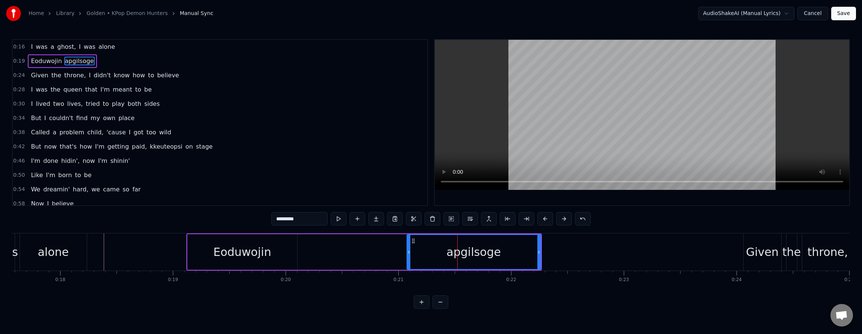
drag, startPoint x: 346, startPoint y: 252, endPoint x: 409, endPoint y: 258, distance: 64.1
click at [409, 258] on div at bounding box center [408, 252] width 3 height 34
click at [331, 217] on button at bounding box center [339, 219] width 16 height 14
drag, startPoint x: 409, startPoint y: 252, endPoint x: 381, endPoint y: 252, distance: 28.2
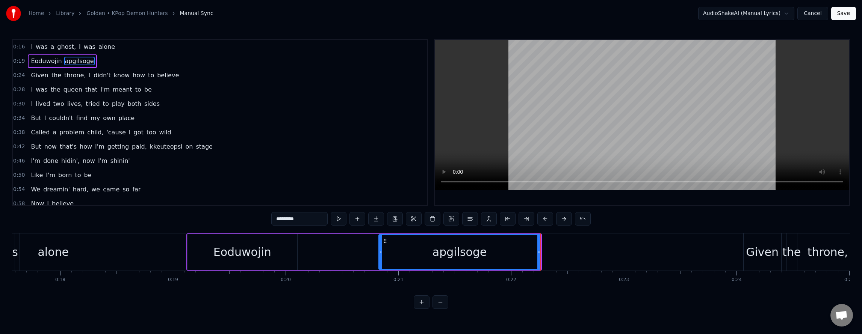
click at [381, 252] on icon at bounding box center [380, 252] width 3 height 6
click at [331, 216] on button at bounding box center [339, 219] width 16 height 14
drag, startPoint x: 379, startPoint y: 253, endPoint x: 386, endPoint y: 252, distance: 6.4
click at [403, 255] on icon at bounding box center [404, 252] width 3 height 6
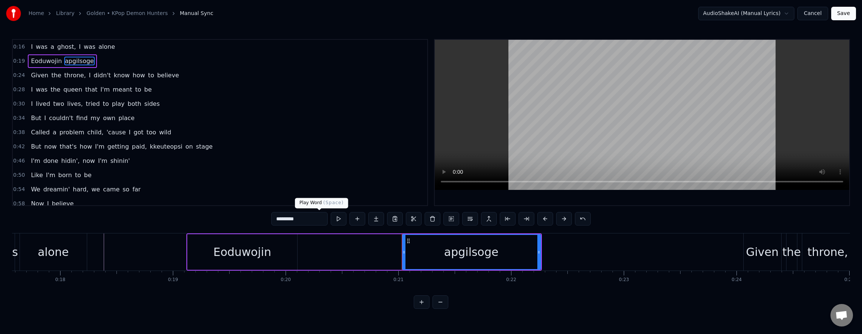
click at [331, 219] on button at bounding box center [339, 219] width 16 height 14
drag, startPoint x: 403, startPoint y: 255, endPoint x: 408, endPoint y: 256, distance: 5.7
click at [408, 256] on div at bounding box center [409, 252] width 3 height 34
click at [331, 219] on button at bounding box center [339, 219] width 16 height 14
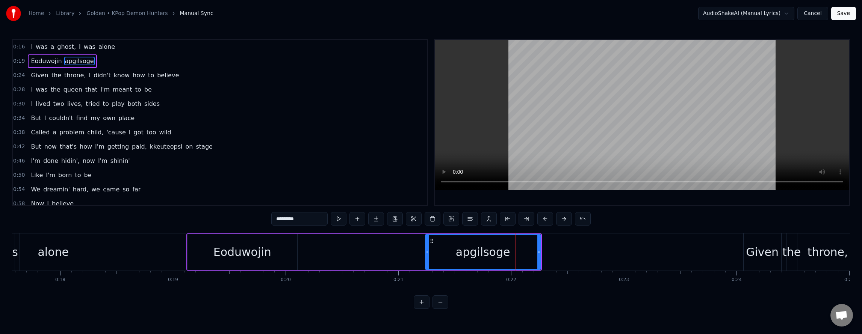
drag, startPoint x: 409, startPoint y: 254, endPoint x: 374, endPoint y: 244, distance: 36.2
click at [426, 254] on icon at bounding box center [427, 252] width 3 height 6
click at [331, 219] on button at bounding box center [339, 219] width 16 height 14
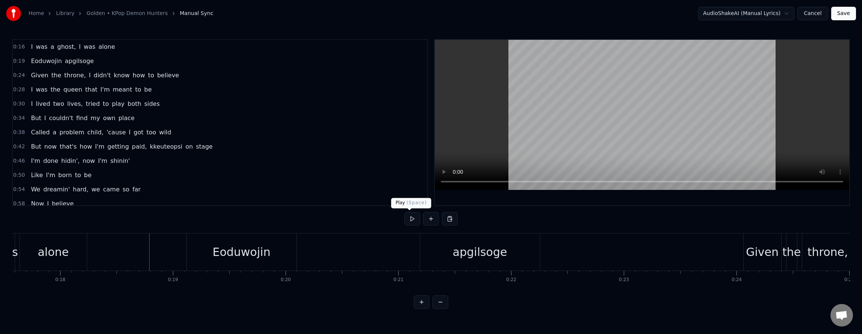
click at [406, 217] on button at bounding box center [412, 219] width 16 height 14
click at [407, 216] on button at bounding box center [412, 219] width 16 height 14
click at [404, 220] on button at bounding box center [412, 219] width 16 height 14
click at [331, 245] on div "Eoduwojin apgilsoge" at bounding box center [363, 252] width 355 height 37
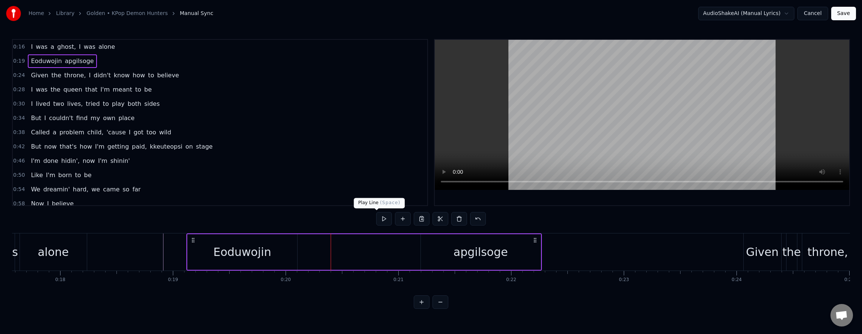
click at [376, 221] on button at bounding box center [384, 219] width 16 height 14
click at [376, 219] on button at bounding box center [384, 219] width 16 height 14
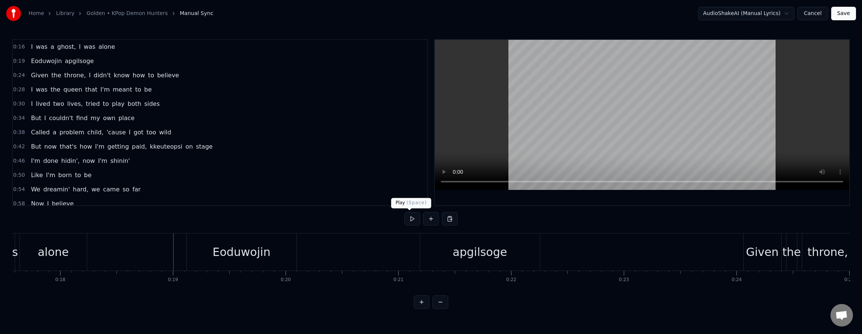
click at [406, 218] on button at bounding box center [412, 219] width 16 height 14
click at [404, 223] on button at bounding box center [412, 219] width 16 height 14
click at [213, 254] on div "Eoduwojin" at bounding box center [242, 252] width 110 height 37
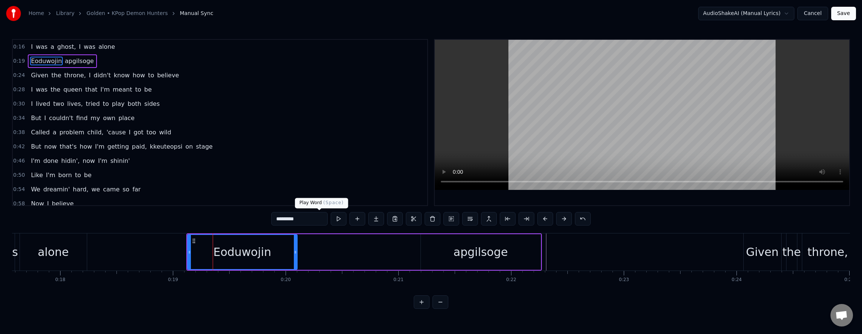
click at [331, 220] on button at bounding box center [339, 219] width 16 height 14
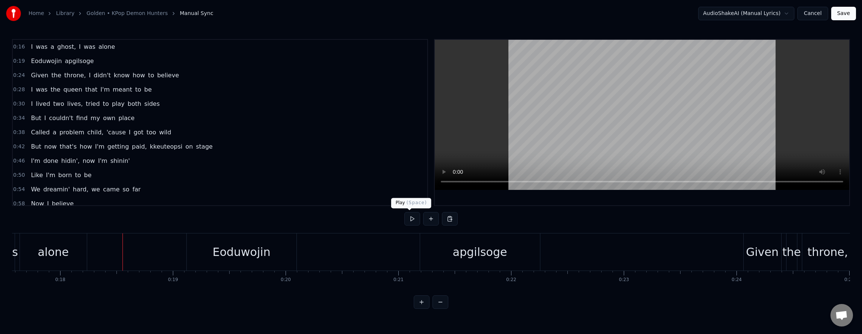
click at [404, 220] on button at bounding box center [412, 219] width 16 height 14
click at [57, 261] on div "alone" at bounding box center [53, 252] width 67 height 37
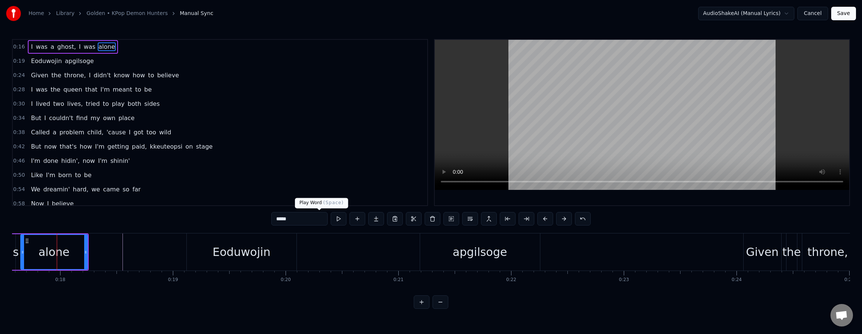
click at [331, 225] on button at bounding box center [339, 219] width 16 height 14
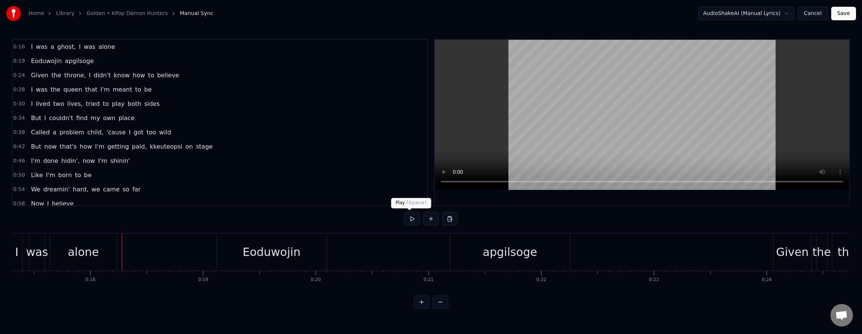
click at [404, 220] on button at bounding box center [412, 219] width 16 height 14
click at [407, 220] on button at bounding box center [412, 219] width 16 height 14
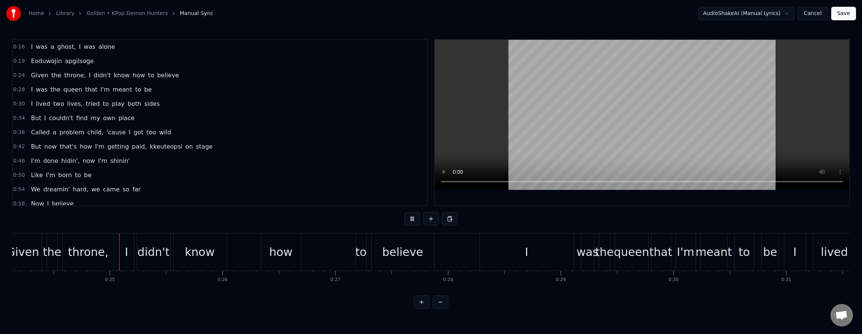
scroll to position [0, 2731]
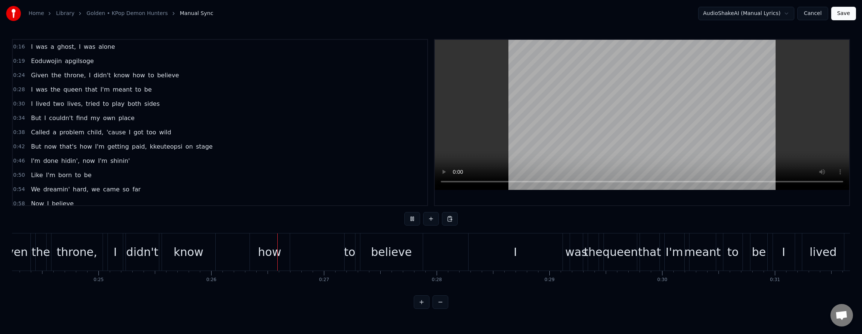
click at [406, 221] on button at bounding box center [412, 219] width 16 height 14
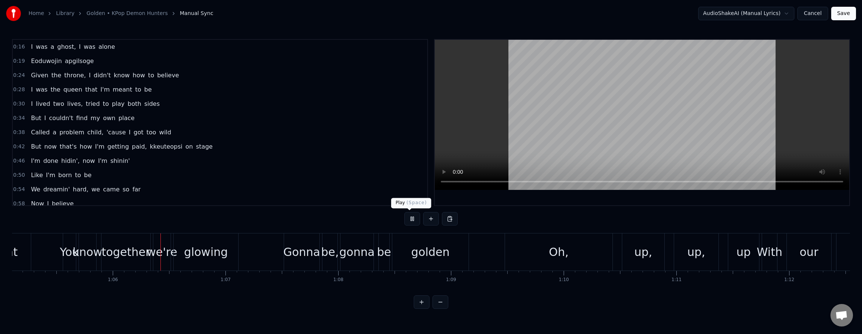
scroll to position [0, 7390]
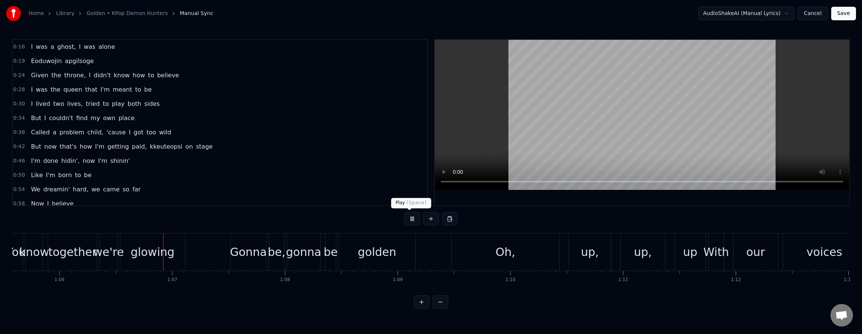
click at [411, 217] on button at bounding box center [412, 219] width 16 height 14
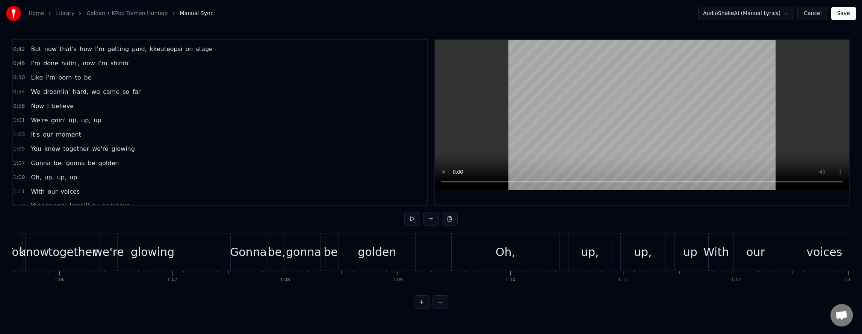
scroll to position [113, 0]
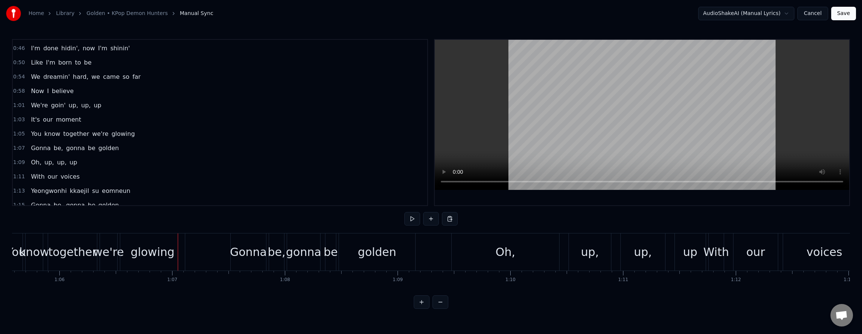
click at [30, 133] on span "You" at bounding box center [36, 134] width 12 height 9
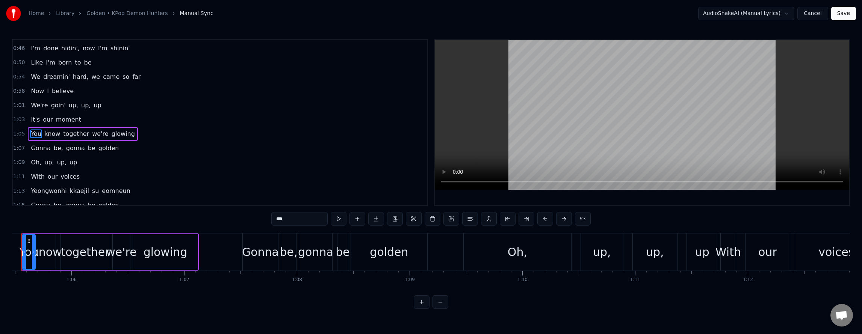
scroll to position [0, 7350]
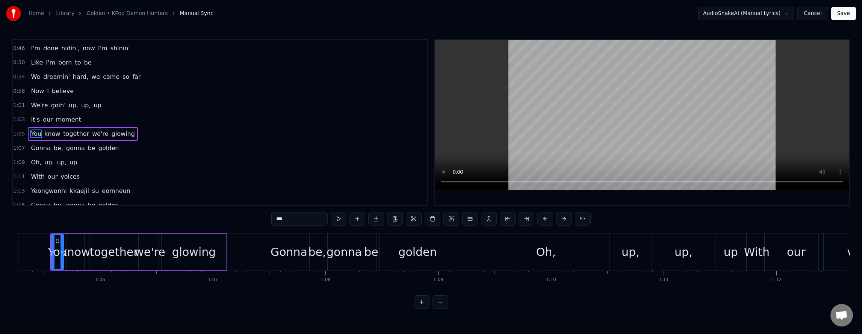
click at [844, 10] on button "Save" at bounding box center [843, 14] width 25 height 14
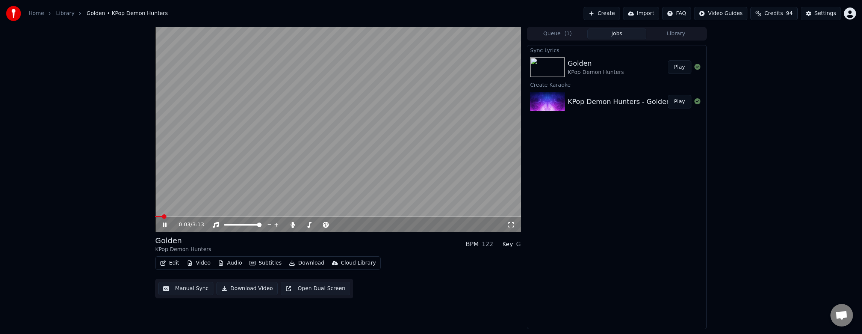
click at [852, 16] on html "Home Library Golden • KPop Demon Hunters Create Import FAQ Video Guides Credits…" at bounding box center [431, 167] width 862 height 334
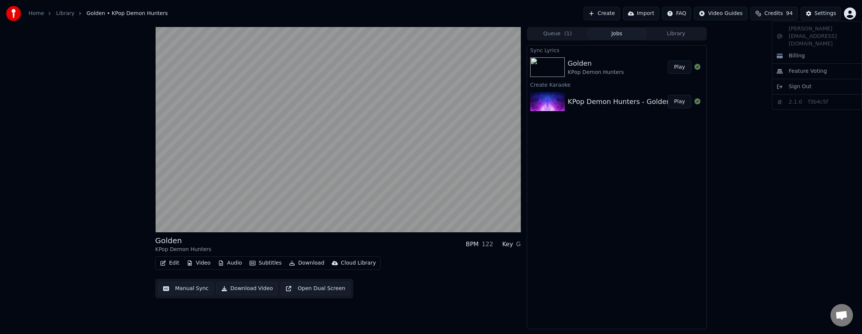
click at [773, 189] on html "Home Library Golden • KPop Demon Hunters Create Import FAQ Video Guides Credits…" at bounding box center [431, 167] width 862 height 334
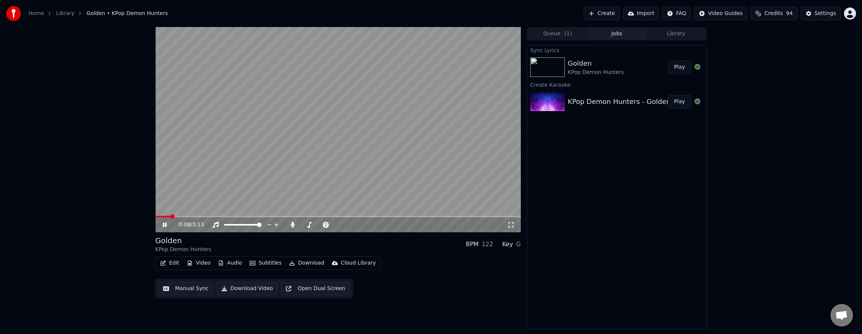
click at [165, 225] on icon at bounding box center [165, 225] width 4 height 5
click at [817, 10] on div "Settings" at bounding box center [824, 14] width 21 height 8
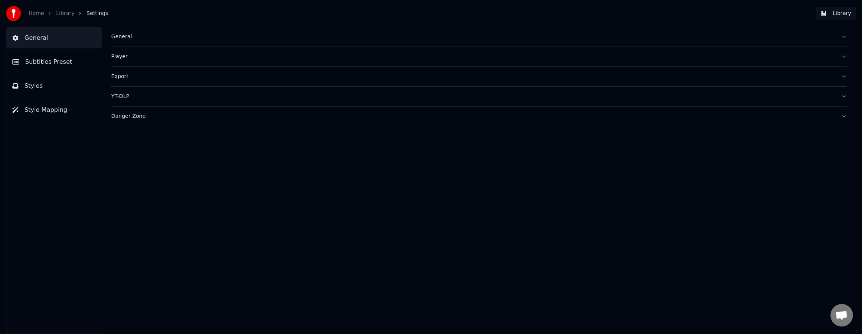
click at [123, 34] on div "General" at bounding box center [472, 37] width 723 height 8
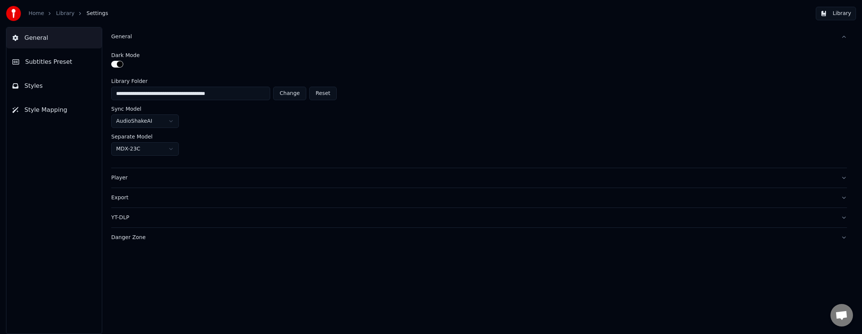
click at [123, 34] on div "General" at bounding box center [472, 37] width 723 height 8
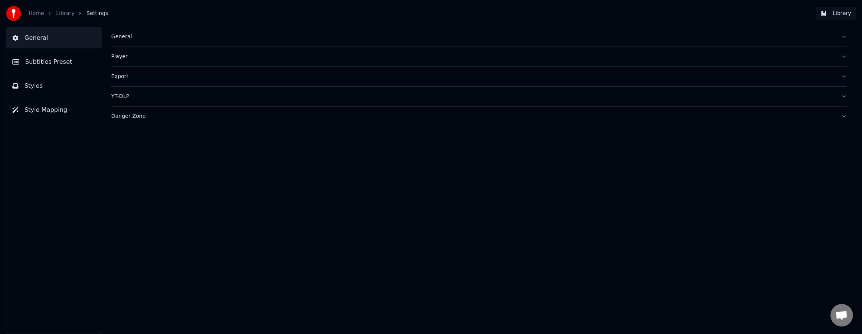
click at [35, 88] on span "Styles" at bounding box center [33, 86] width 18 height 9
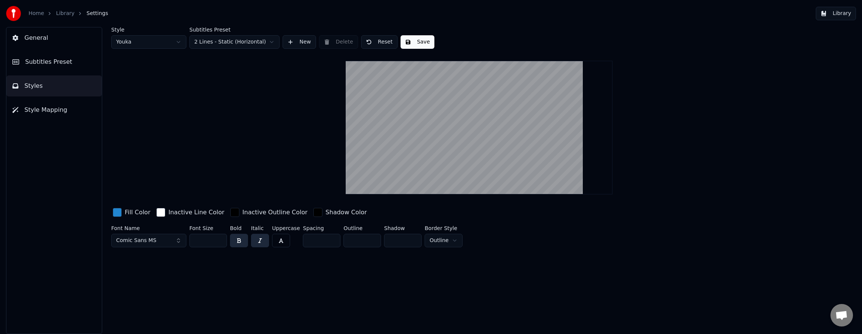
click at [40, 66] on span "Subtitles Preset" at bounding box center [48, 61] width 47 height 9
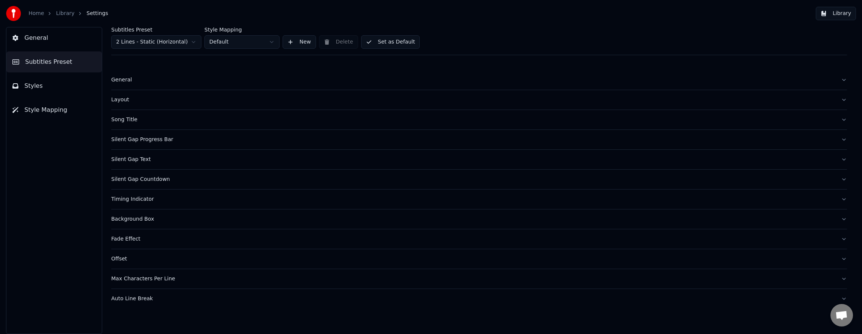
click at [149, 137] on div "Silent Gap Progress Bar" at bounding box center [472, 140] width 723 height 8
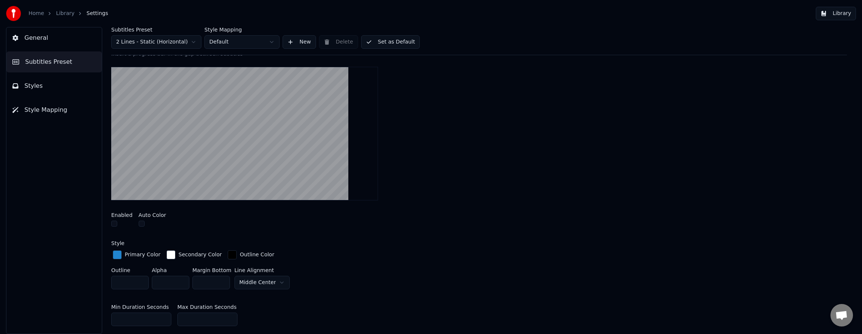
scroll to position [38, 0]
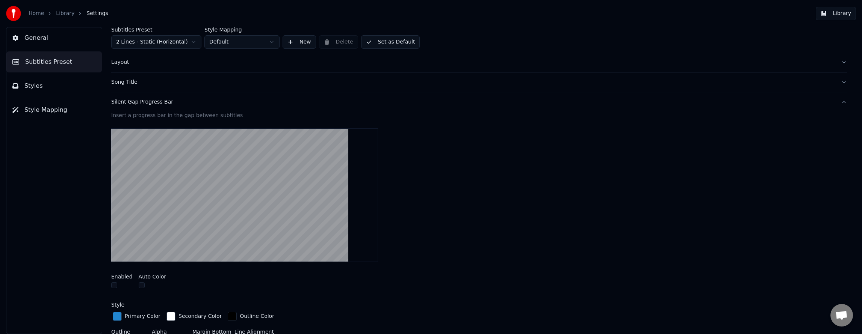
click at [138, 104] on div "Silent Gap Progress Bar" at bounding box center [472, 102] width 723 height 8
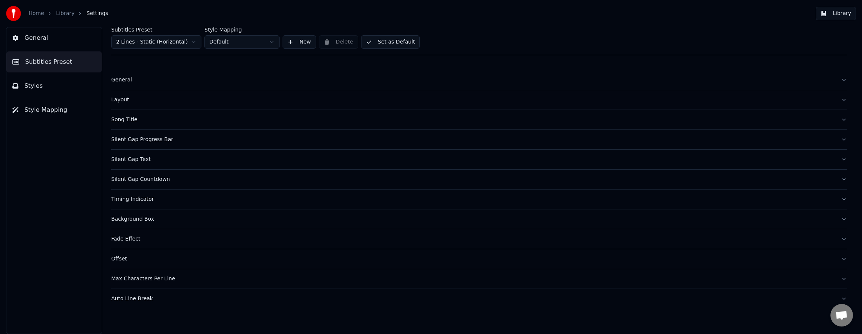
click at [130, 121] on div "Song Title" at bounding box center [472, 120] width 723 height 8
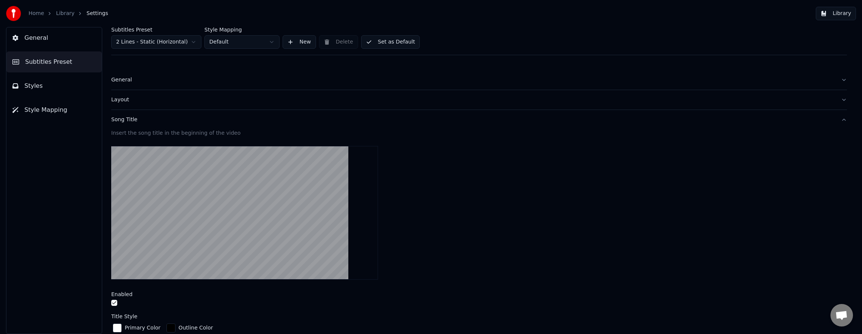
click at [125, 120] on div "Song Title" at bounding box center [472, 120] width 723 height 8
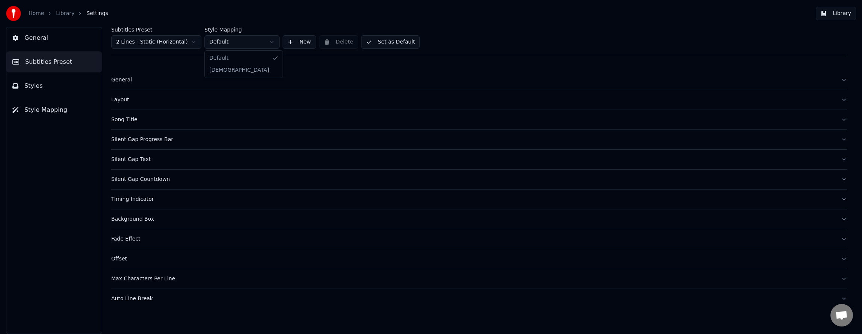
click at [252, 43] on html "Home Library Settings Library General Subtitles Preset Styles Style Mapping Sub…" at bounding box center [431, 167] width 862 height 334
click at [157, 43] on html "Home Library Settings Library General Subtitles Preset Styles Style Mapping Sub…" at bounding box center [431, 167] width 862 height 334
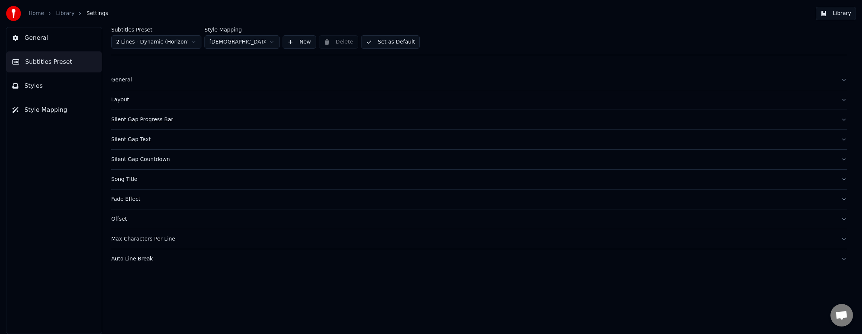
click at [116, 80] on div "General" at bounding box center [472, 80] width 723 height 8
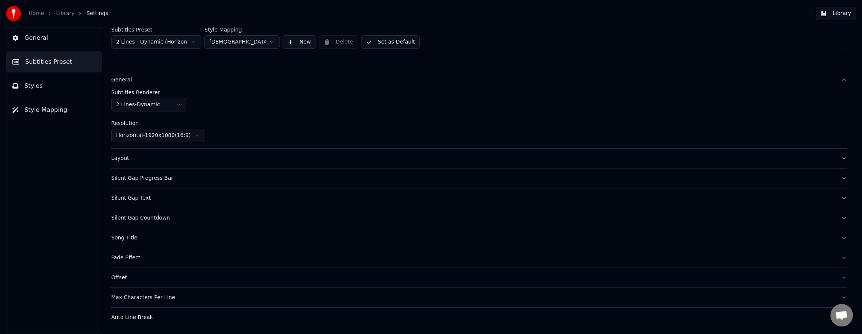
drag, startPoint x: 116, startPoint y: 80, endPoint x: 124, endPoint y: 73, distance: 10.9
click at [122, 74] on button "General" at bounding box center [478, 80] width 735 height 20
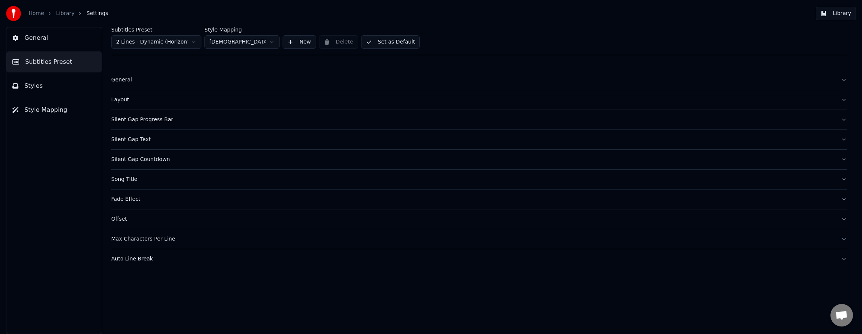
click at [124, 101] on div "Layout" at bounding box center [472, 100] width 723 height 8
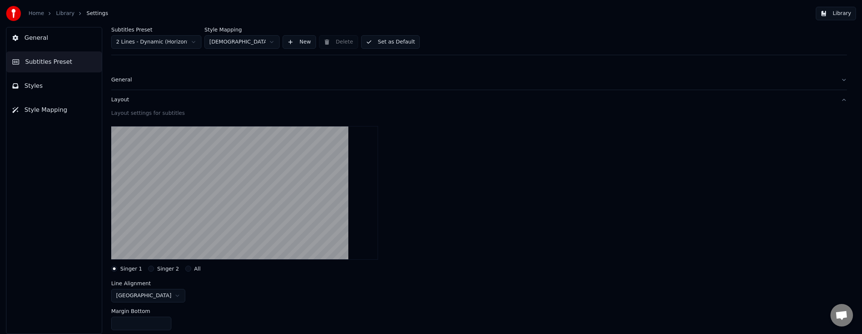
click at [125, 101] on div "Layout" at bounding box center [472, 100] width 723 height 8
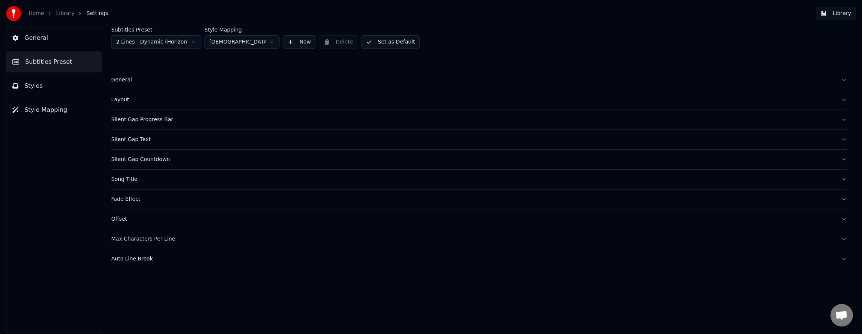
click at [123, 120] on div "Silent Gap Progress Bar" at bounding box center [472, 120] width 723 height 8
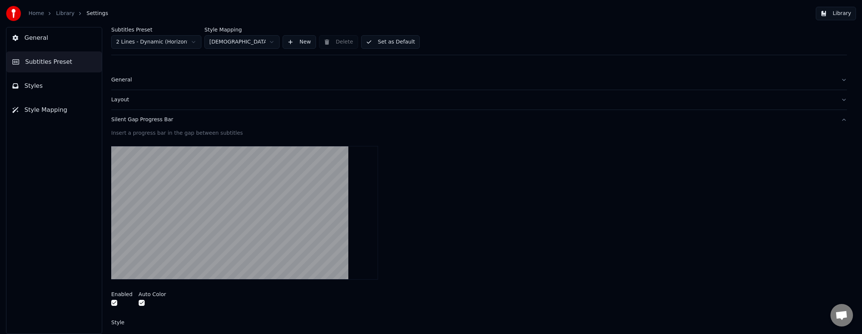
click at [113, 305] on button "button" at bounding box center [114, 303] width 6 height 6
click at [139, 304] on button "button" at bounding box center [142, 303] width 6 height 6
click at [142, 120] on div "Silent Gap Progress Bar" at bounding box center [472, 120] width 723 height 8
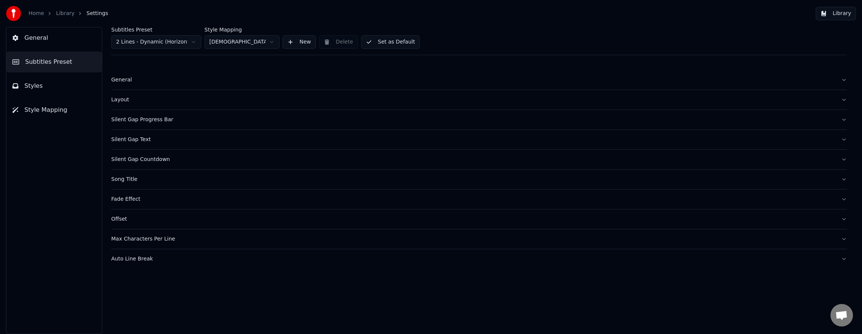
click at [134, 140] on div "Silent Gap Text" at bounding box center [472, 140] width 723 height 8
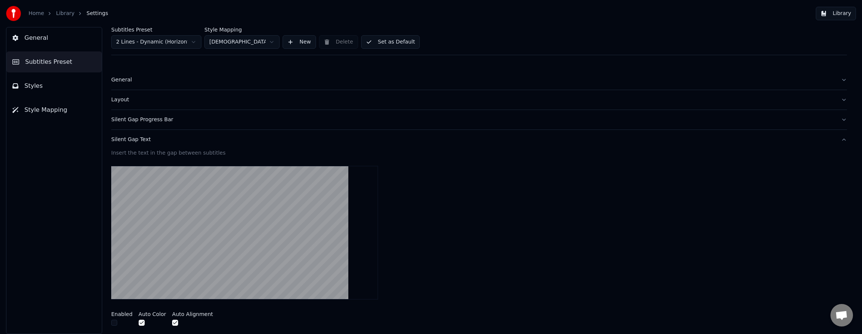
click at [140, 324] on button "button" at bounding box center [142, 323] width 6 height 6
click at [175, 324] on div at bounding box center [192, 324] width 41 height 8
click at [173, 324] on button "button" at bounding box center [175, 323] width 6 height 6
click at [131, 140] on div "Silent Gap Text" at bounding box center [472, 140] width 723 height 8
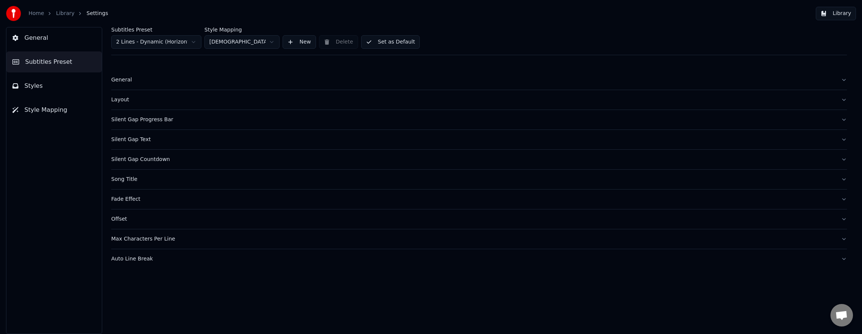
click at [138, 157] on div "Silent Gap Countdown" at bounding box center [472, 160] width 723 height 8
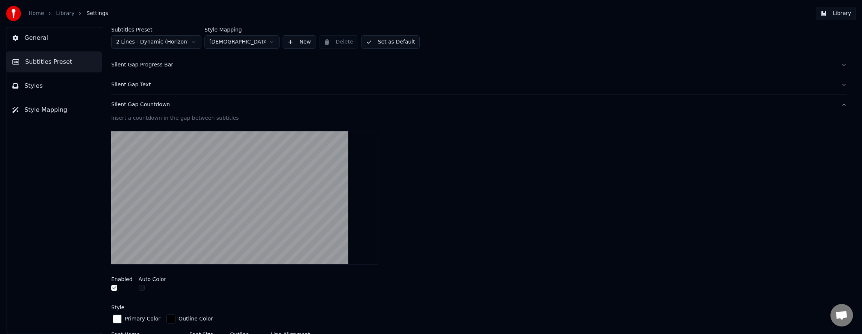
scroll to position [75, 0]
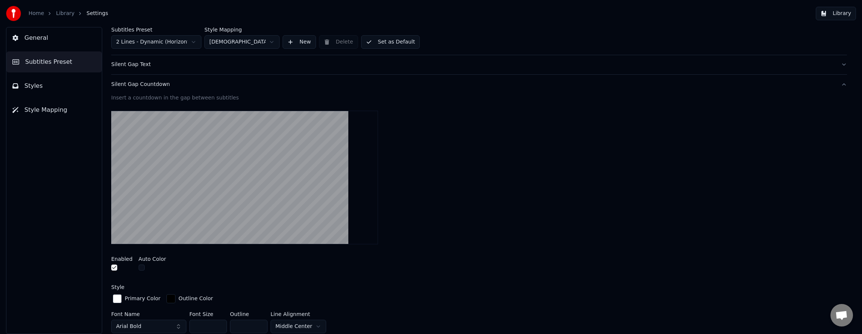
click at [116, 268] on button "button" at bounding box center [114, 268] width 6 height 6
click at [136, 83] on div "Silent Gap Countdown" at bounding box center [472, 85] width 723 height 8
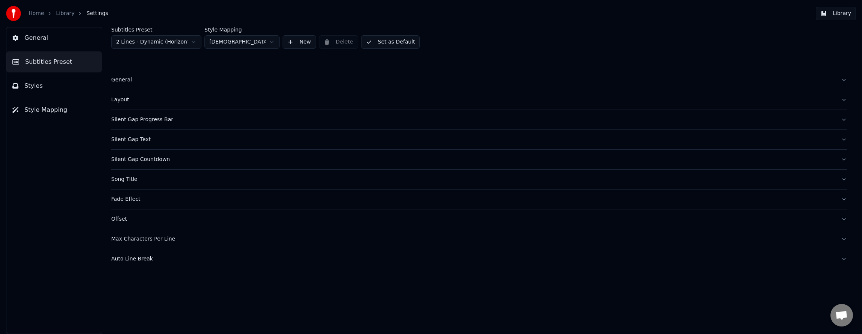
click at [130, 179] on div "Song Title" at bounding box center [472, 180] width 723 height 8
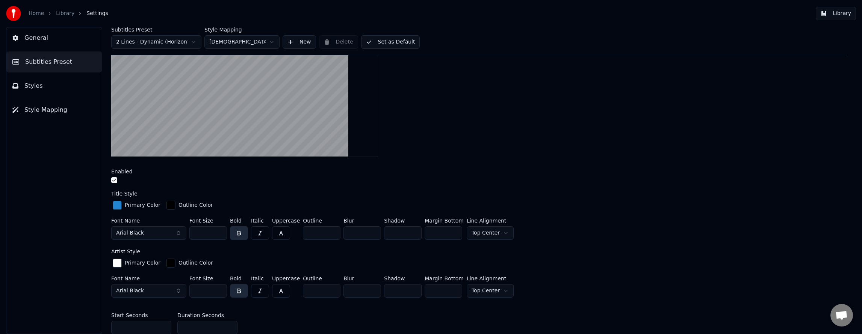
scroll to position [188, 0]
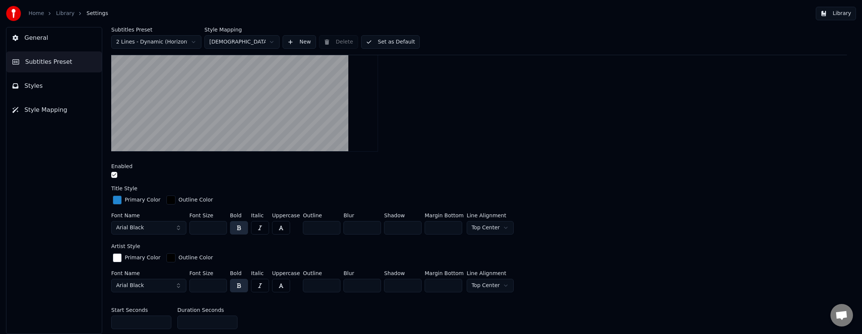
click at [178, 225] on button "Arial Black" at bounding box center [148, 228] width 75 height 14
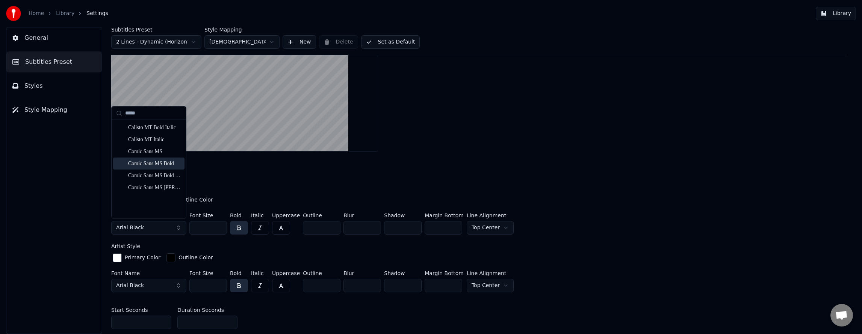
type input "*****"
click at [171, 164] on div "Comic Sans MS Bold" at bounding box center [154, 164] width 53 height 8
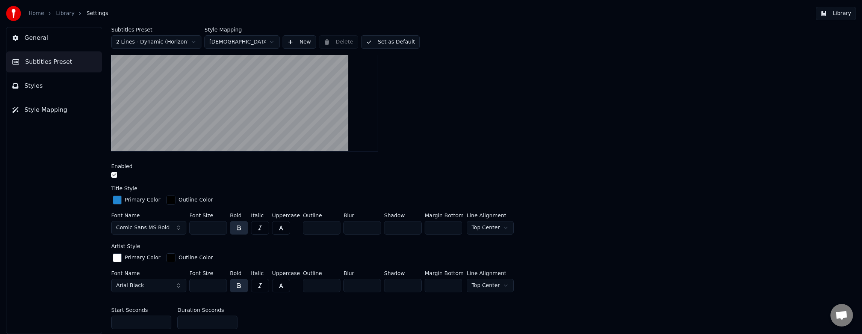
click at [118, 202] on div "button" at bounding box center [117, 200] width 9 height 9
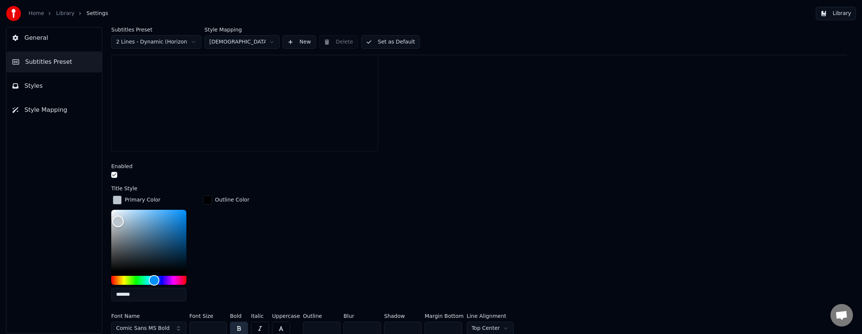
type input "*******"
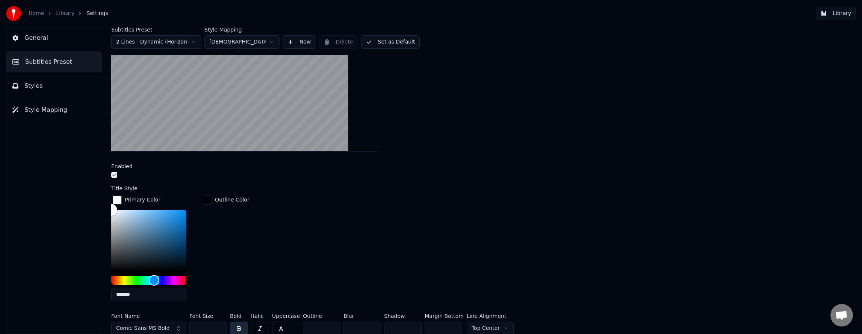
drag, startPoint x: 119, startPoint y: 221, endPoint x: 92, endPoint y: 194, distance: 38.2
click at [94, 195] on div "General Subtitles Preset Styles Style Mapping Subtitles Preset 2 Lines - Dynami…" at bounding box center [431, 180] width 862 height 307
click at [272, 246] on div "Primary Color ******* Outline Color" at bounding box center [478, 250] width 735 height 113
drag, startPoint x: 231, startPoint y: 170, endPoint x: 223, endPoint y: 172, distance: 7.7
click at [230, 171] on div "Enabled" at bounding box center [478, 172] width 735 height 16
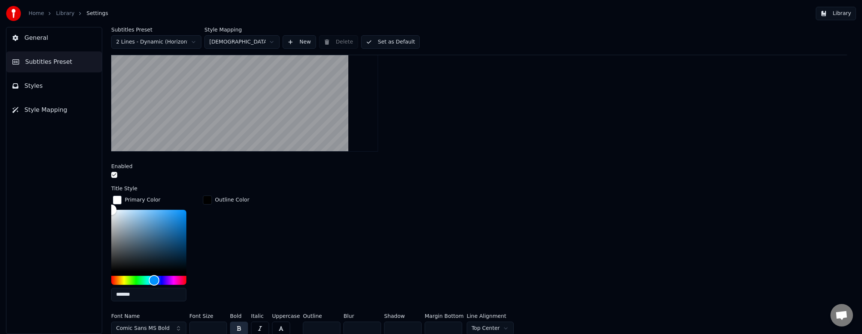
click at [117, 198] on div "button" at bounding box center [117, 200] width 9 height 9
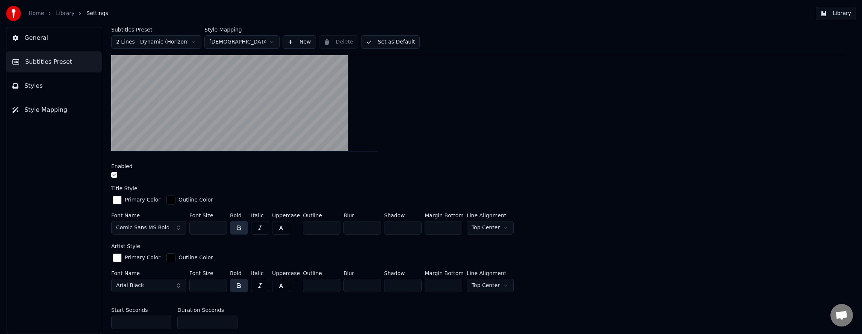
click at [149, 282] on button "Arial Black" at bounding box center [148, 286] width 75 height 14
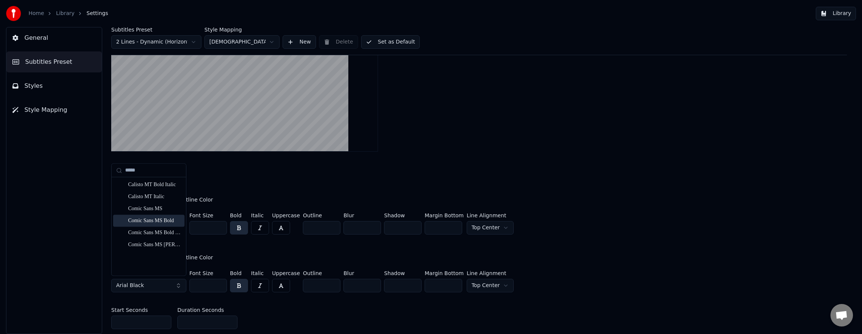
type input "*****"
click at [160, 222] on div "Comic Sans MS Bold" at bounding box center [154, 221] width 53 height 8
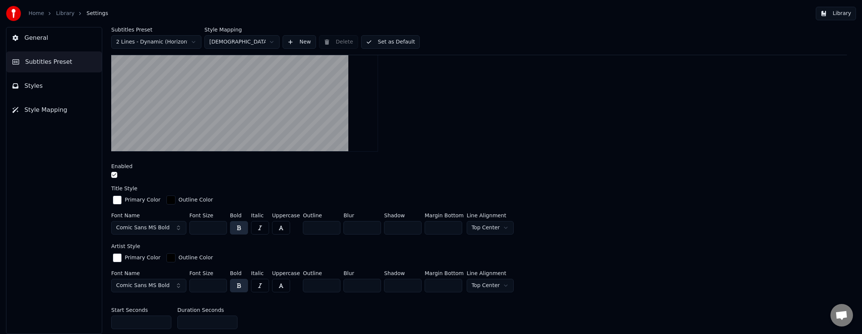
click at [262, 288] on button "button" at bounding box center [260, 286] width 18 height 14
click at [263, 226] on button "button" at bounding box center [260, 228] width 18 height 14
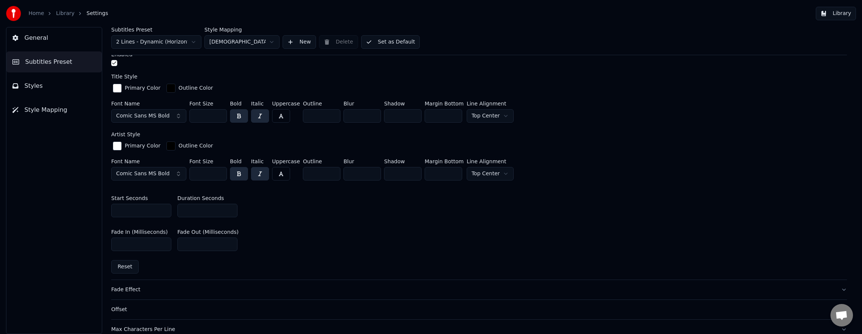
scroll to position [329, 0]
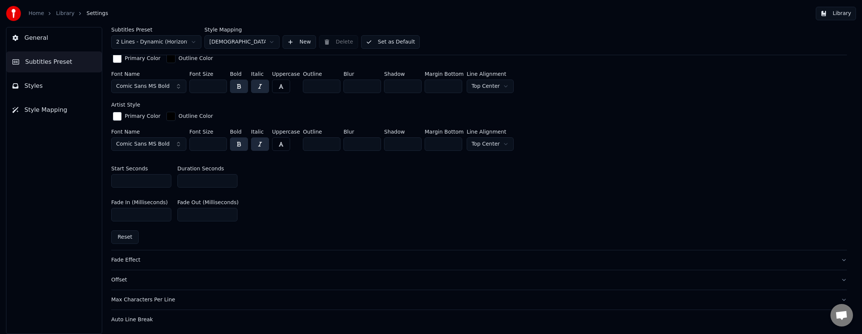
click at [129, 262] on div "Fade Effect" at bounding box center [472, 261] width 723 height 8
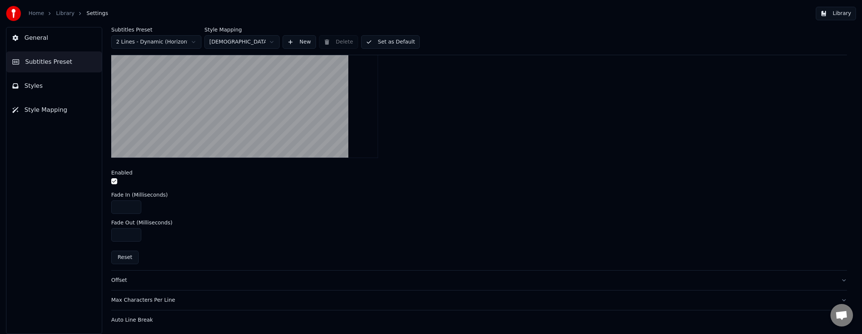
scroll to position [203, 0]
click at [121, 281] on div "Offset" at bounding box center [472, 279] width 723 height 8
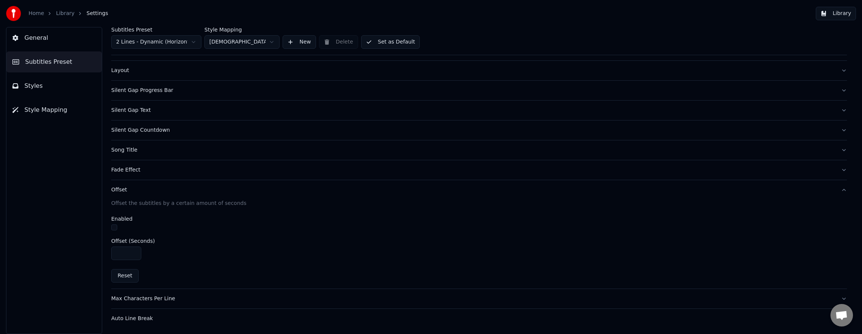
click at [133, 301] on div "Max Characters Per Line" at bounding box center [472, 299] width 723 height 8
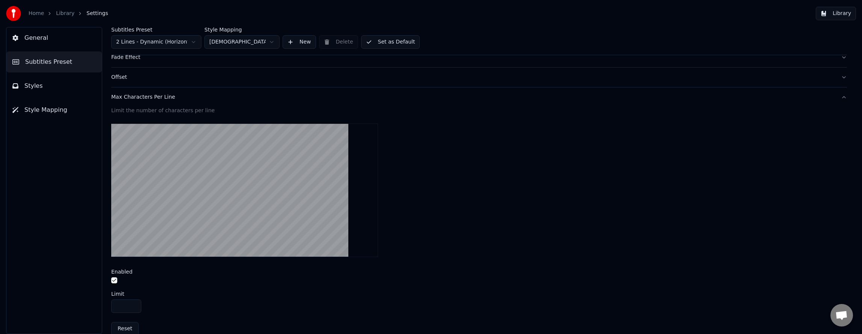
scroll to position [175, 0]
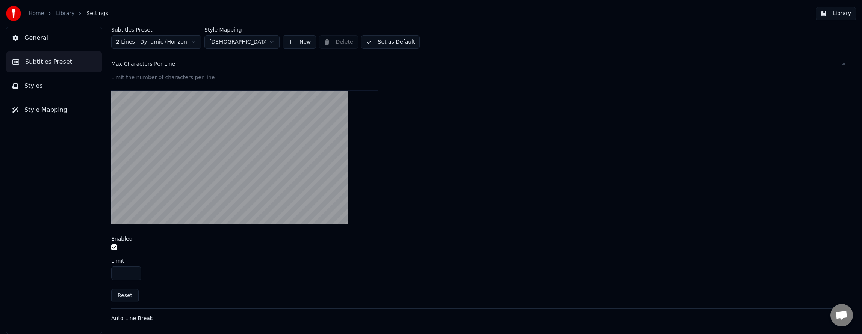
click at [113, 246] on button "button" at bounding box center [114, 248] width 6 height 6
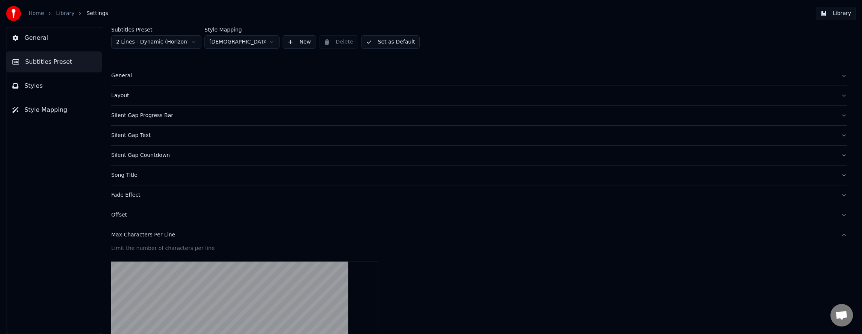
scroll to position [0, 0]
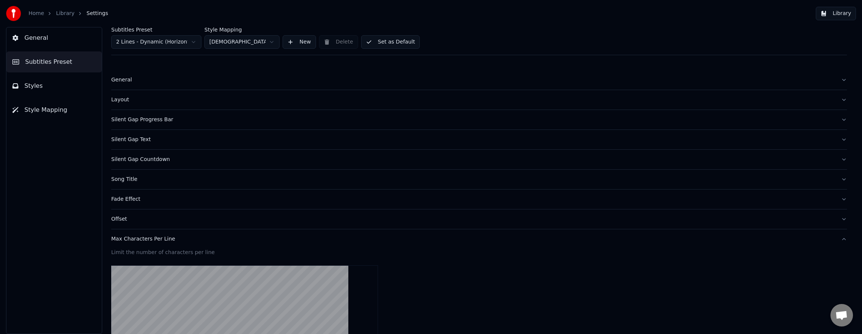
click at [378, 43] on button "Set as Default" at bounding box center [390, 42] width 59 height 14
click at [378, 43] on button "Done" at bounding box center [379, 42] width 36 height 14
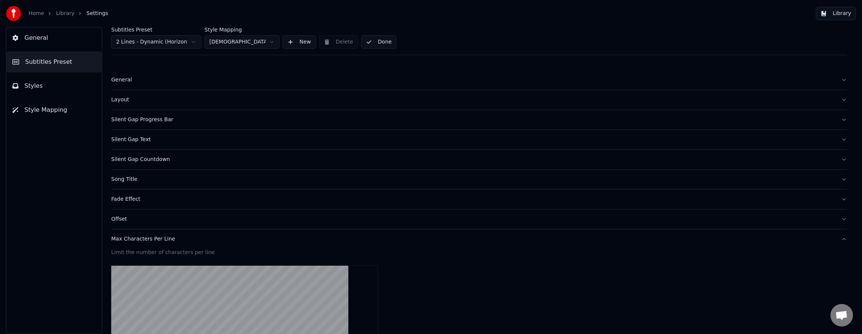
click at [378, 43] on button "Done" at bounding box center [379, 42] width 36 height 14
click at [29, 91] on button "Styles" at bounding box center [53, 86] width 95 height 21
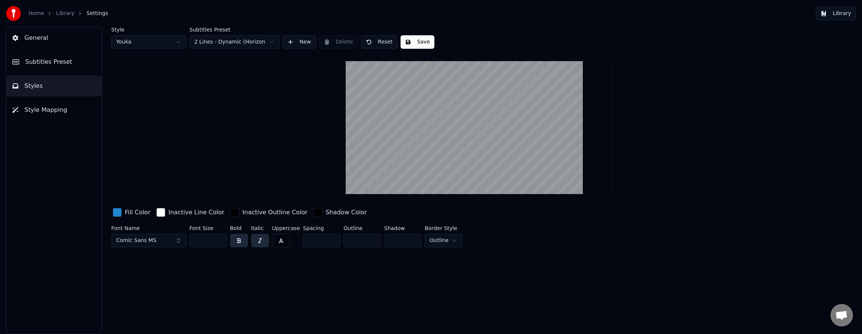
click at [43, 64] on span "Subtitles Preset" at bounding box center [48, 61] width 47 height 9
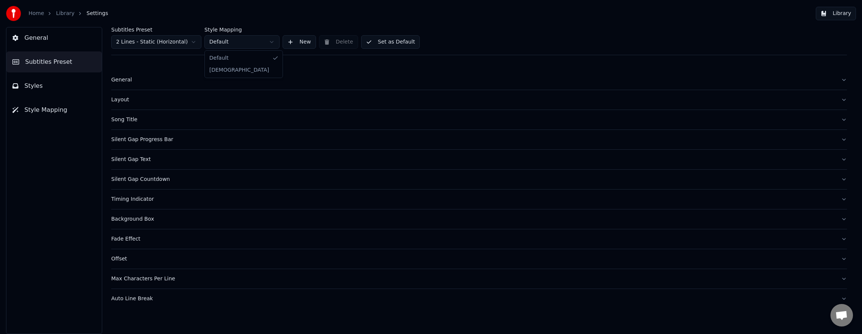
click at [241, 44] on html "Home Library Settings Library General Subtitles Preset Styles Style Mapping Sub…" at bounding box center [431, 167] width 862 height 334
click at [62, 13] on link "Library" at bounding box center [65, 14] width 18 height 8
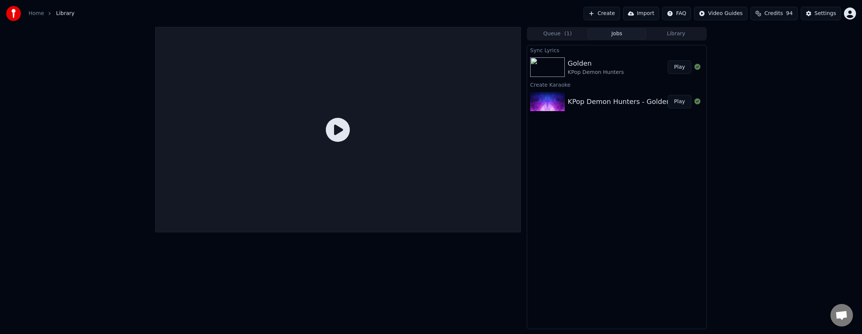
click at [678, 66] on button "Play" at bounding box center [679, 67] width 24 height 14
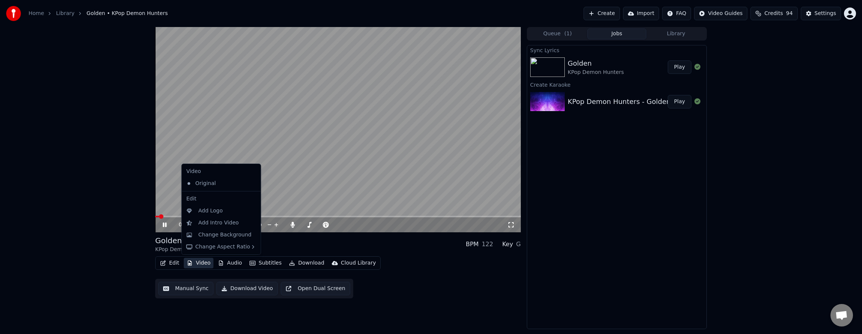
click at [200, 264] on button "Video" at bounding box center [199, 263] width 30 height 11
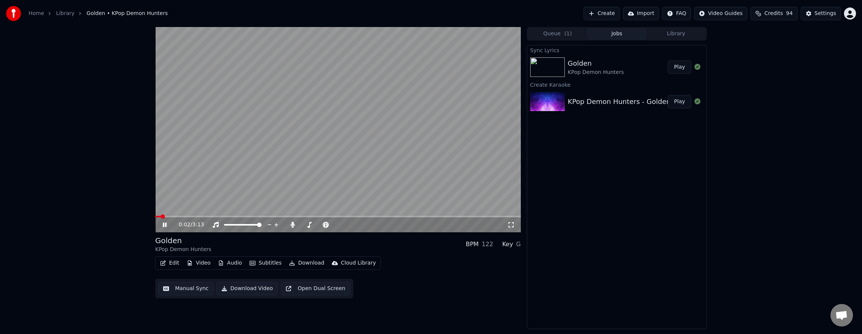
click at [424, 255] on div "Golden KPop Demon Hunters BPM 122 Key G Edit Video Audio Subtitles Download Clo…" at bounding box center [337, 267] width 365 height 63
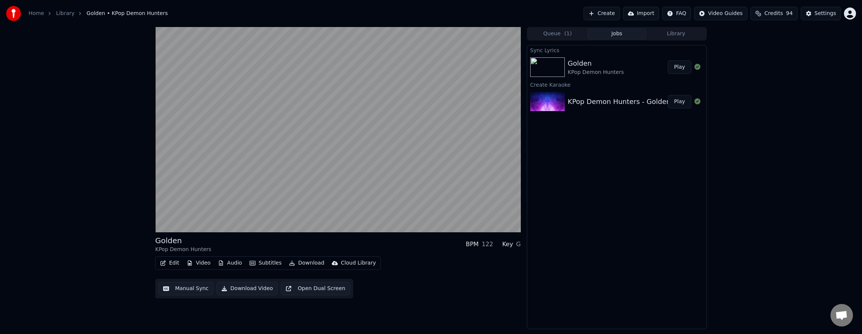
click at [202, 264] on button "Video" at bounding box center [199, 263] width 30 height 11
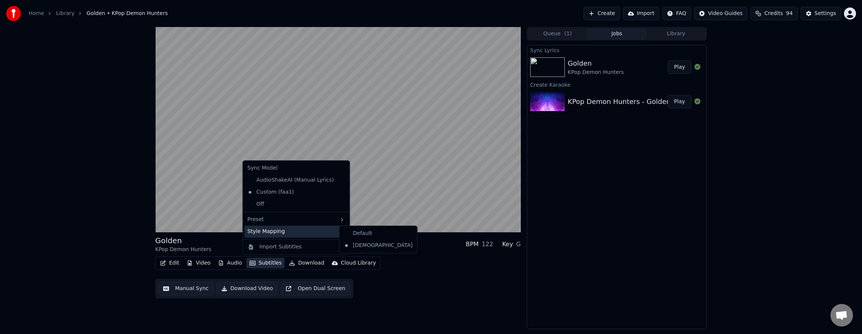
click at [449, 294] on div "Edit Video Audio Subtitles Download Cloud Library Manual Sync Download Video Op…" at bounding box center [337, 278] width 365 height 42
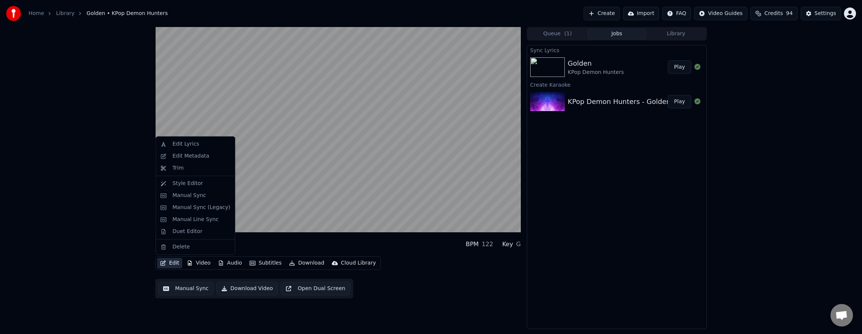
click at [170, 261] on button "Edit" at bounding box center [169, 263] width 25 height 11
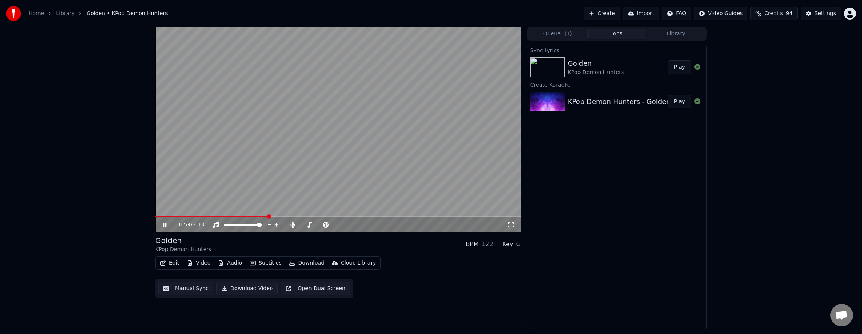
click at [107, 225] on div "0:59 / 3:13 Golden KPop Demon Hunters BPM 122 Key G Edit Video Audio Subtitles …" at bounding box center [431, 178] width 862 height 302
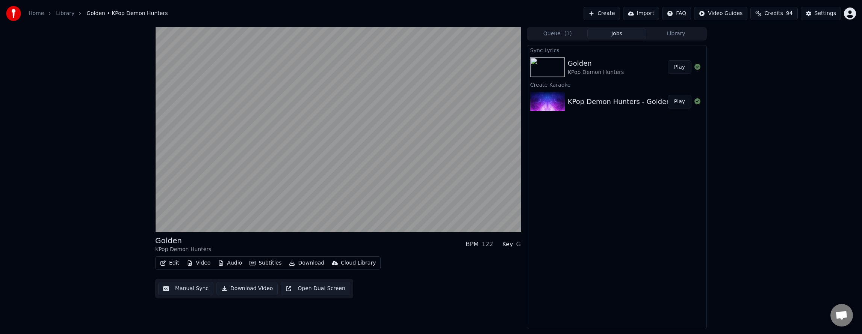
click at [171, 264] on button "Edit" at bounding box center [169, 263] width 25 height 11
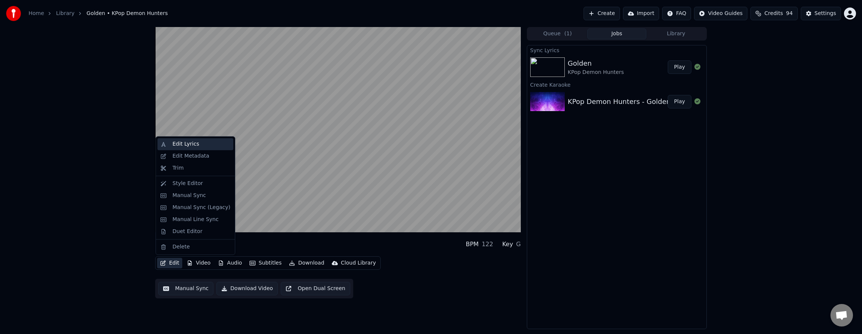
click at [208, 148] on div "Edit Lyrics" at bounding box center [195, 144] width 76 height 12
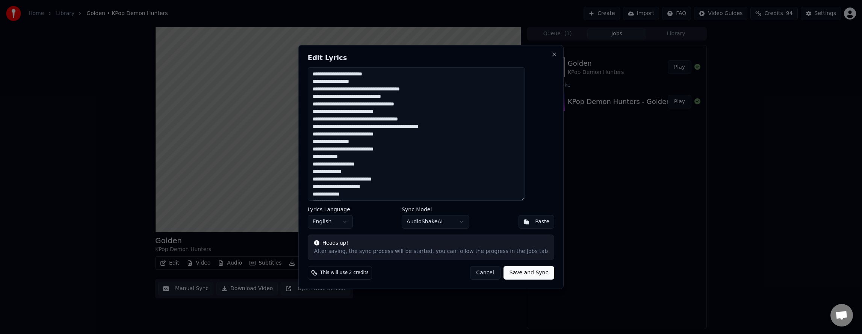
click at [484, 273] on button "Cancel" at bounding box center [485, 273] width 30 height 14
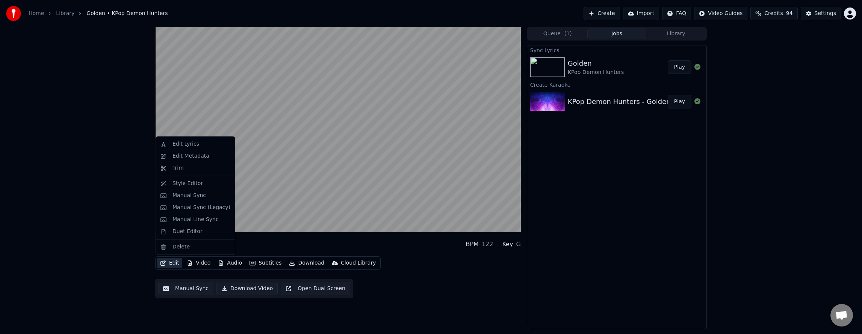
click at [173, 258] on button "Edit" at bounding box center [169, 263] width 25 height 11
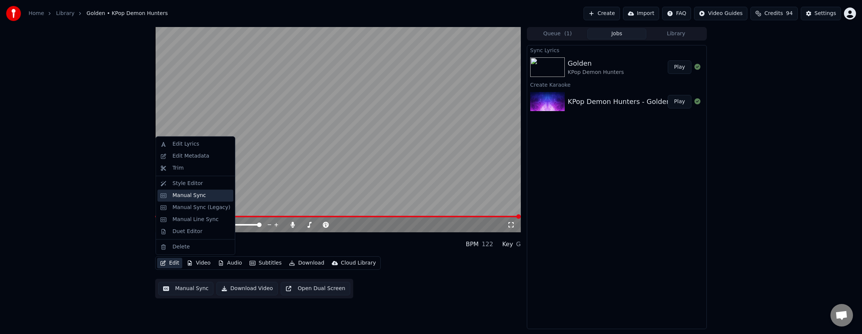
click at [206, 192] on div "Manual Sync" at bounding box center [201, 196] width 58 height 8
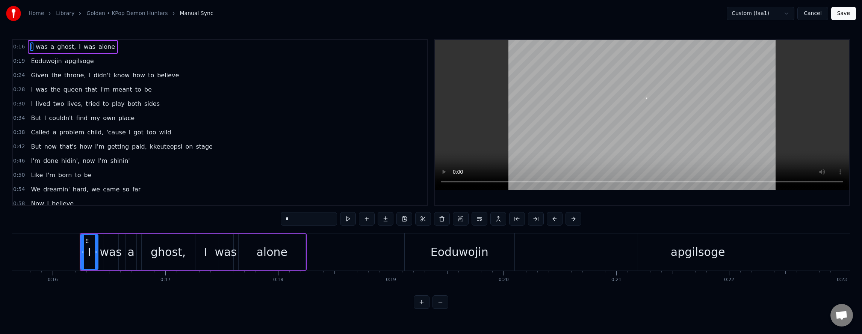
scroll to position [0, 1793]
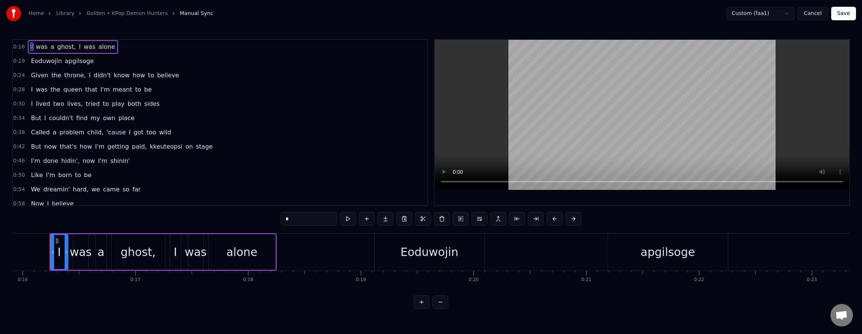
click at [134, 147] on div "But now that's how I'm getting paid, kkeuteopsi on stage" at bounding box center [121, 147] width 187 height 14
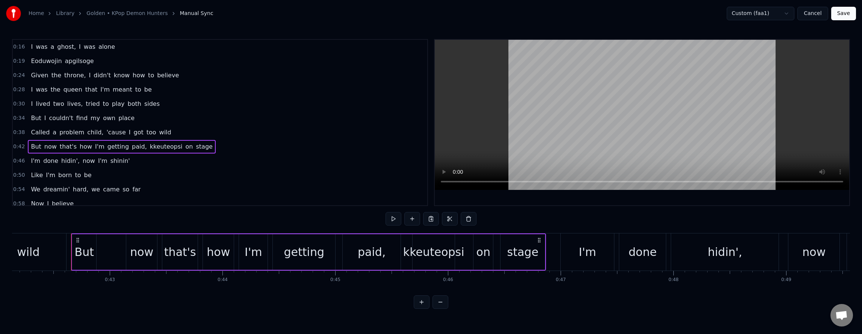
scroll to position [0, 4769]
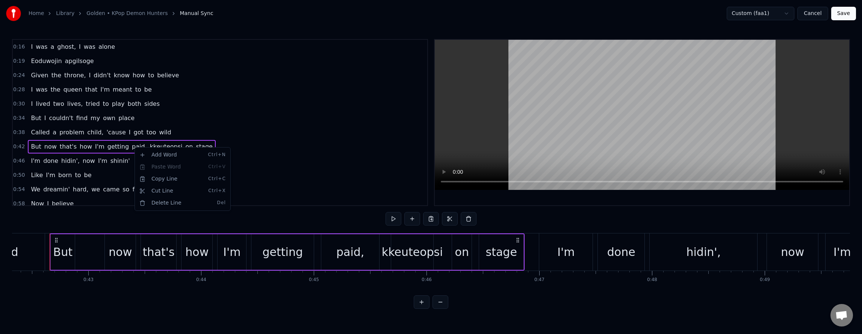
click at [294, 158] on html "Home Library Golden • KPop Demon Hunters Manual Sync Custom (faa1) Cancel Save …" at bounding box center [431, 160] width 862 height 321
click at [451, 222] on button at bounding box center [450, 219] width 16 height 14
click at [258, 130] on html "Home Library Golden • KPop Demon Hunters Manual Sync Custom (faa1) Cancel Save …" at bounding box center [431, 160] width 862 height 321
click at [173, 196] on div "Cut Line Ctrl+X" at bounding box center [197, 194] width 92 height 12
click at [174, 189] on div "0:54 We dreamin' hard, we came so far" at bounding box center [220, 190] width 414 height 14
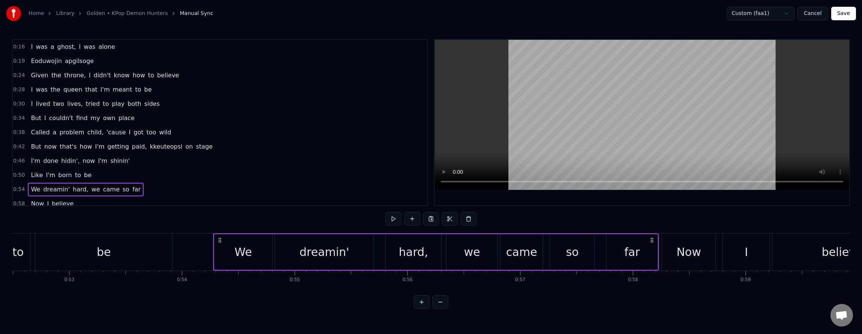
scroll to position [0, 6079]
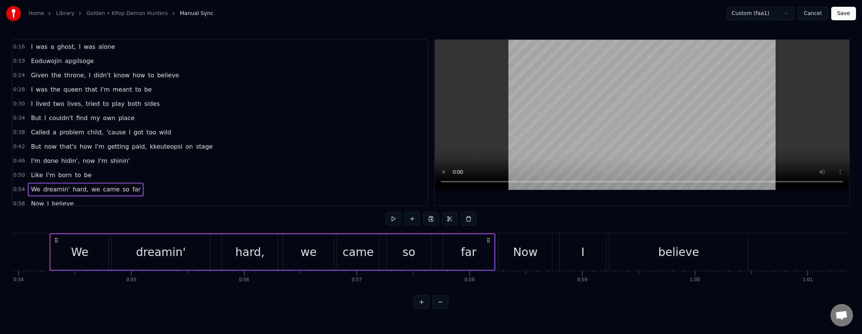
click at [209, 146] on div "0:42 But now that's how I'm getting paid, kkeuteopsi on stage" at bounding box center [220, 147] width 414 height 14
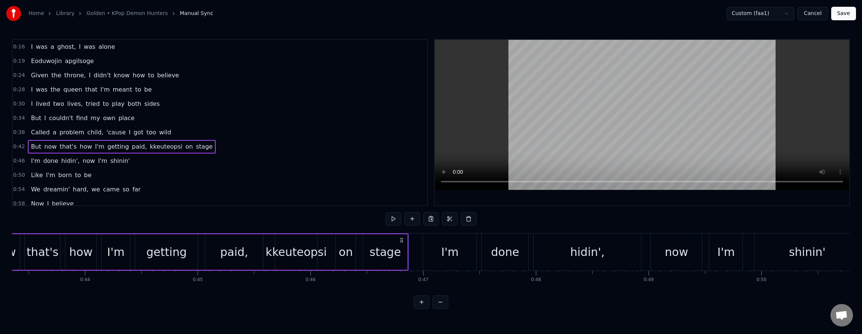
scroll to position [0, 4769]
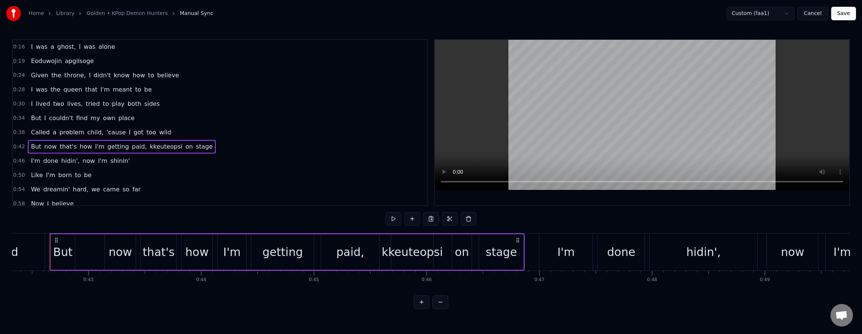
click at [394, 257] on div "kkeuteopsi" at bounding box center [412, 252] width 61 height 17
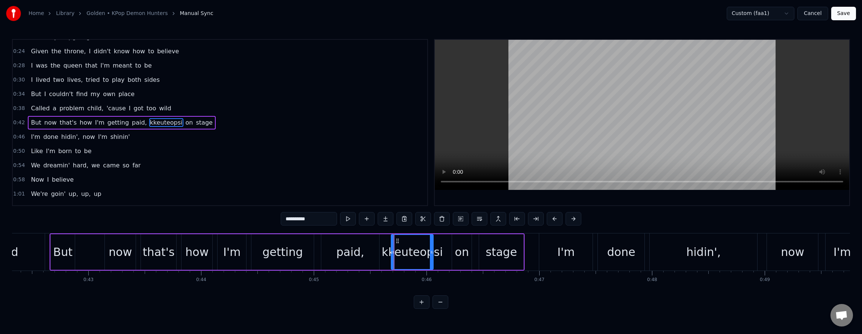
scroll to position [24, 0]
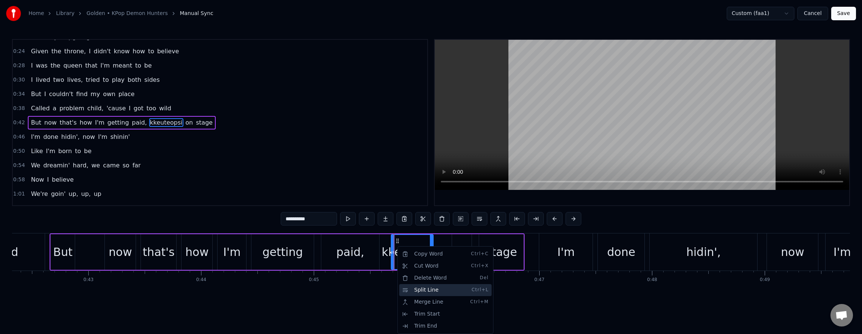
click at [430, 286] on div "Split Line Ctrl+L" at bounding box center [445, 290] width 92 height 12
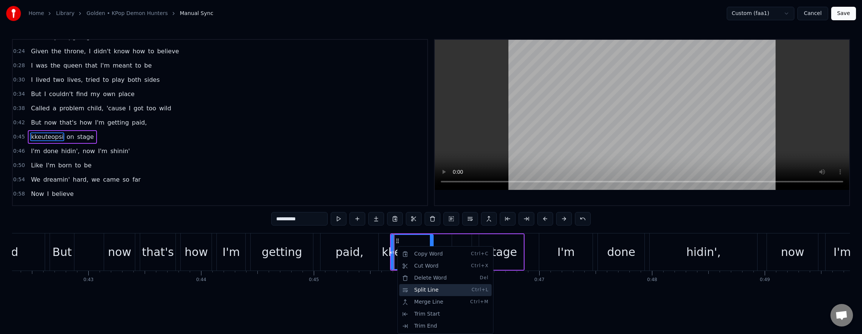
scroll to position [38, 0]
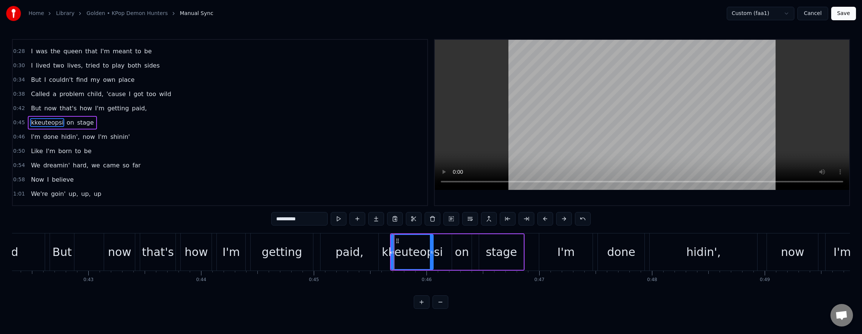
click at [228, 153] on div "0:50 Like I'm born to be" at bounding box center [220, 151] width 414 height 14
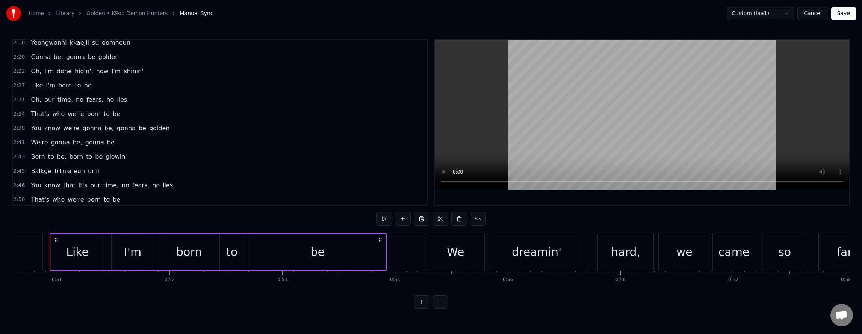
scroll to position [562, 0]
click at [844, 11] on button "Save" at bounding box center [843, 14] width 25 height 14
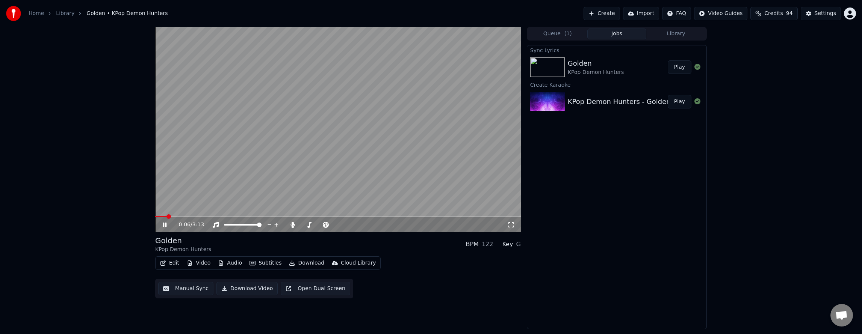
drag, startPoint x: 510, startPoint y: 222, endPoint x: 510, endPoint y: 231, distance: 8.6
click at [510, 222] on icon at bounding box center [511, 225] width 8 height 6
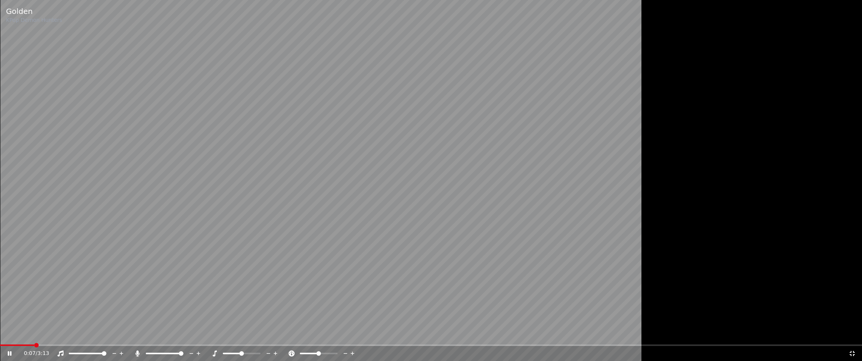
drag, startPoint x: 32, startPoint y: 343, endPoint x: 0, endPoint y: 349, distance: 32.6
click at [0, 334] on div "Golden KPop Demon Hunters 0:07 / 3:13" at bounding box center [431, 180] width 862 height 361
drag, startPoint x: 26, startPoint y: 346, endPoint x: 0, endPoint y: 349, distance: 26.0
click at [0, 334] on div "0:07 / 3:13" at bounding box center [431, 353] width 862 height 15
click at [0, 334] on span at bounding box center [2, 345] width 5 height 5
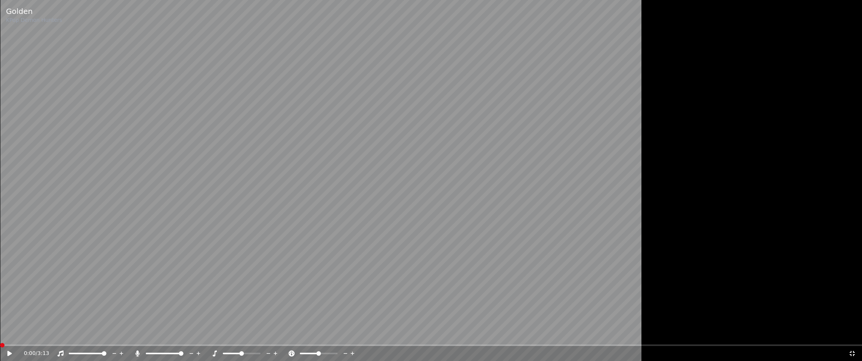
click at [10, 334] on icon at bounding box center [15, 353] width 18 height 6
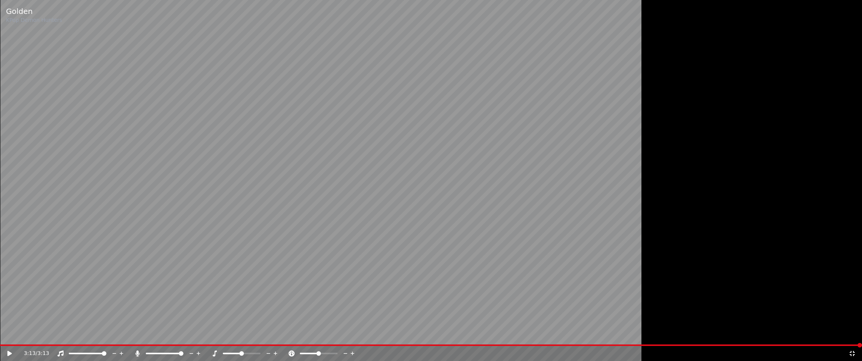
click at [851, 334] on icon at bounding box center [852, 353] width 8 height 6
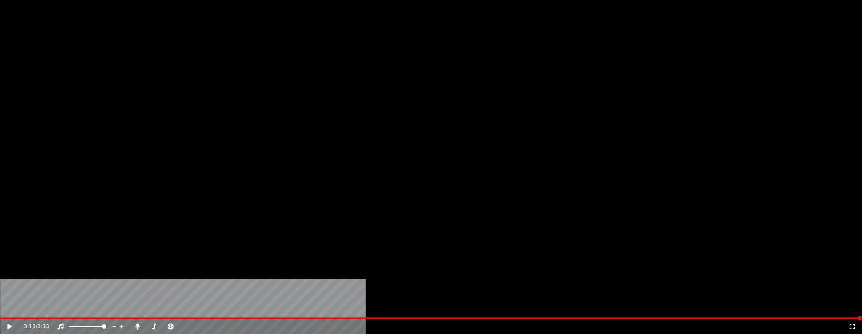
click at [174, 63] on button "Edit" at bounding box center [169, 58] width 25 height 11
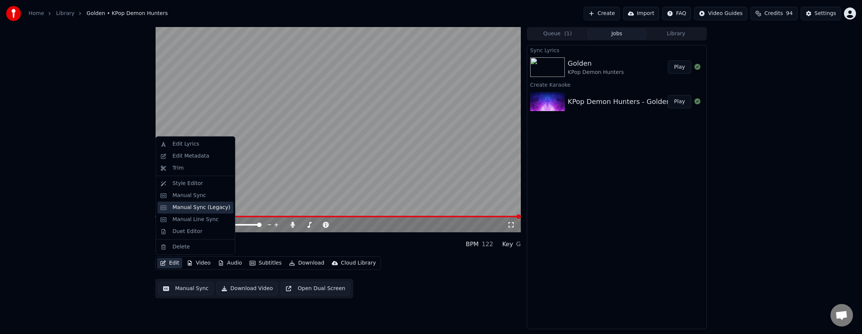
click at [201, 210] on div "Manual Sync (Legacy)" at bounding box center [201, 208] width 58 height 8
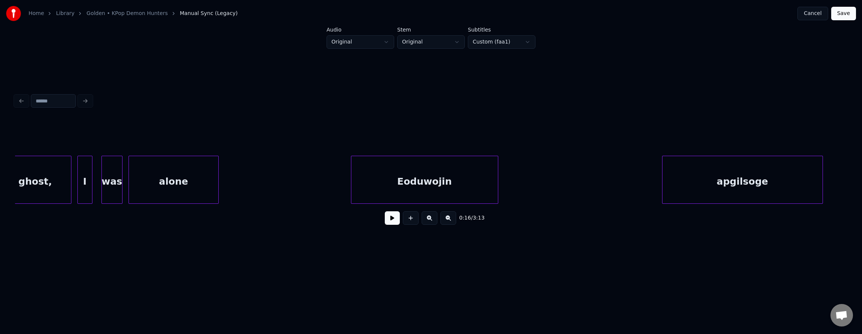
scroll to position [0, 2599]
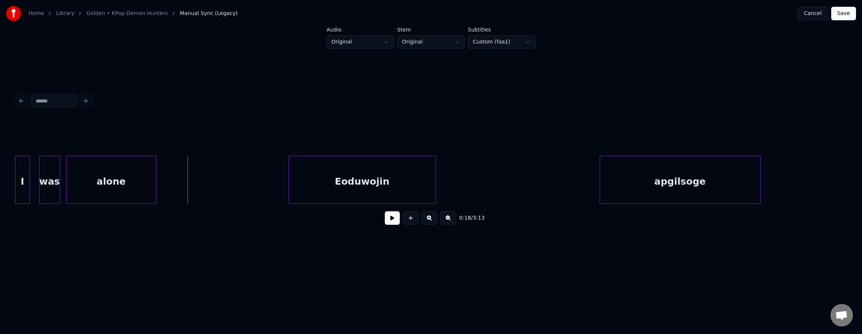
click at [385, 224] on button at bounding box center [392, 218] width 15 height 14
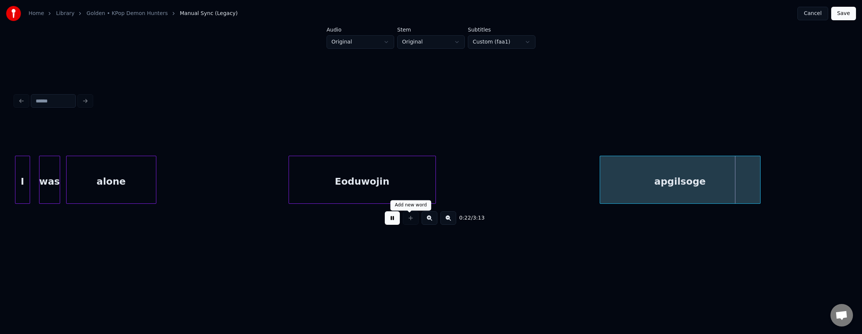
click at [388, 221] on button at bounding box center [392, 218] width 15 height 14
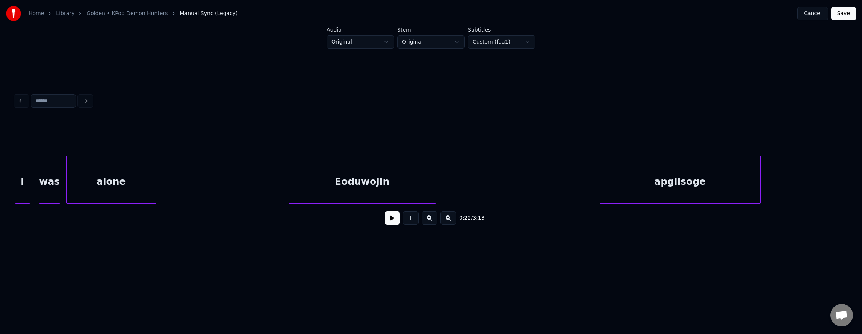
click at [371, 177] on div "Eoduwojin" at bounding box center [362, 181] width 146 height 51
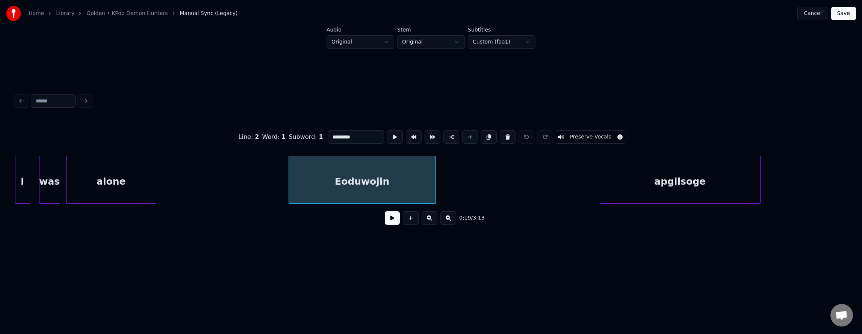
click at [388, 220] on button at bounding box center [392, 218] width 15 height 14
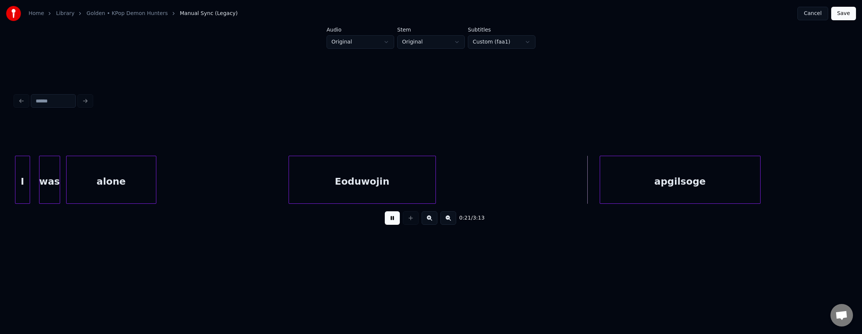
drag, startPoint x: 387, startPoint y: 225, endPoint x: 364, endPoint y: 171, distance: 59.3
click at [387, 225] on button at bounding box center [392, 218] width 15 height 14
click at [364, 169] on div "Eoduwojin" at bounding box center [362, 181] width 146 height 51
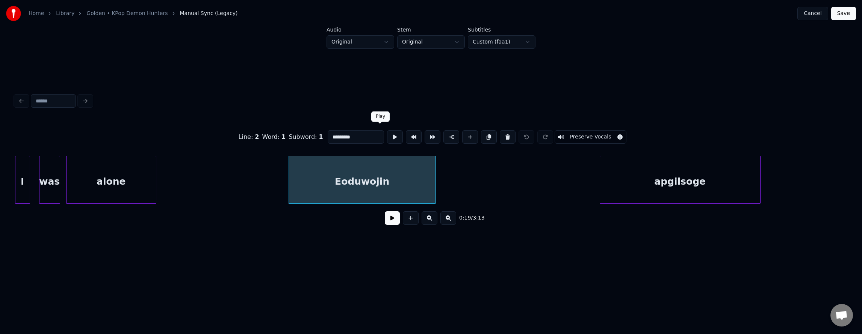
click at [387, 136] on button at bounding box center [395, 137] width 16 height 14
click at [387, 134] on button at bounding box center [395, 137] width 16 height 14
click at [317, 177] on div at bounding box center [318, 179] width 2 height 47
click at [387, 137] on button at bounding box center [395, 137] width 16 height 14
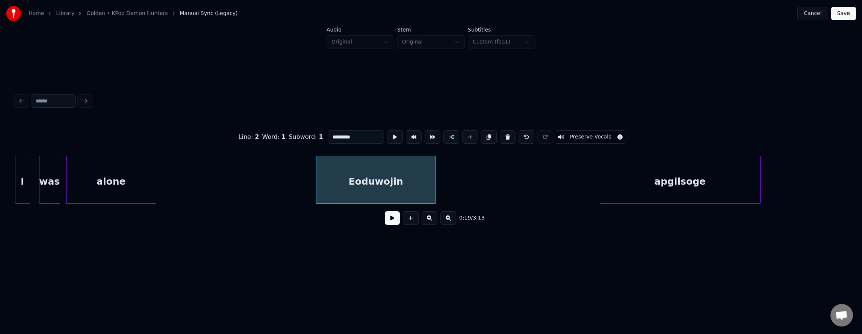
click at [390, 224] on button at bounding box center [392, 218] width 15 height 14
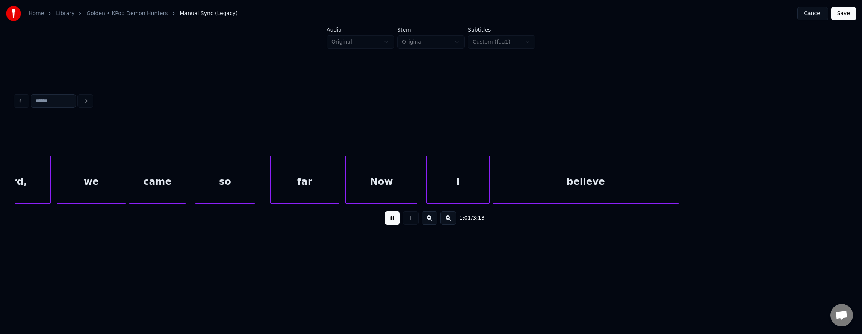
scroll to position [0, 9256]
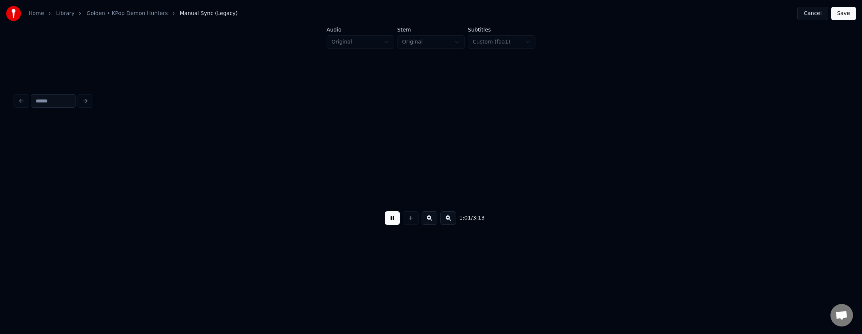
click at [386, 223] on button at bounding box center [392, 218] width 15 height 14
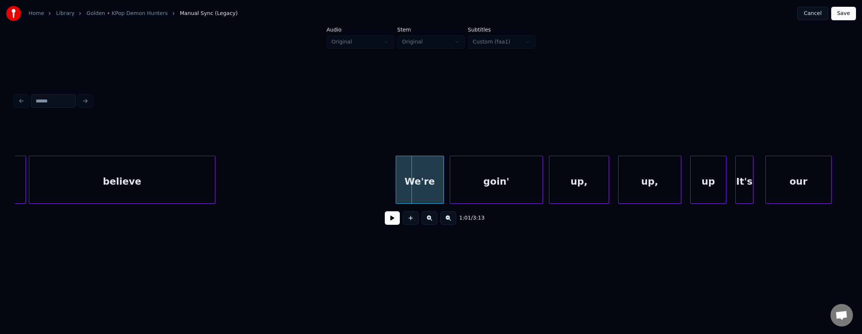
scroll to position [0, 8869]
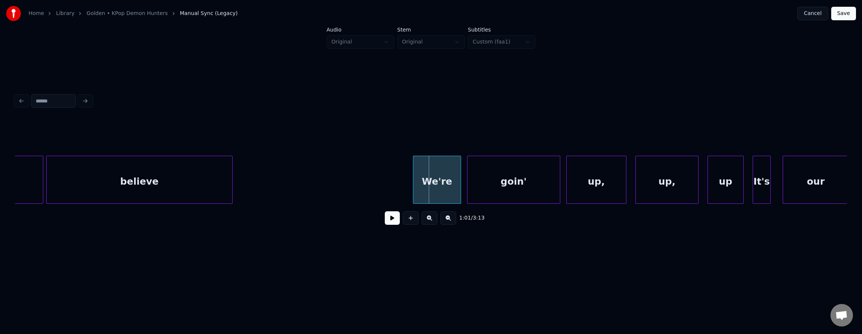
click at [113, 189] on div "believe" at bounding box center [140, 181] width 186 height 51
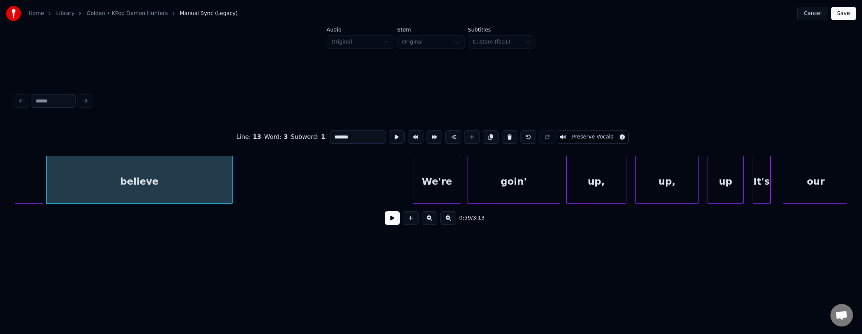
click at [387, 224] on button at bounding box center [392, 218] width 15 height 14
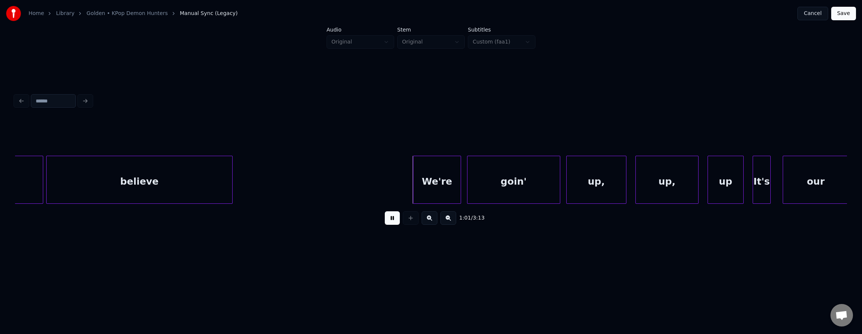
click at [396, 220] on button at bounding box center [392, 218] width 15 height 14
click at [390, 222] on button at bounding box center [392, 218] width 15 height 14
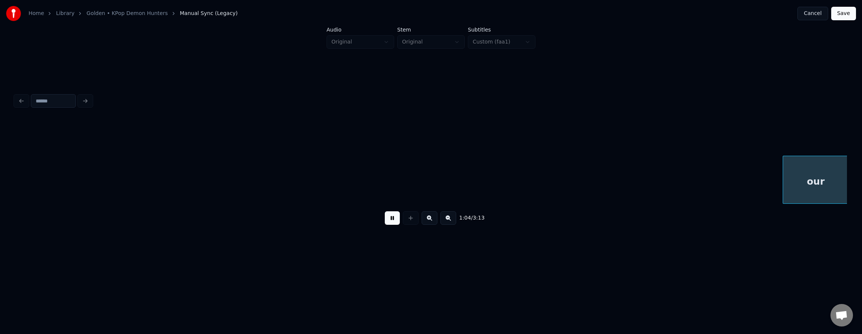
scroll to position [0, 9701]
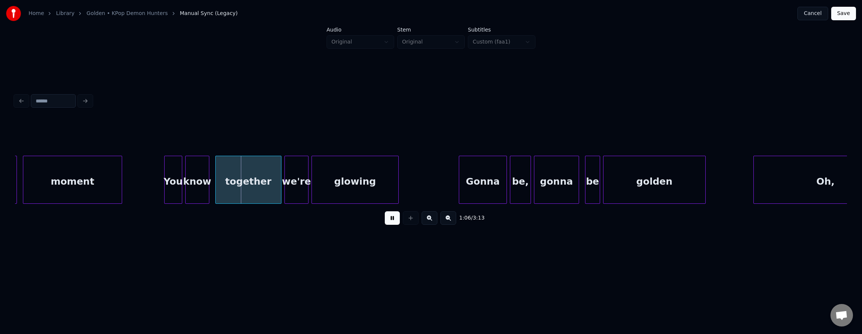
click at [390, 222] on button at bounding box center [392, 218] width 15 height 14
click at [386, 223] on button at bounding box center [392, 218] width 15 height 14
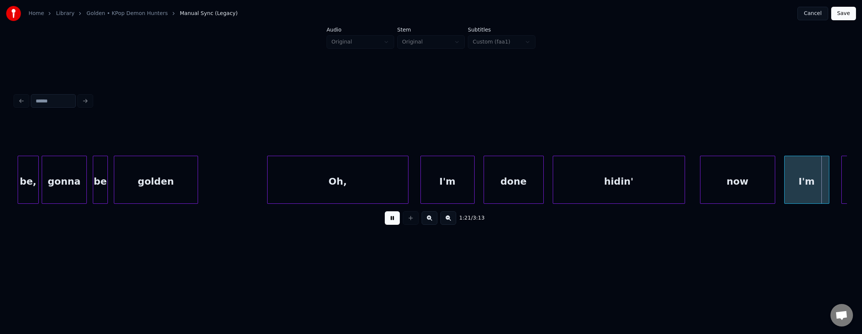
scroll to position [0, 12197]
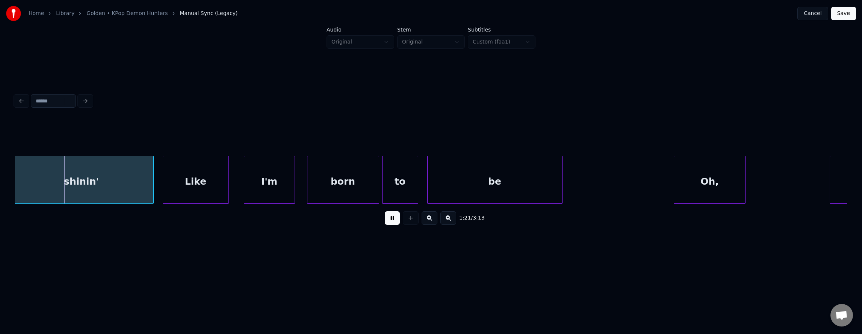
click at [844, 11] on button "Save" at bounding box center [843, 14] width 25 height 14
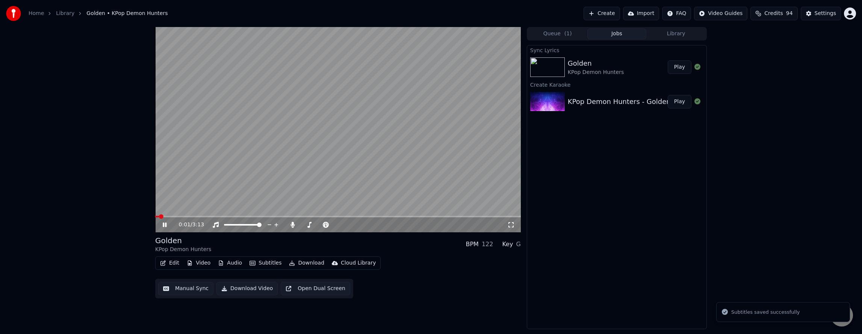
click at [176, 261] on button "Edit" at bounding box center [169, 263] width 25 height 11
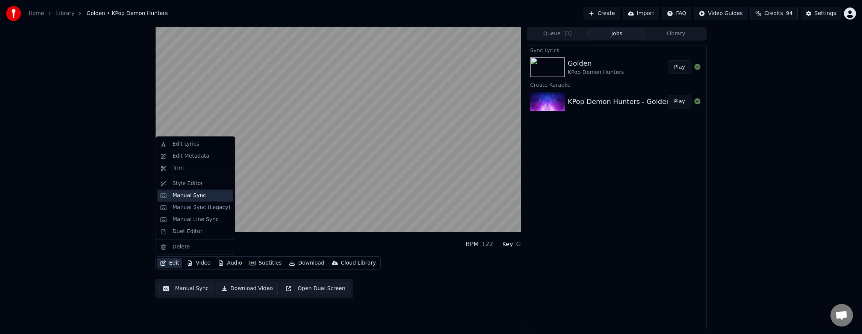
click at [207, 198] on div "Manual Sync" at bounding box center [201, 196] width 58 height 8
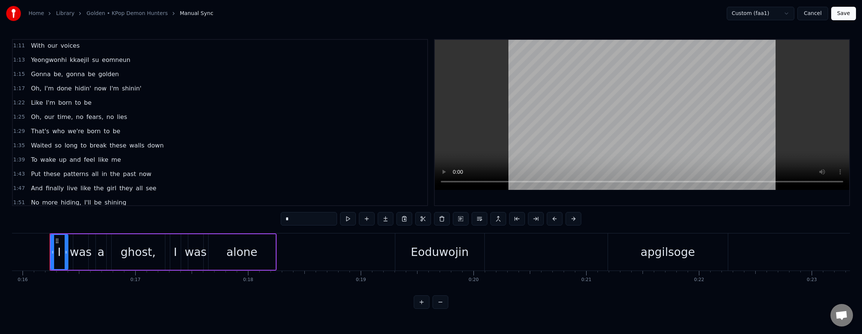
scroll to position [263, 0]
click at [86, 114] on span "fears," at bounding box center [95, 112] width 18 height 9
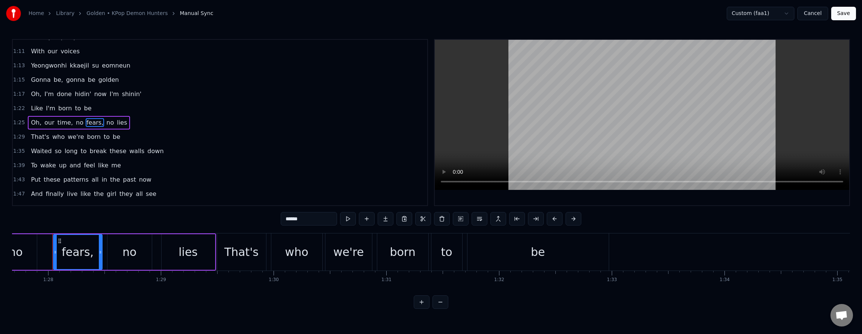
scroll to position [0, 9883]
click at [35, 124] on span "Oh," at bounding box center [36, 122] width 12 height 9
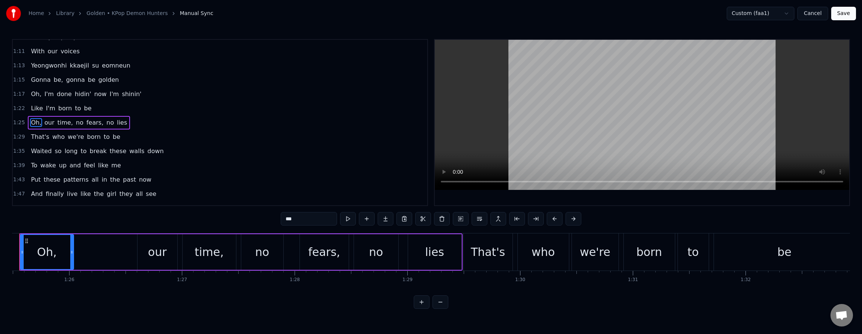
scroll to position [0, 9603]
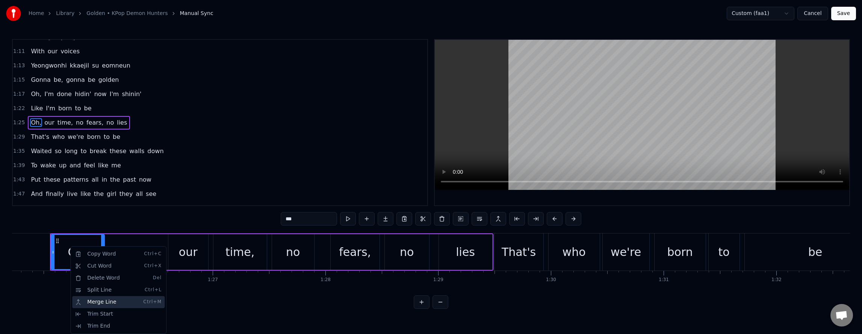
click at [119, 300] on div "Merge Line Ctrl+M" at bounding box center [118, 302] width 92 height 12
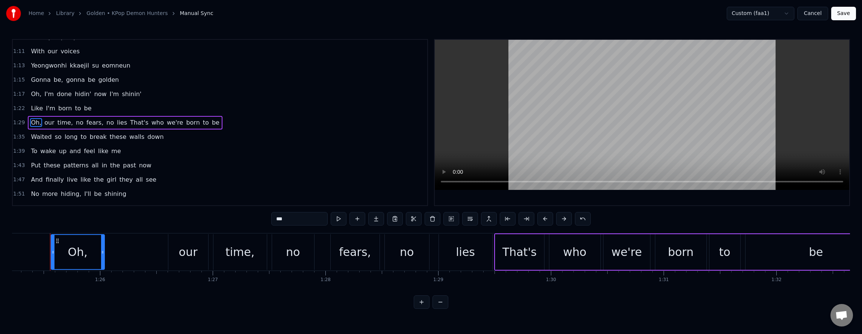
click at [46, 110] on span "I'm" at bounding box center [50, 108] width 11 height 9
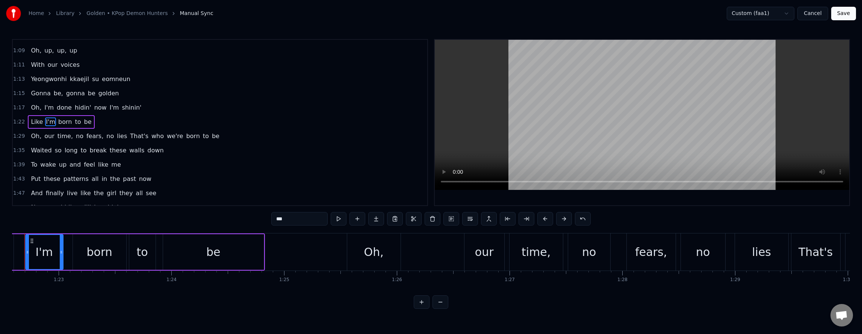
scroll to position [0, 9281]
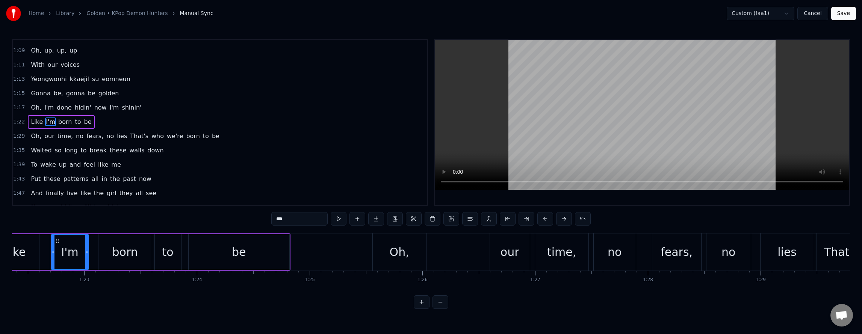
click at [35, 136] on span "Oh," at bounding box center [36, 136] width 12 height 9
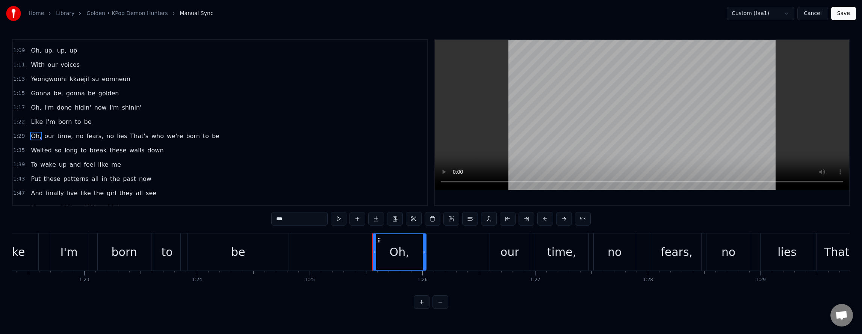
scroll to position [252, 0]
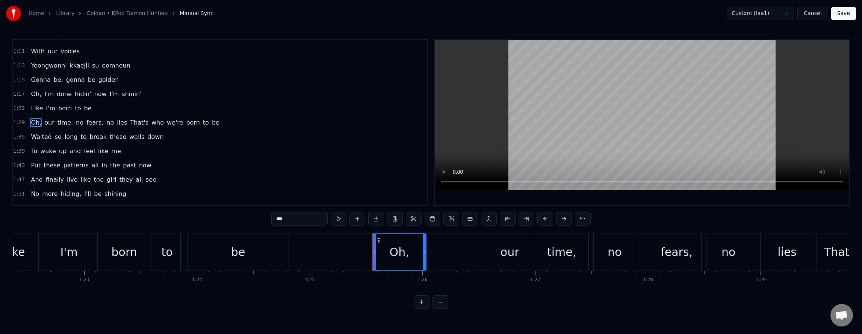
click at [331, 219] on button at bounding box center [339, 219] width 16 height 14
click at [137, 168] on div "Split Line Ctrl+L" at bounding box center [161, 169] width 92 height 12
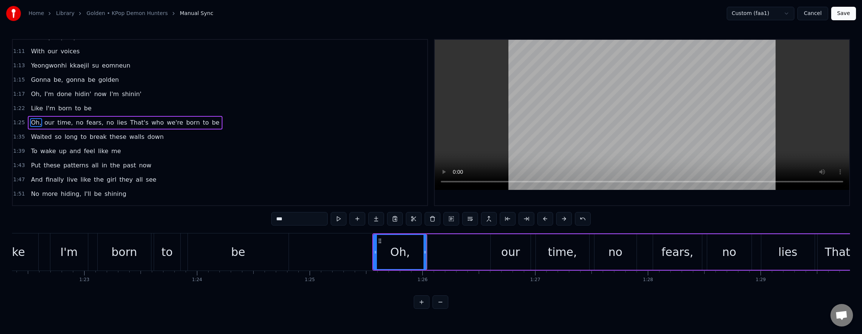
click at [39, 108] on span "Like" at bounding box center [37, 108] width 14 height 9
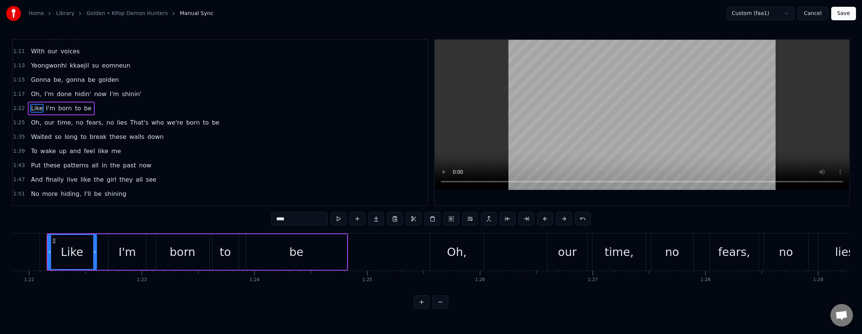
scroll to position [0, 9220]
click at [37, 120] on span "Oh," at bounding box center [36, 122] width 12 height 9
type input "***"
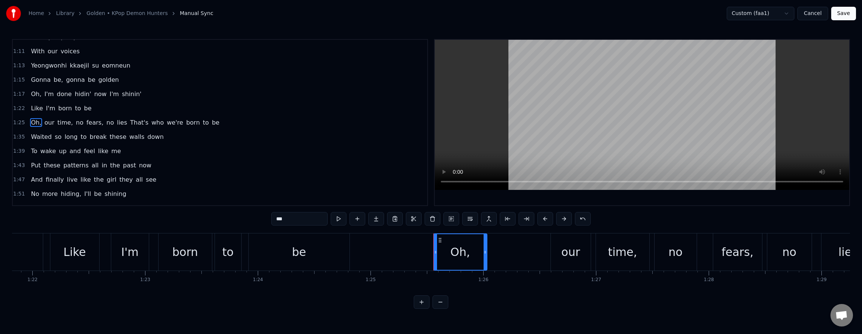
scroll to position [252, 0]
click at [331, 216] on button at bounding box center [339, 219] width 16 height 14
click at [811, 13] on button "Cancel" at bounding box center [812, 14] width 30 height 14
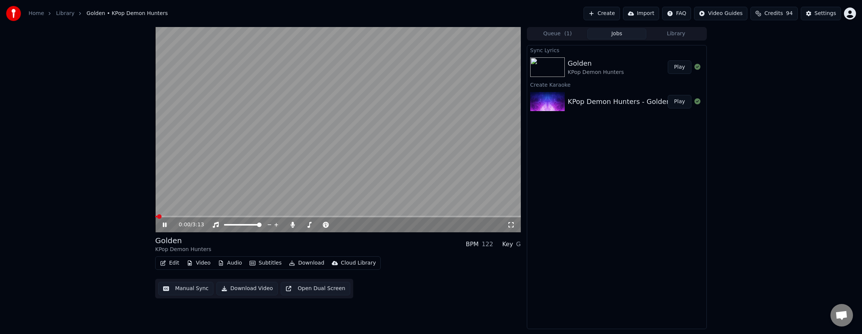
click at [177, 266] on button "Edit" at bounding box center [169, 263] width 25 height 11
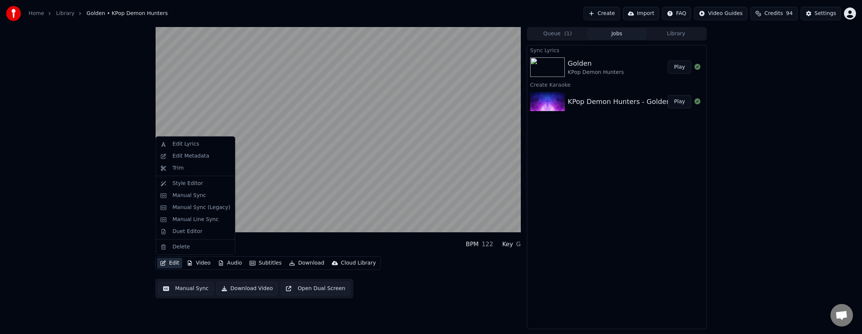
drag, startPoint x: 188, startPoint y: 201, endPoint x: 190, endPoint y: 218, distance: 17.8
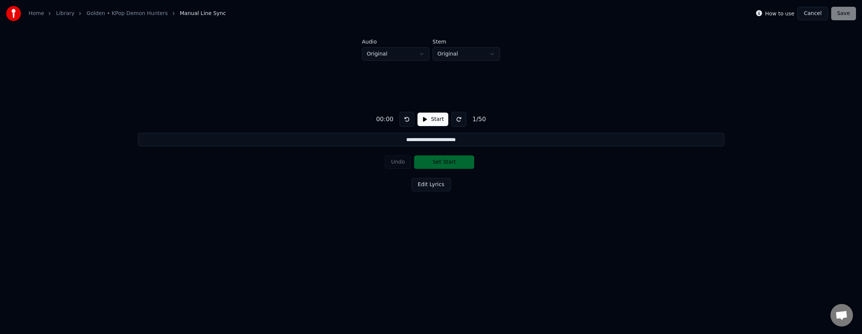
click at [805, 14] on button "Cancel" at bounding box center [812, 14] width 30 height 14
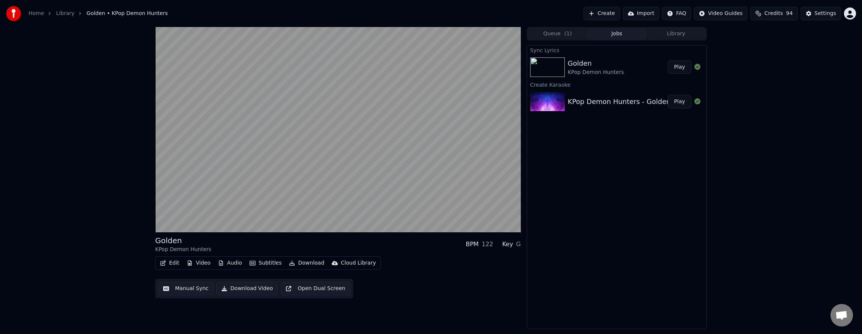
click at [298, 263] on button "Download" at bounding box center [306, 263] width 41 height 11
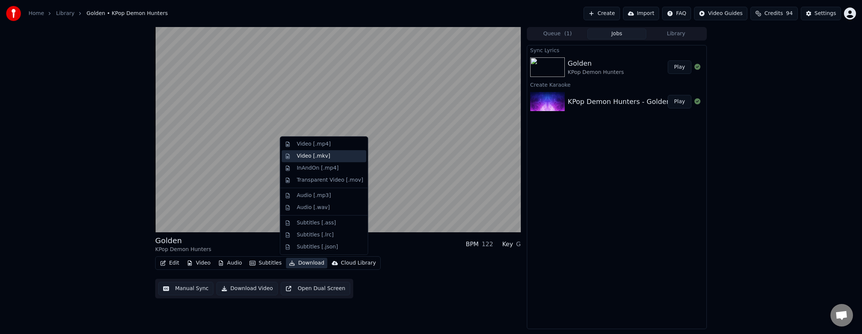
click at [326, 160] on div "Video [.mkv]" at bounding box center [330, 157] width 66 height 8
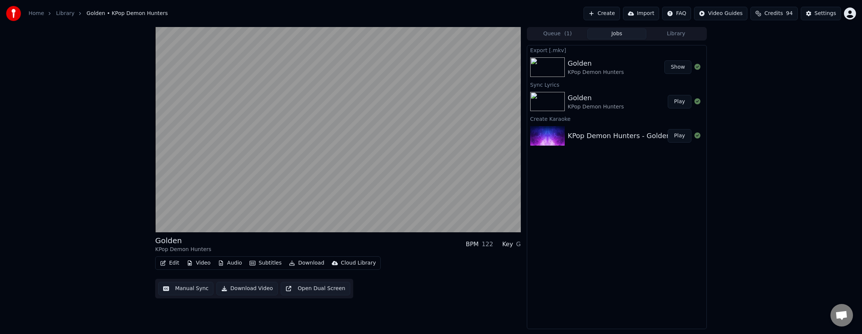
click at [296, 264] on button "Download" at bounding box center [306, 263] width 41 height 11
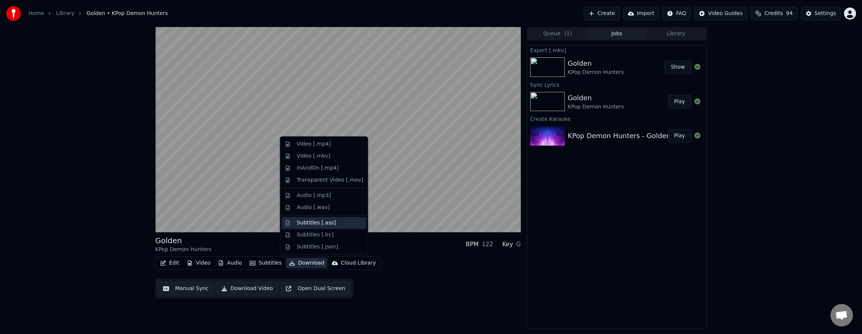
click at [321, 225] on div "Subtitles [.ass]" at bounding box center [316, 223] width 39 height 8
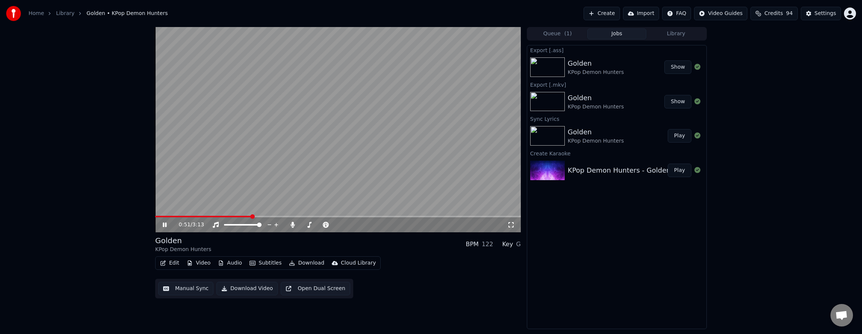
click at [168, 227] on icon at bounding box center [170, 225] width 18 height 6
click at [252, 317] on div "0:51 / 3:13 Golden KPop Demon Hunters BPM 122 Key G Edit Video Audio Subtitles …" at bounding box center [337, 178] width 365 height 302
click at [253, 291] on button "Download Video" at bounding box center [246, 289] width 61 height 14
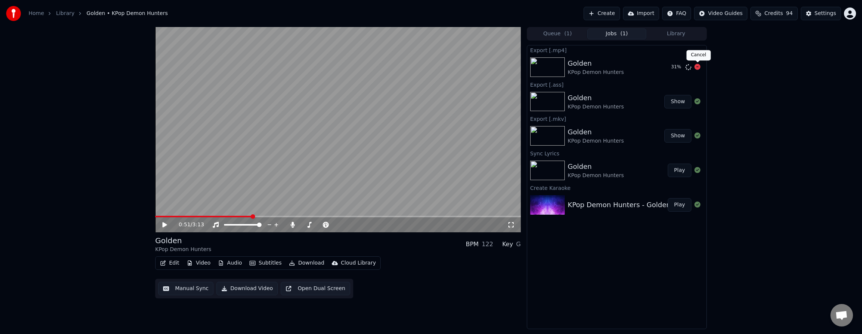
click at [699, 65] on icon at bounding box center [697, 67] width 6 height 6
click at [304, 264] on button "Download" at bounding box center [306, 263] width 41 height 11
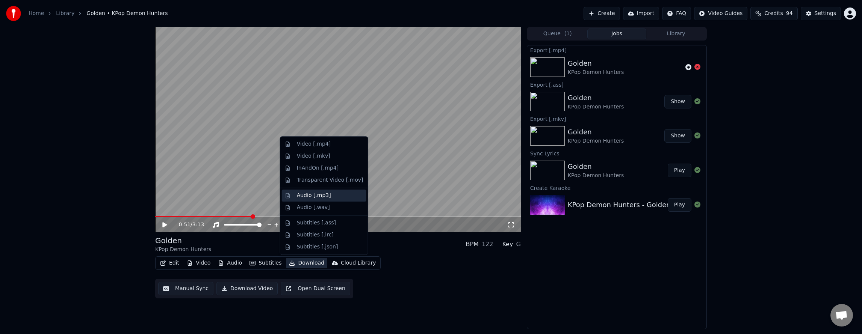
click at [332, 195] on div "Audio [.mp3]" at bounding box center [330, 196] width 66 height 8
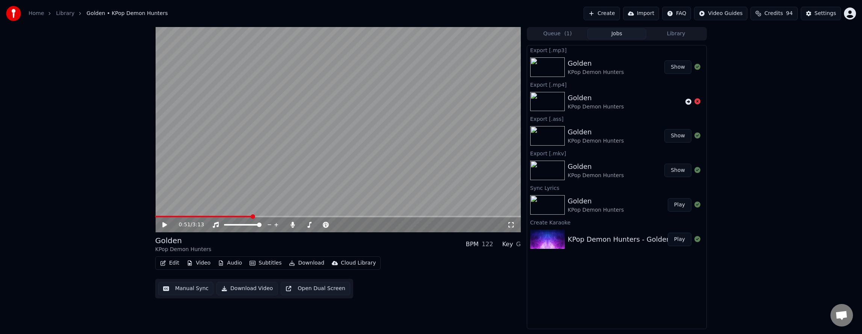
click at [163, 226] on icon at bounding box center [170, 225] width 18 height 6
click at [163, 226] on icon at bounding box center [165, 225] width 4 height 5
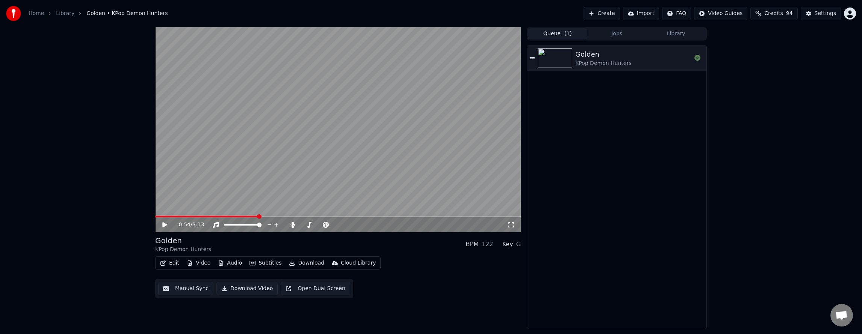
click at [567, 30] on span "( 1 )" at bounding box center [568, 34] width 8 height 8
click at [606, 35] on button "Jobs" at bounding box center [616, 34] width 59 height 11
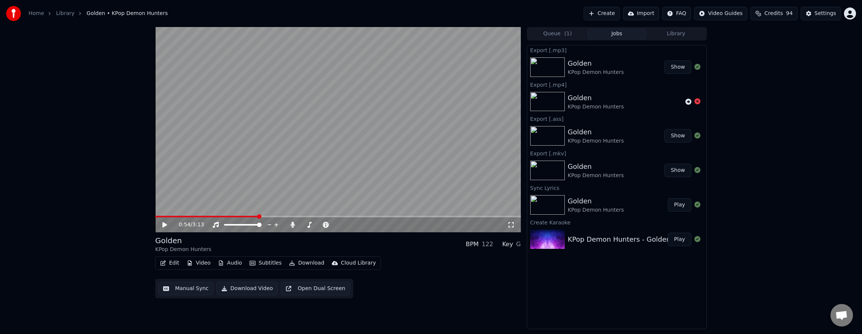
click at [661, 35] on button "Library" at bounding box center [675, 34] width 59 height 11
click at [628, 35] on button "Jobs" at bounding box center [616, 34] width 59 height 11
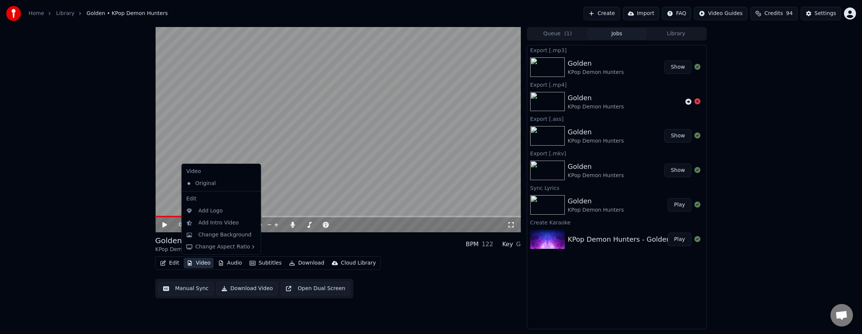
click at [204, 261] on button "Video" at bounding box center [199, 263] width 30 height 11
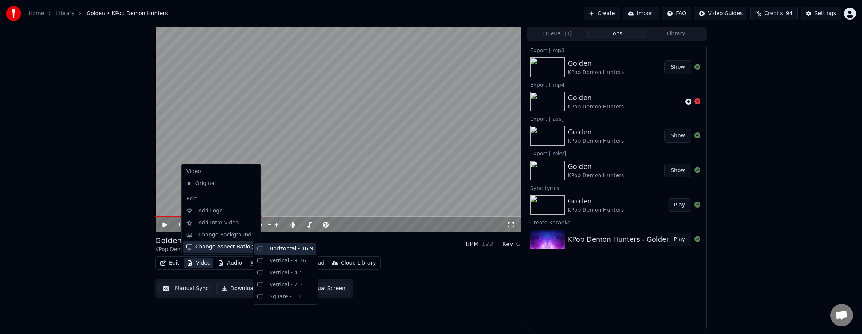
click at [285, 253] on div "Horizontal - 16:9" at bounding box center [285, 249] width 62 height 12
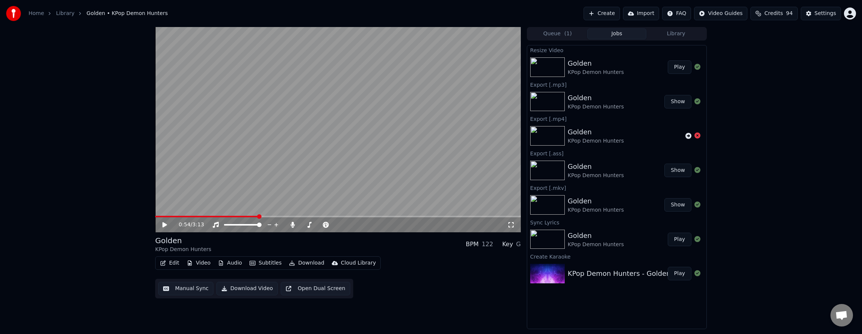
click at [196, 261] on button "Video" at bounding box center [199, 263] width 30 height 11
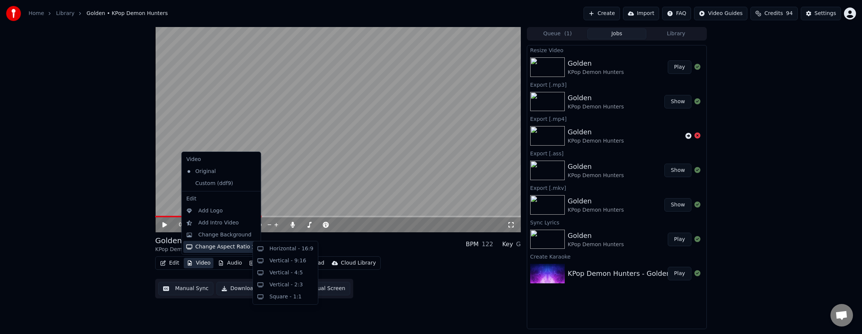
drag, startPoint x: 228, startPoint y: 249, endPoint x: 242, endPoint y: 247, distance: 14.4
click at [231, 249] on div "Change Aspect Ratio" at bounding box center [221, 247] width 76 height 12
click at [275, 257] on div "Vertical - 9:16" at bounding box center [285, 261] width 62 height 12
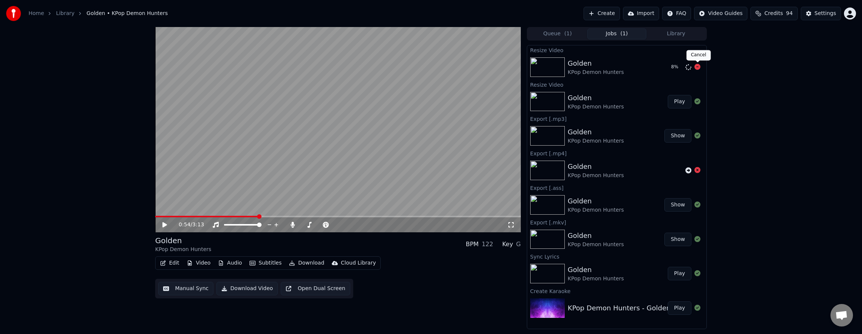
click at [696, 65] on icon at bounding box center [697, 67] width 6 height 6
click at [698, 66] on icon at bounding box center [697, 67] width 6 height 6
click at [684, 100] on button "Play" at bounding box center [679, 102] width 24 height 14
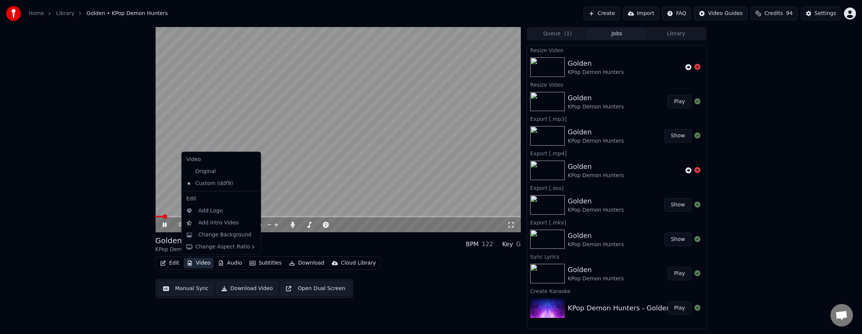
click at [194, 260] on button "Video" at bounding box center [199, 263] width 30 height 11
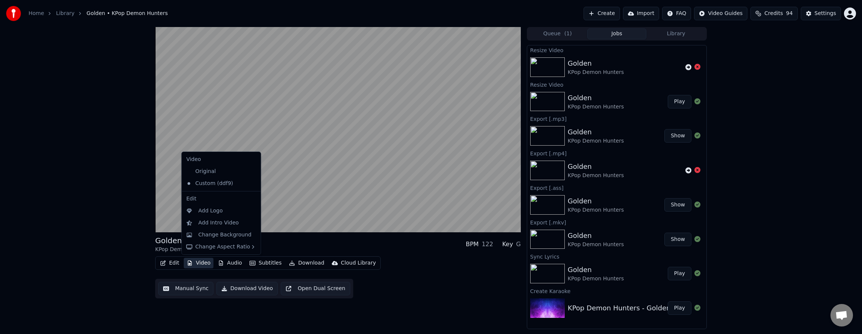
click at [102, 254] on div "Golden KPop Demon Hunters BPM 122 Key G Edit Video Audio Subtitles Download Clo…" at bounding box center [431, 178] width 862 height 302
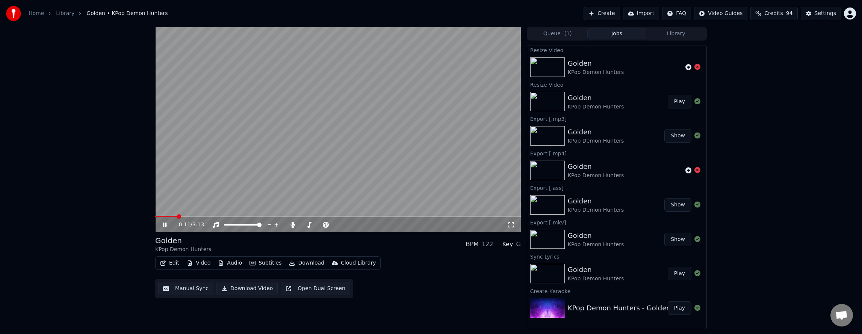
click at [511, 222] on icon at bounding box center [511, 225] width 8 height 6
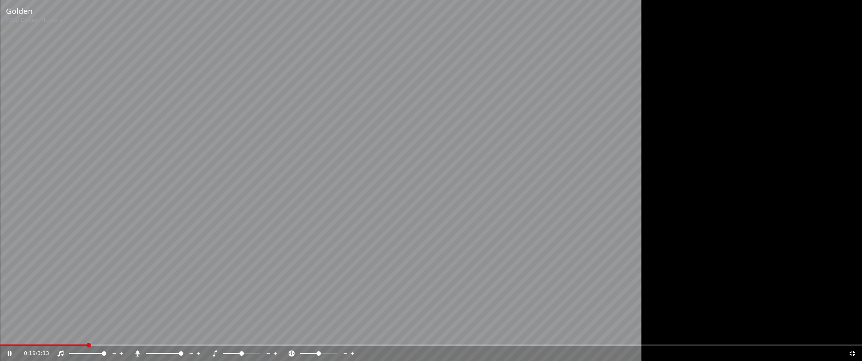
click at [851, 334] on icon at bounding box center [851, 352] width 5 height 5
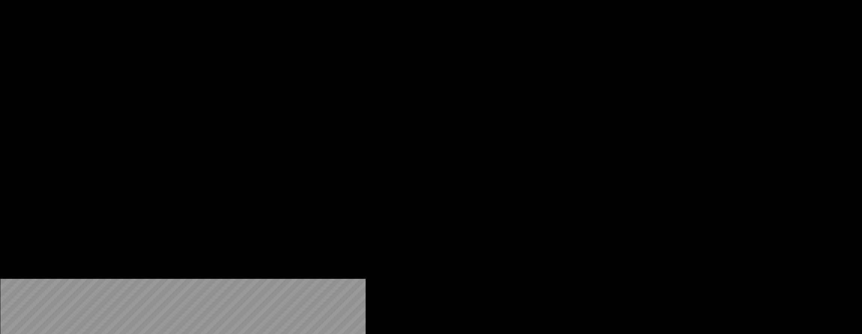
click at [297, 63] on button "Download" at bounding box center [306, 58] width 41 height 11
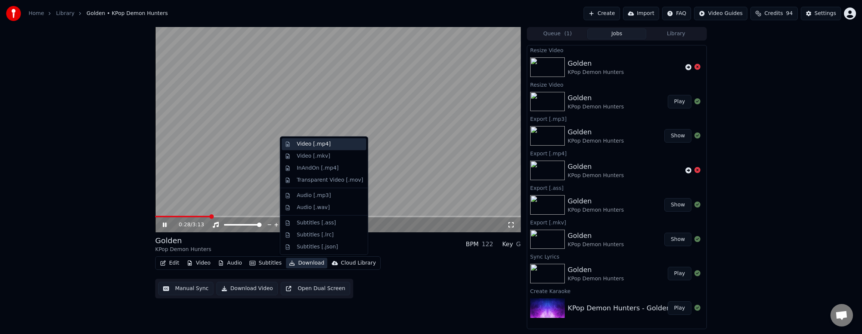
click at [314, 144] on div "Video [.mp4]" at bounding box center [314, 144] width 34 height 8
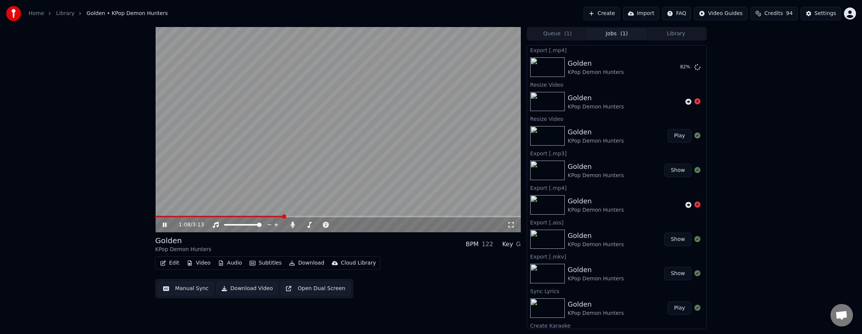
click at [165, 225] on icon at bounding box center [165, 225] width 4 height 5
click at [666, 69] on button "Show" at bounding box center [677, 67] width 27 height 14
